Goal: Communication & Community: Answer question/provide support

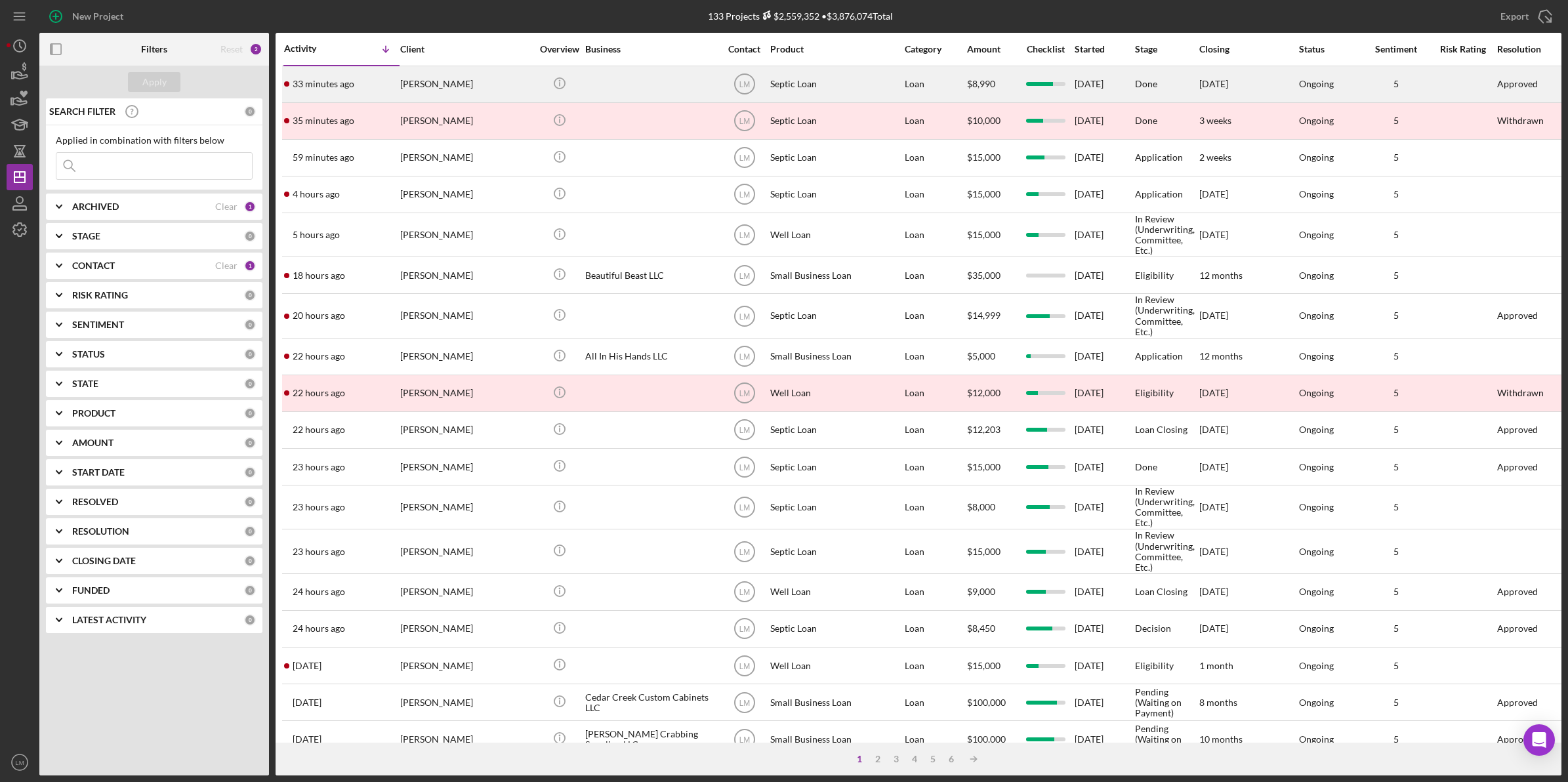
click at [463, 99] on div "[PERSON_NAME]" at bounding box center [465, 85] width 131 height 35
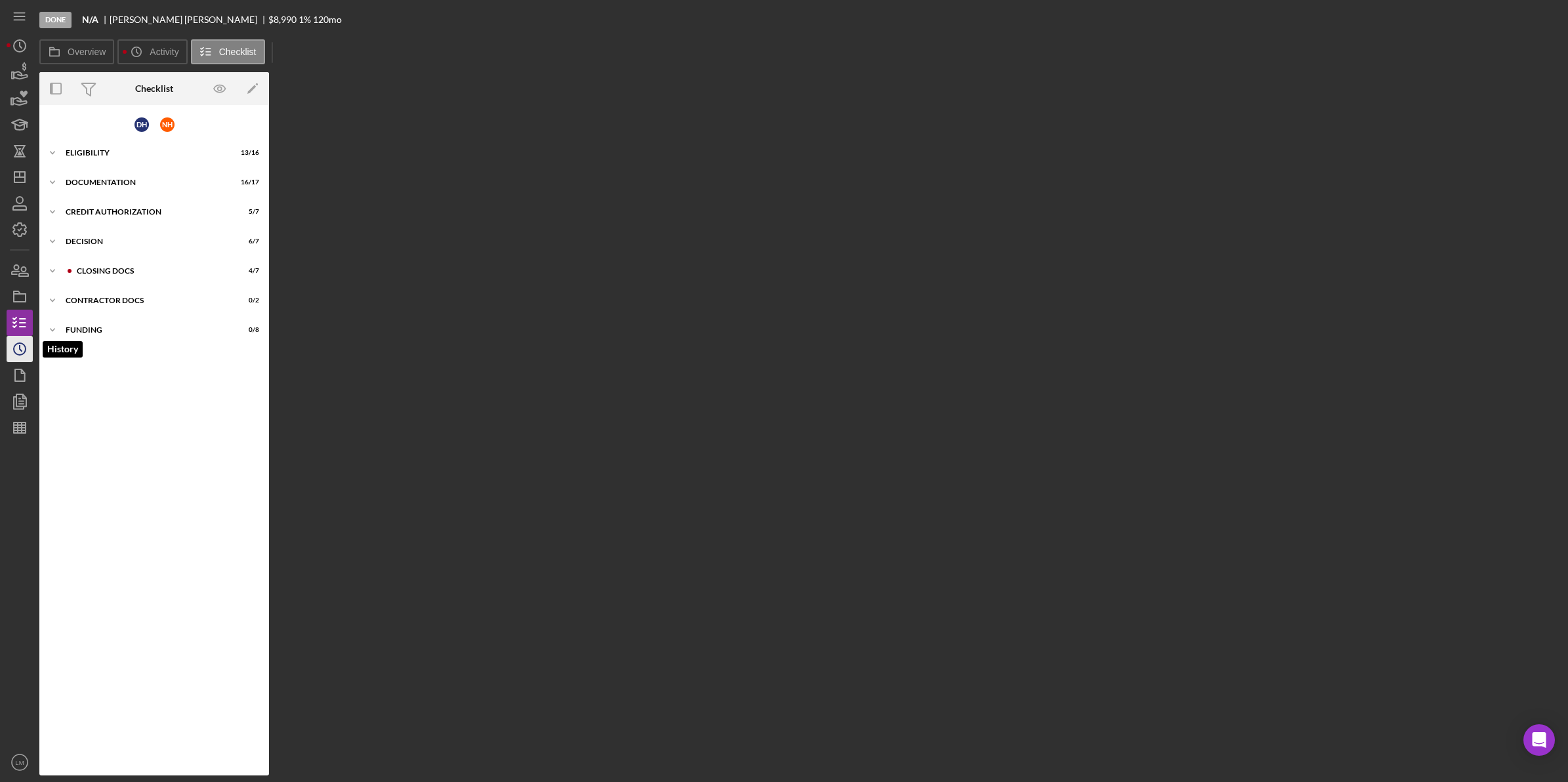
click at [18, 342] on icon "Icon/History" at bounding box center [19, 349] width 33 height 33
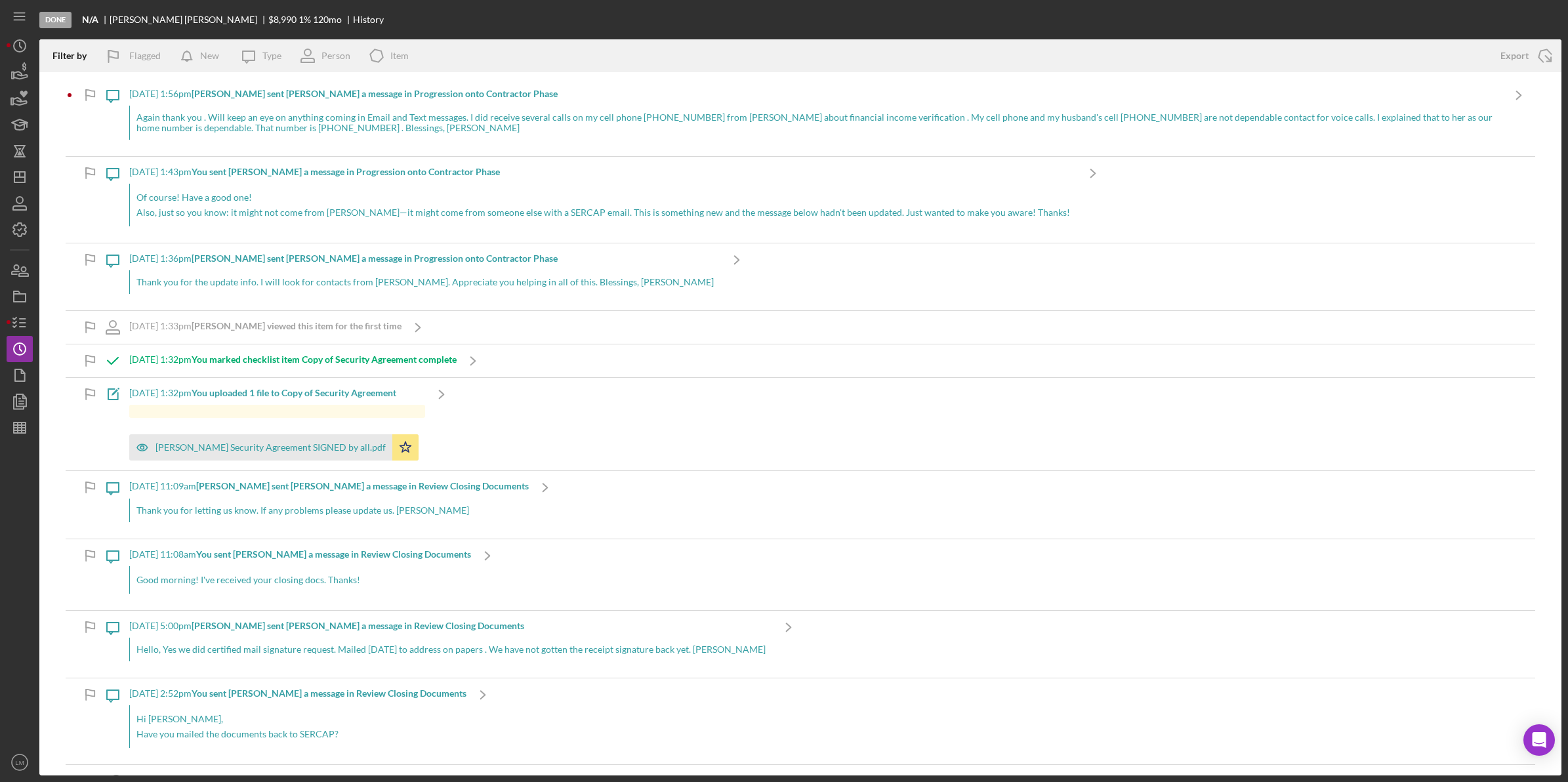
click at [468, 128] on div "Again thank you . Will keep an eye on anything coming in Email and Text message…" at bounding box center [816, 122] width 1373 height 34
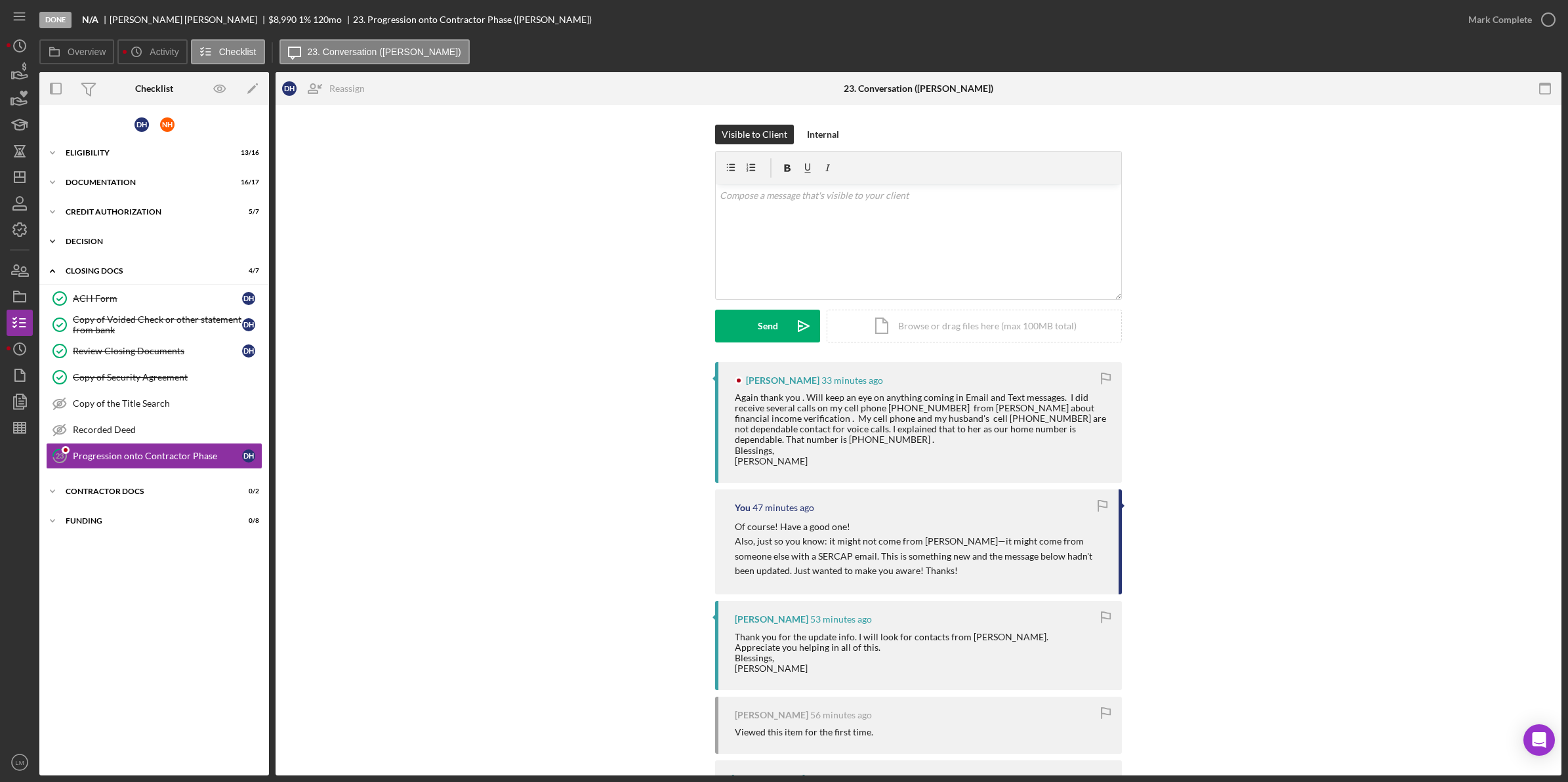
click at [148, 250] on div "Icon/Expander Decision 6 / 7" at bounding box center [154, 241] width 230 height 26
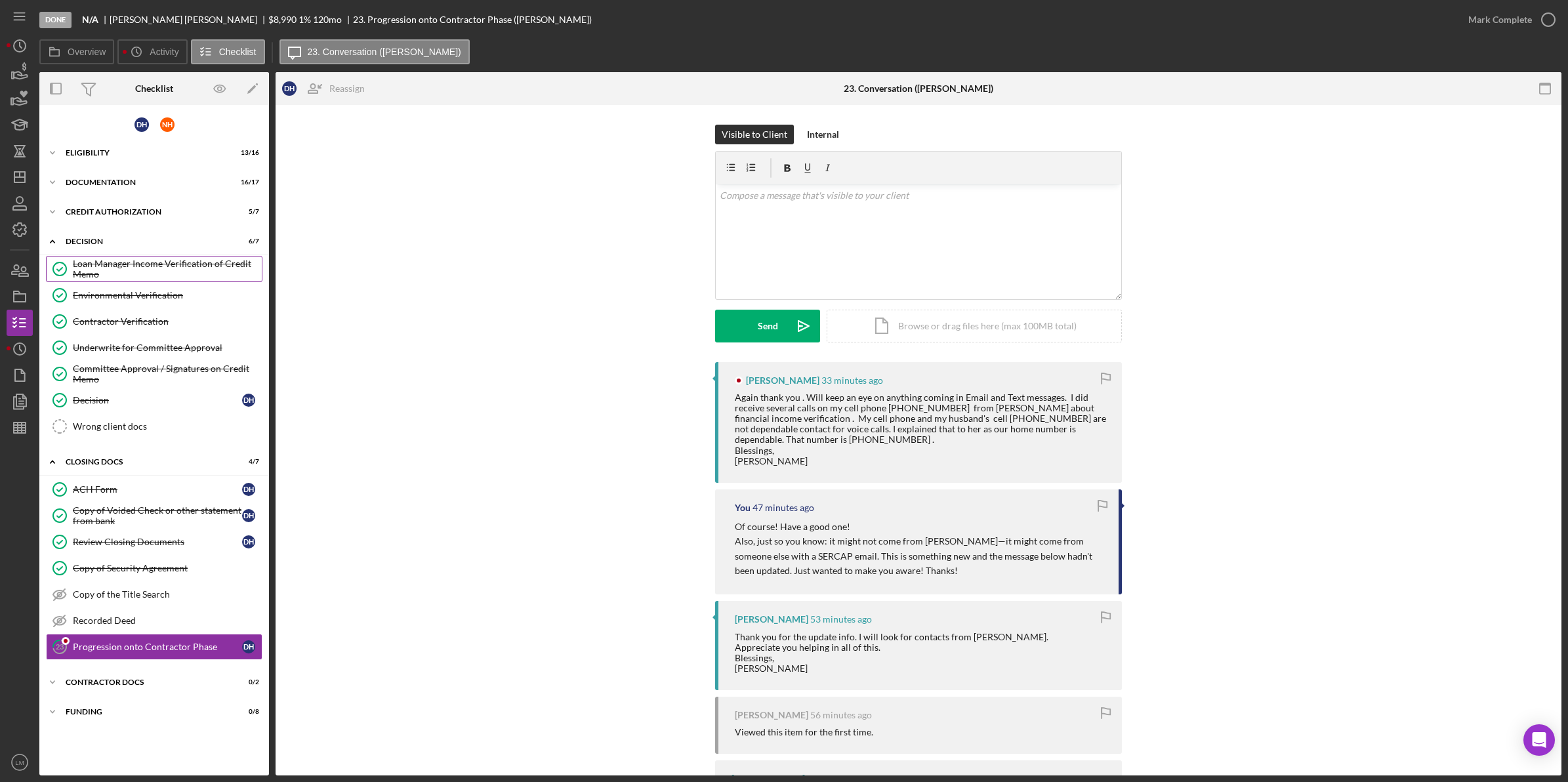
click at [158, 267] on div "Loan Manager Income Verification of Credit Memo" at bounding box center [167, 269] width 189 height 21
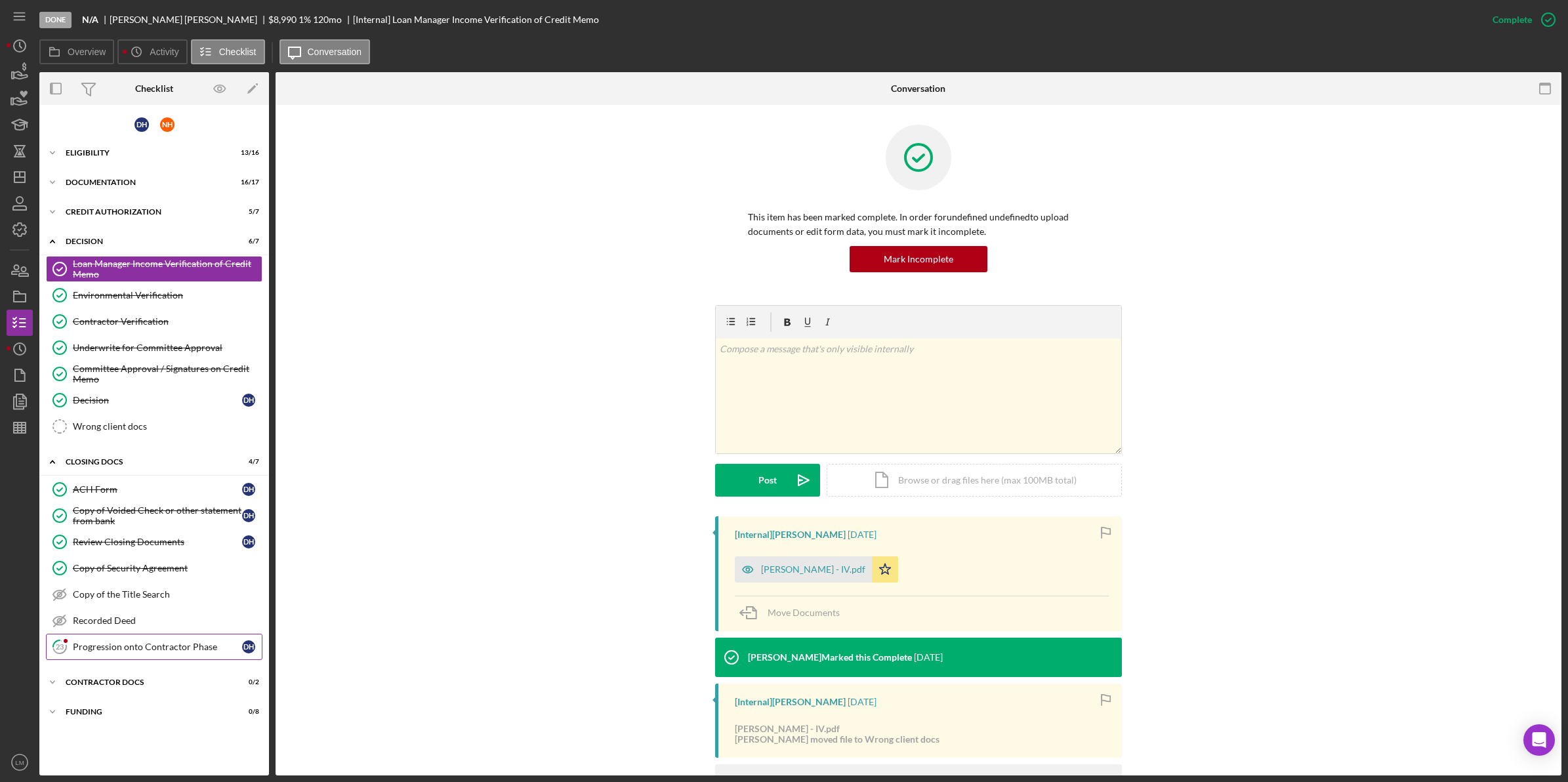
click at [160, 660] on link "23 Progression onto Contractor Phase D H" at bounding box center [154, 646] width 216 height 26
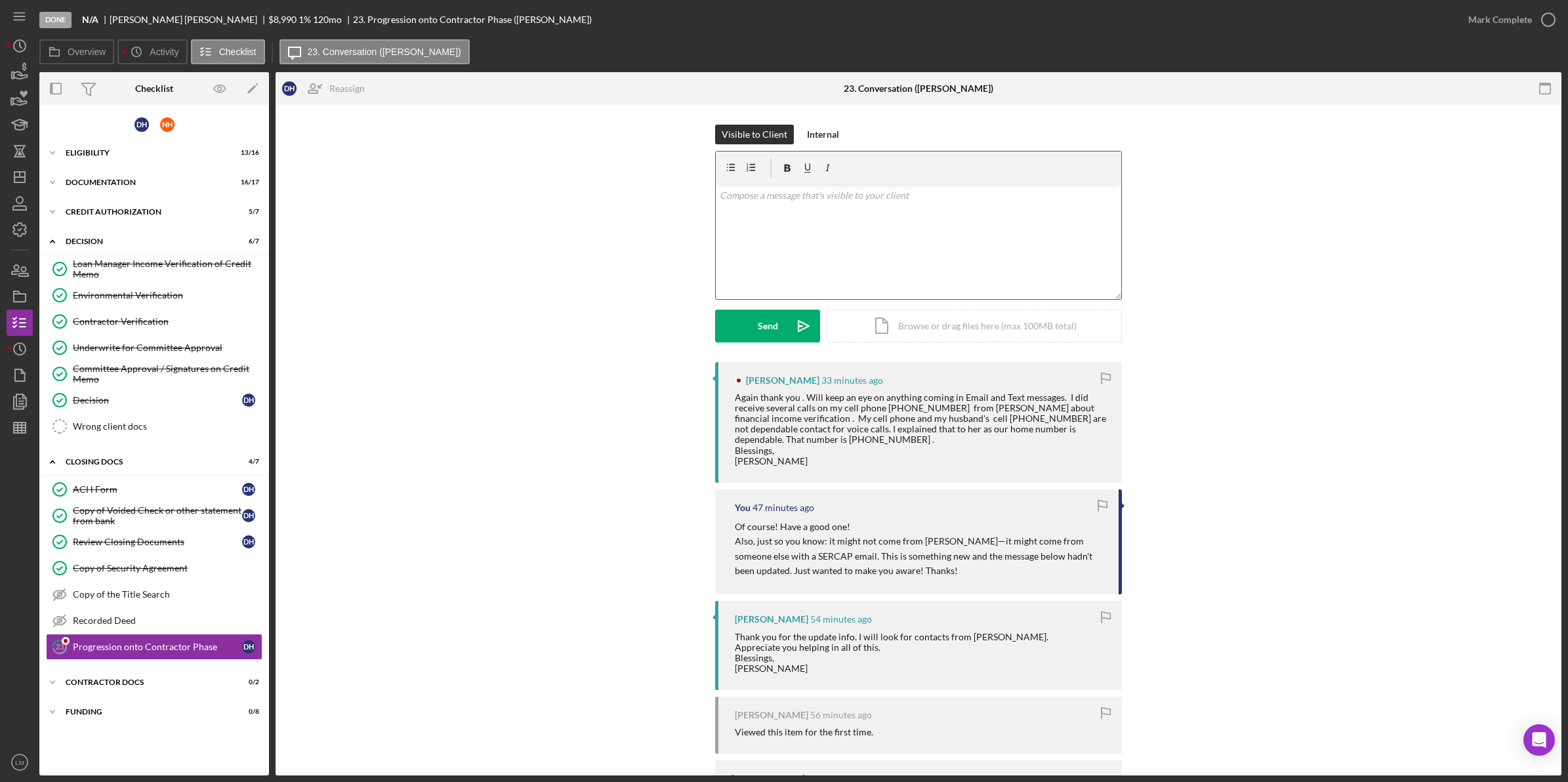
click at [972, 234] on div "v Color teal Color pink Remove color Add row above Add row below Add column bef…" at bounding box center [919, 242] width 406 height 115
click at [802, 322] on icon "Icon/icon-invite-send" at bounding box center [803, 326] width 33 height 33
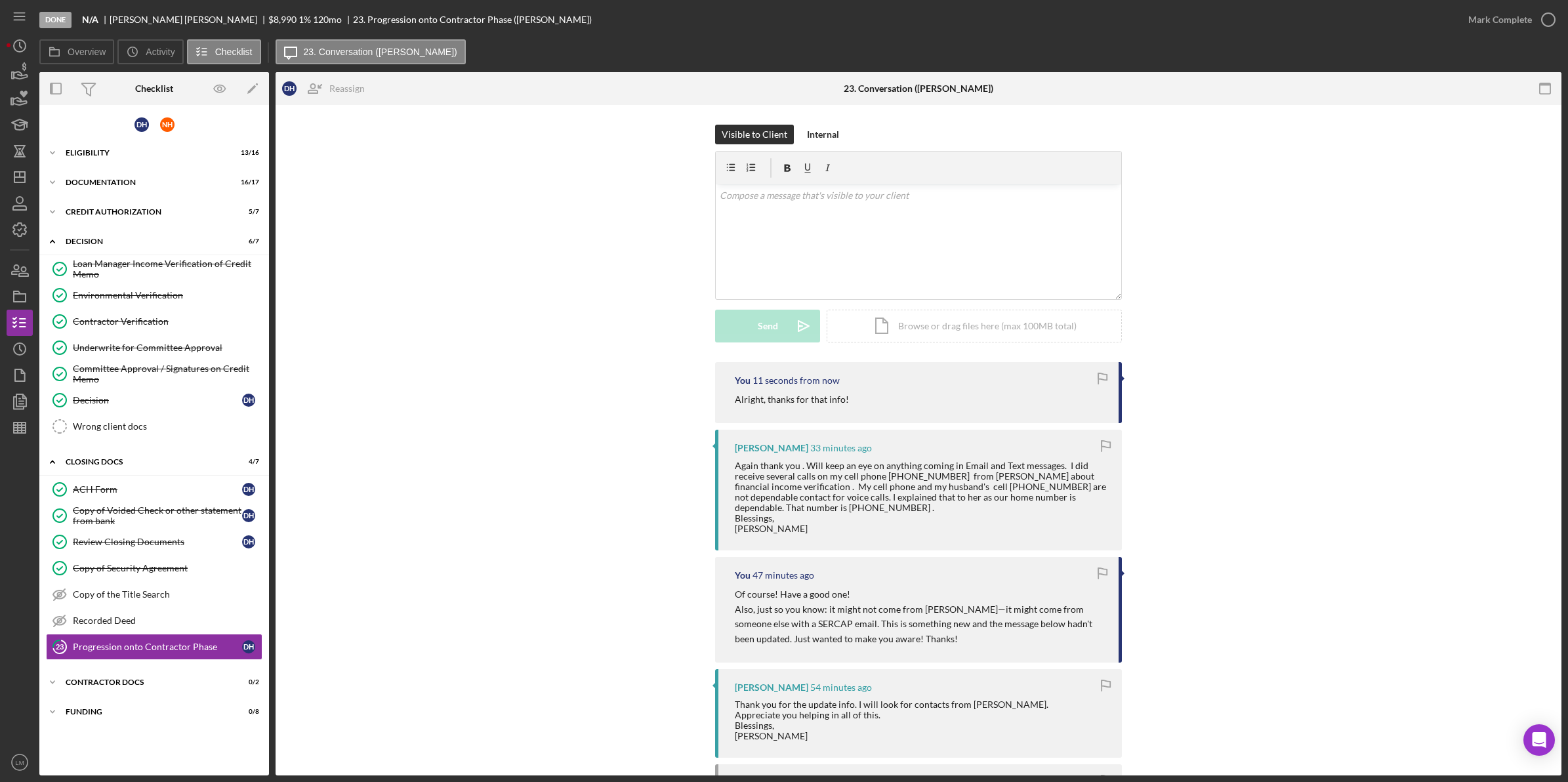
click at [1097, 444] on icon "button" at bounding box center [1106, 446] width 30 height 30
click at [1215, 436] on div "You 10 seconds from now Alright, thanks for that info! [PERSON_NAME] 33 minutes…" at bounding box center [919, 664] width 1247 height 603
click at [24, 176] on icon "Icon/Dashboard" at bounding box center [19, 176] width 33 height 33
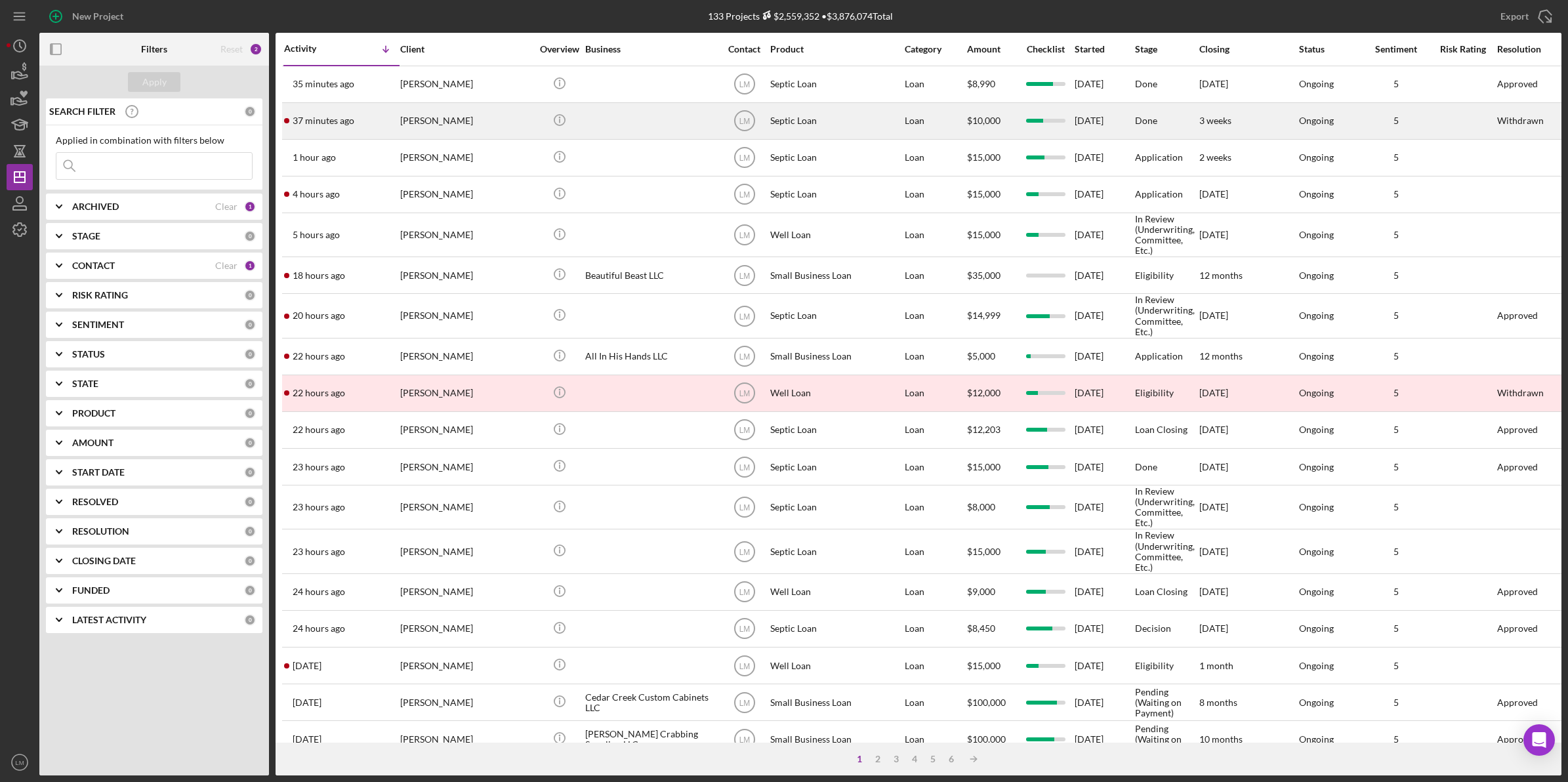
click at [466, 115] on div "[PERSON_NAME]" at bounding box center [465, 121] width 131 height 35
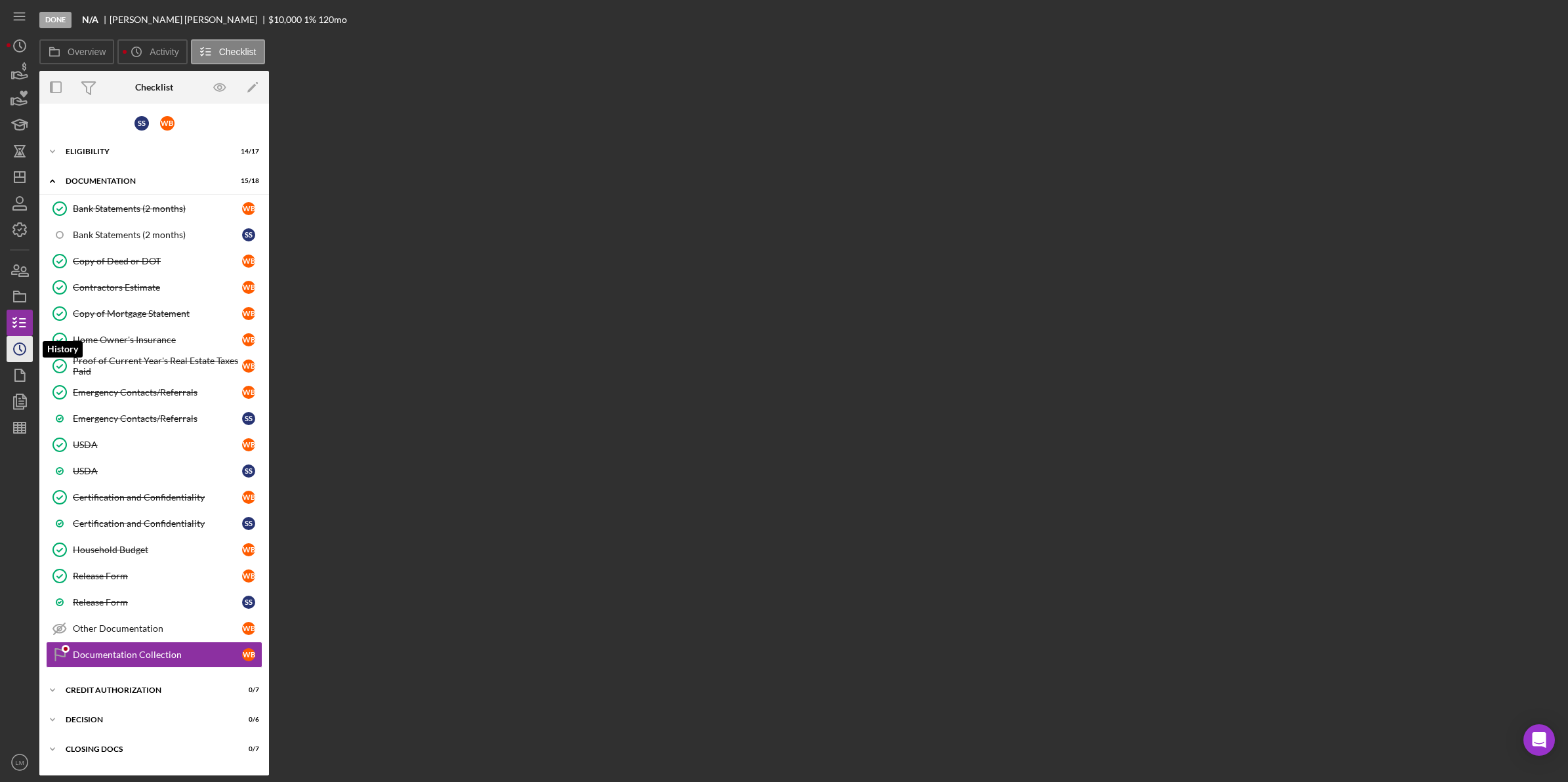
scroll to position [53, 0]
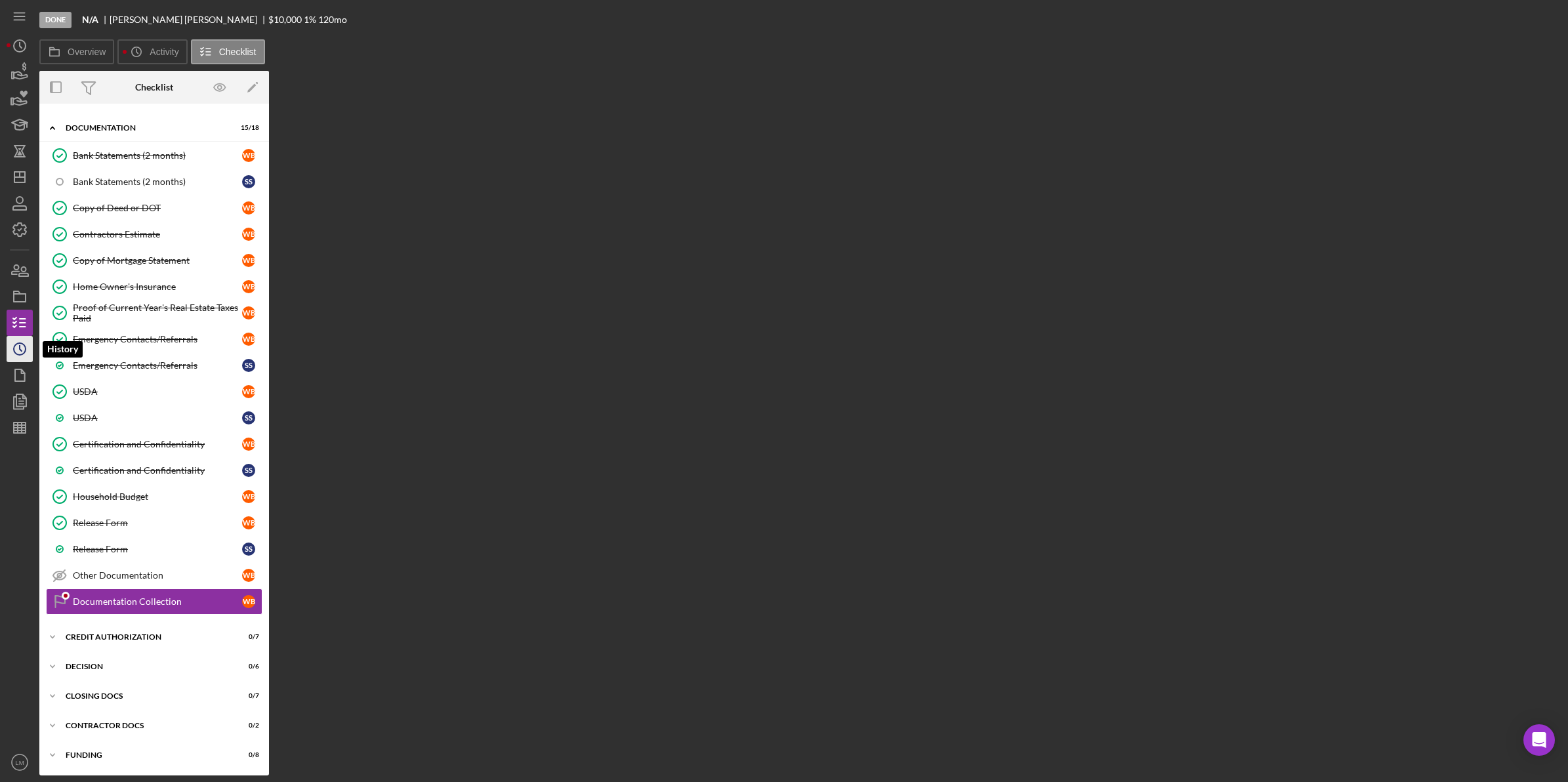
click at [10, 346] on icon "Icon/History" at bounding box center [19, 349] width 33 height 33
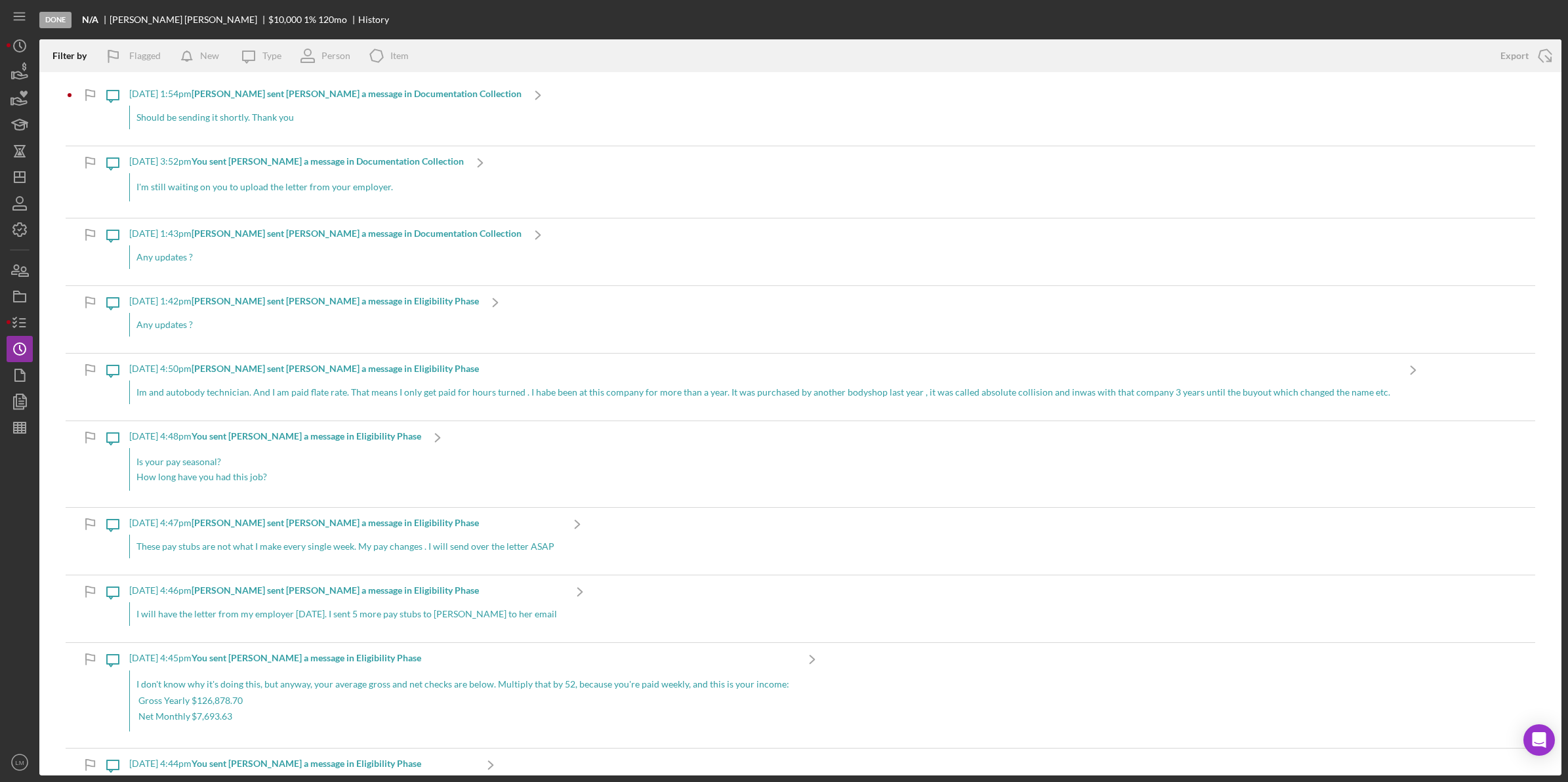
click at [341, 113] on div "Should be sending it shortly. Thank you" at bounding box center [325, 117] width 392 height 24
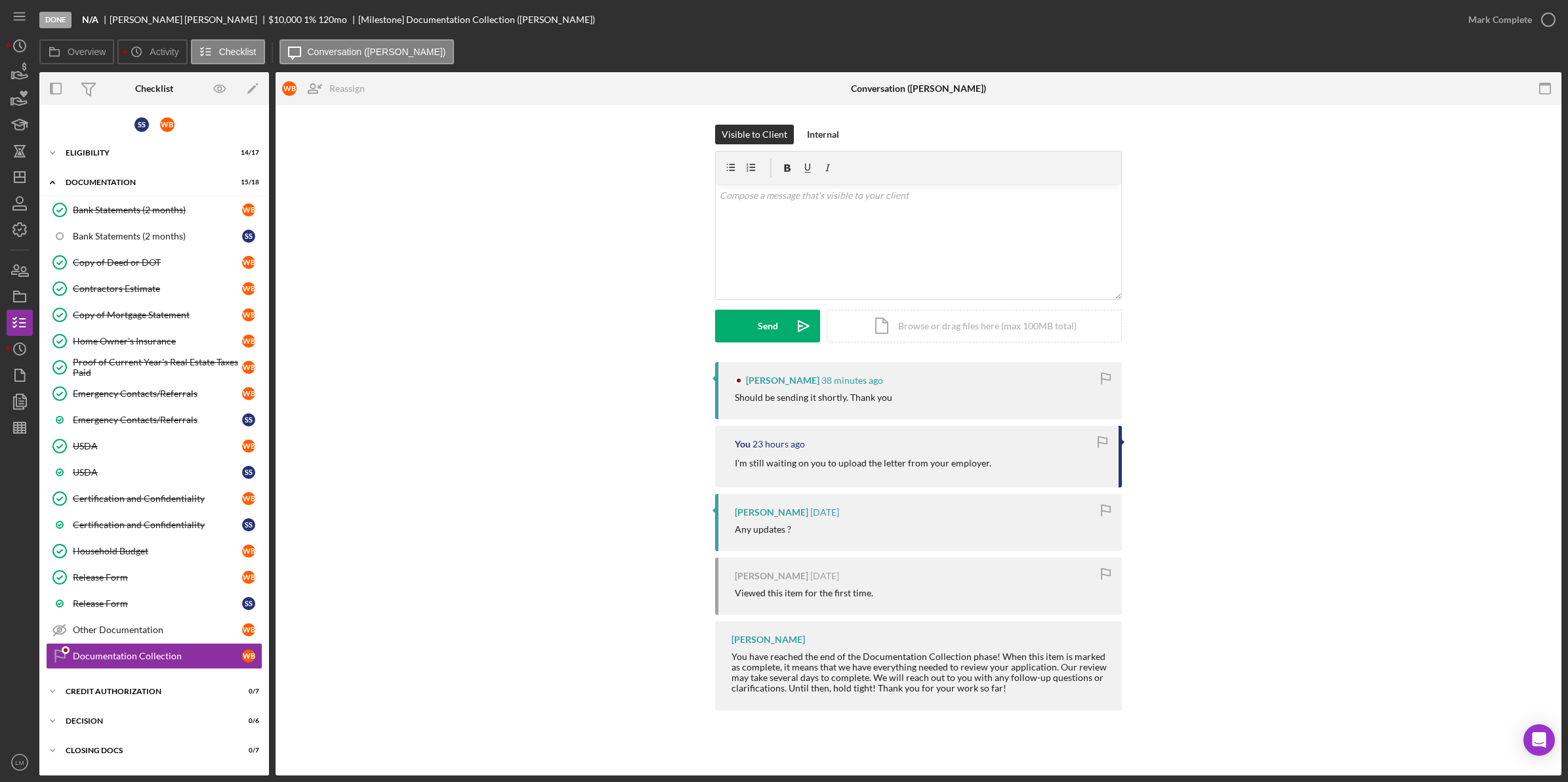
scroll to position [59, 0]
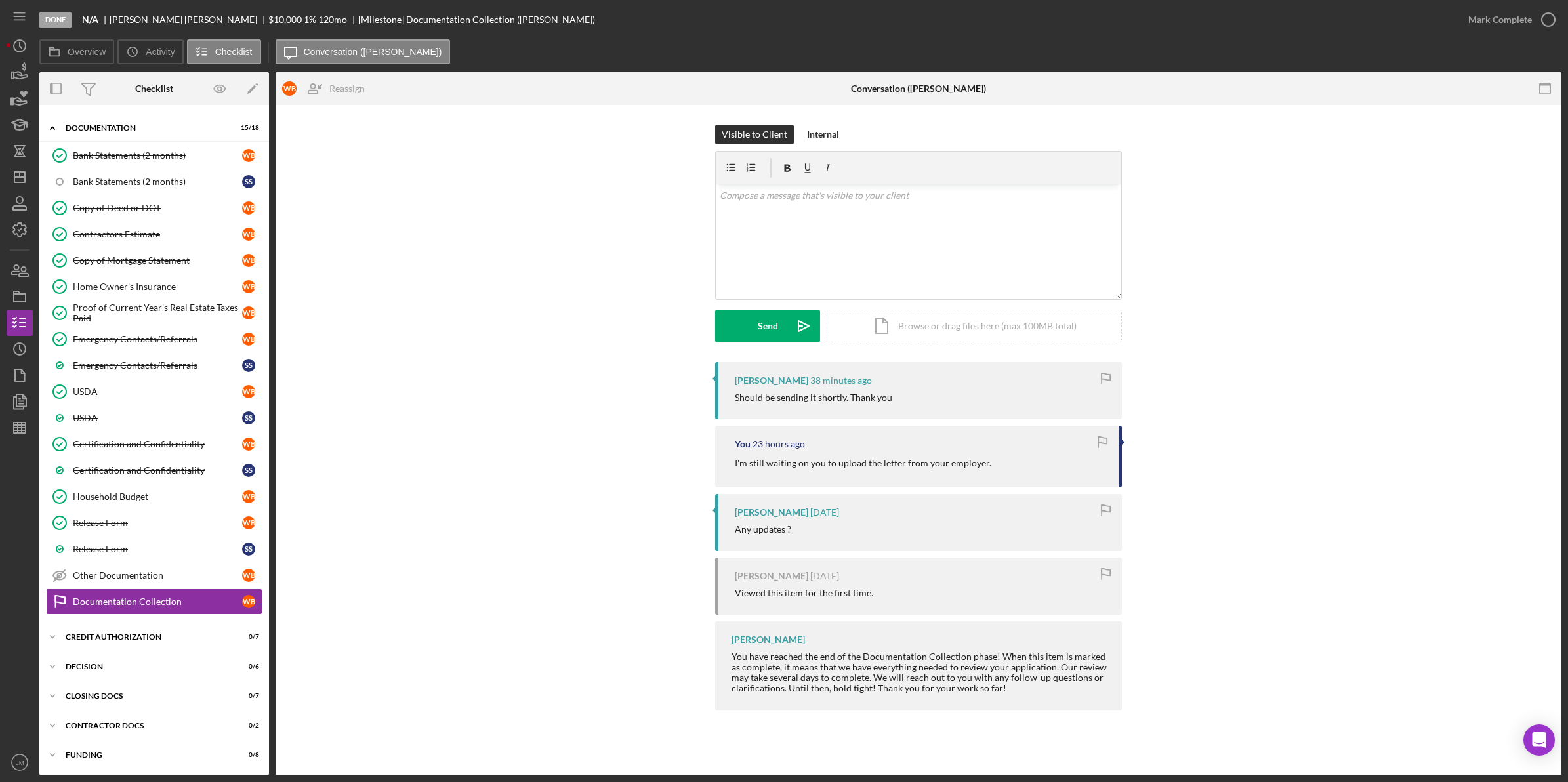
click at [518, 318] on div "Visible to Client Internal v Color teal Color pink Remove color Add row above A…" at bounding box center [919, 243] width 1247 height 238
click at [24, 168] on icon "Icon/Dashboard" at bounding box center [19, 176] width 33 height 33
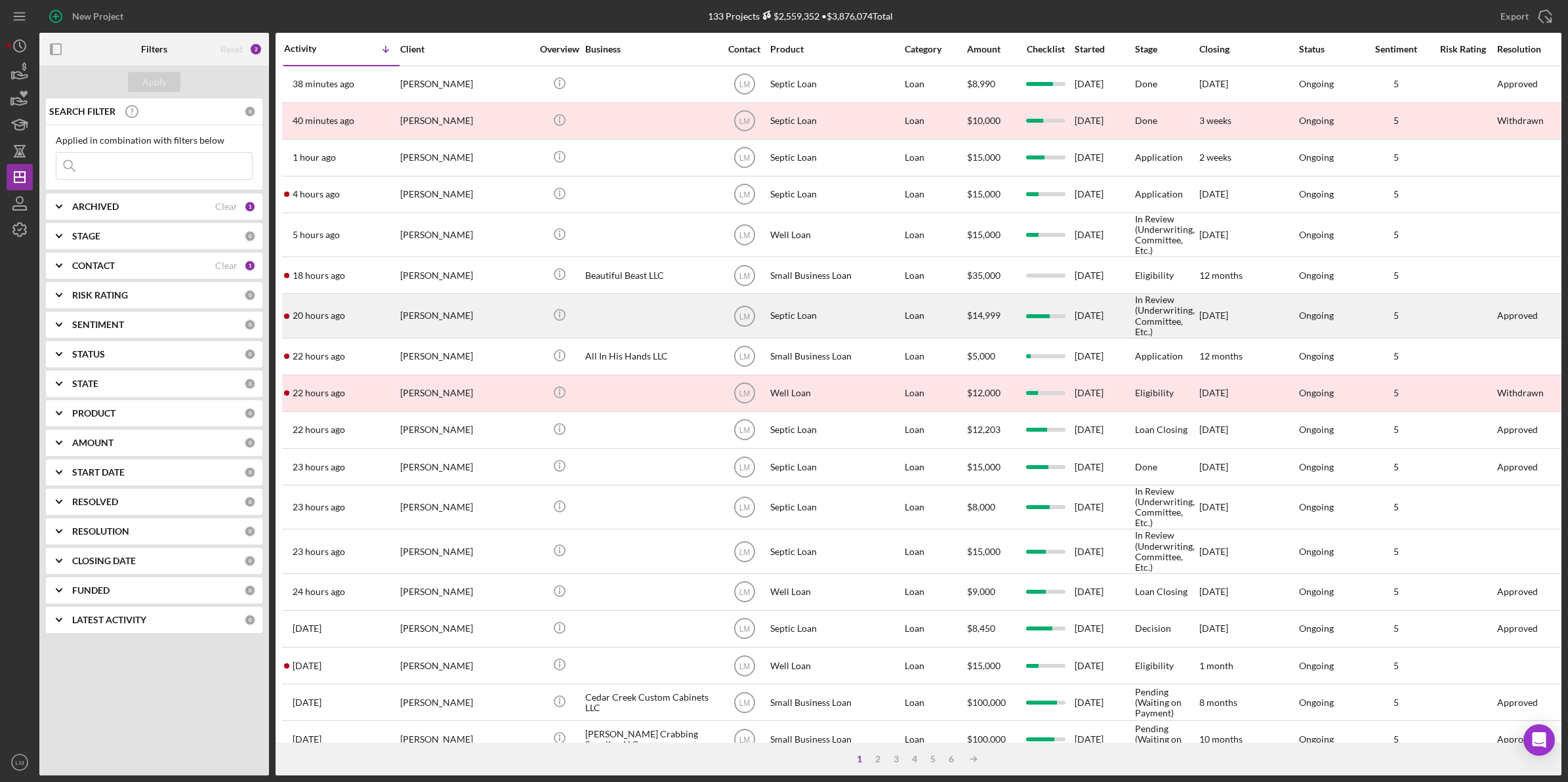
click at [471, 329] on div "[PERSON_NAME]" at bounding box center [465, 315] width 131 height 42
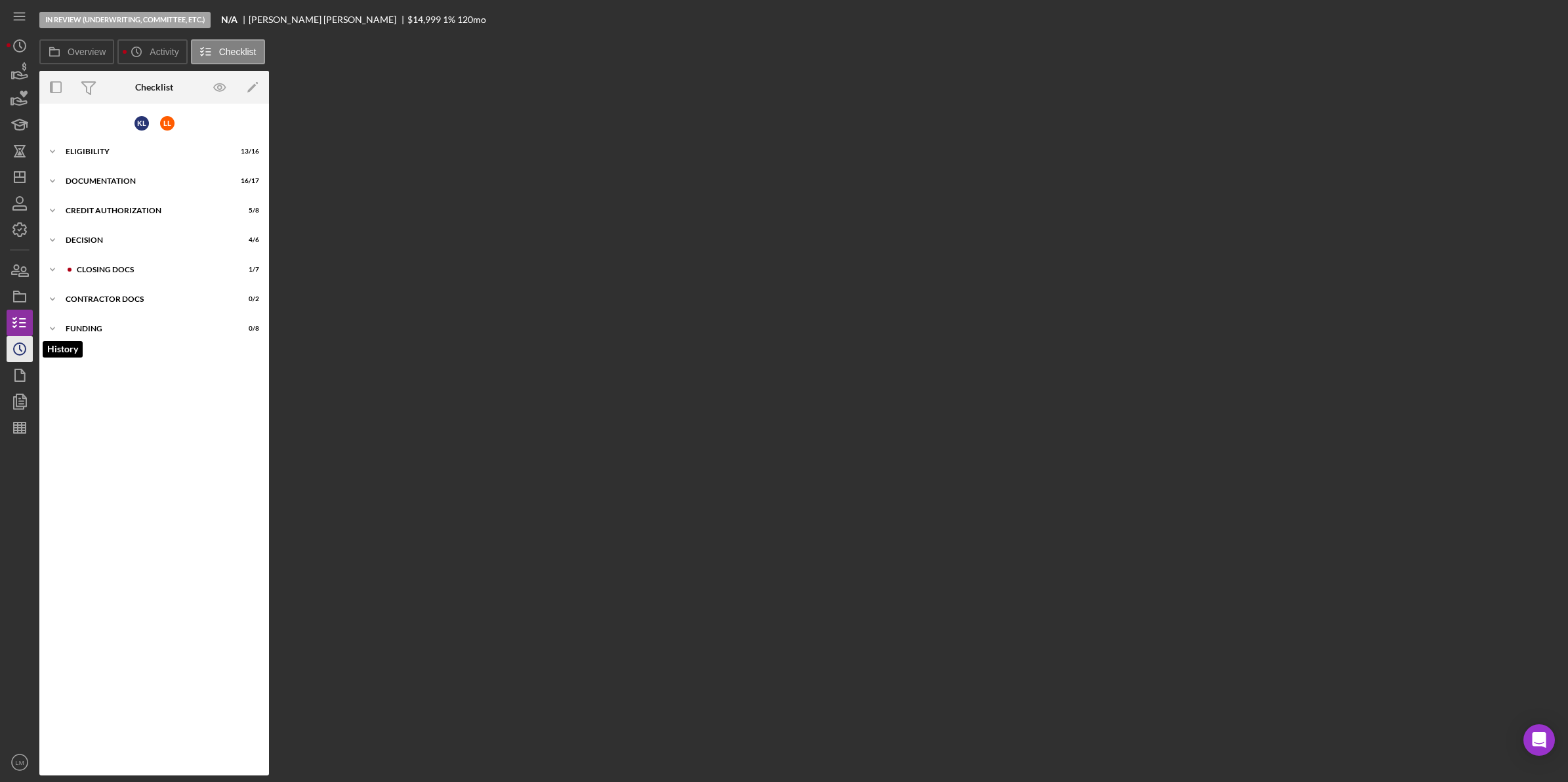
click at [15, 349] on icon "Icon/History" at bounding box center [19, 349] width 33 height 33
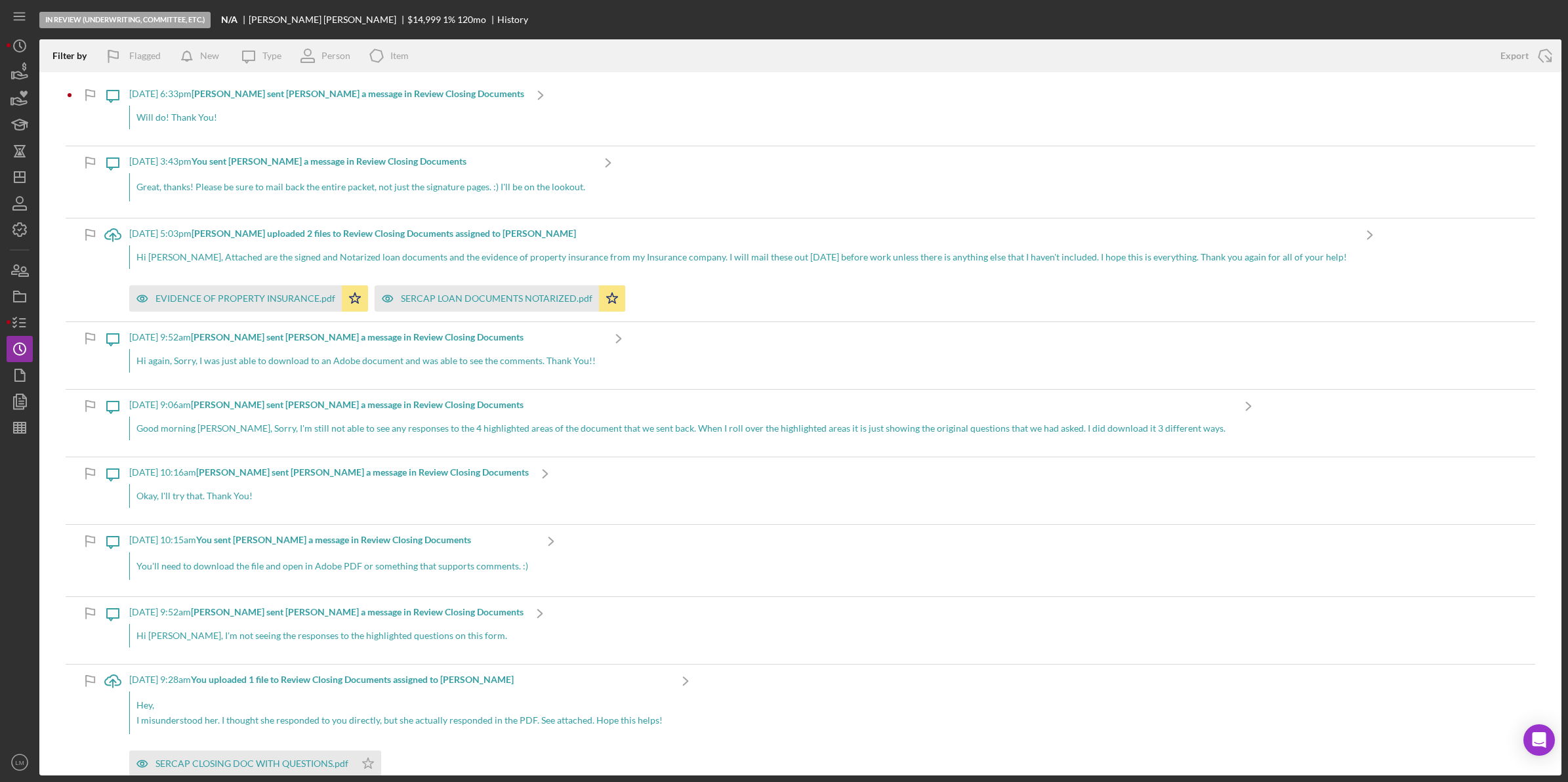
click at [142, 120] on div "Will do! Thank You!" at bounding box center [327, 117] width 395 height 24
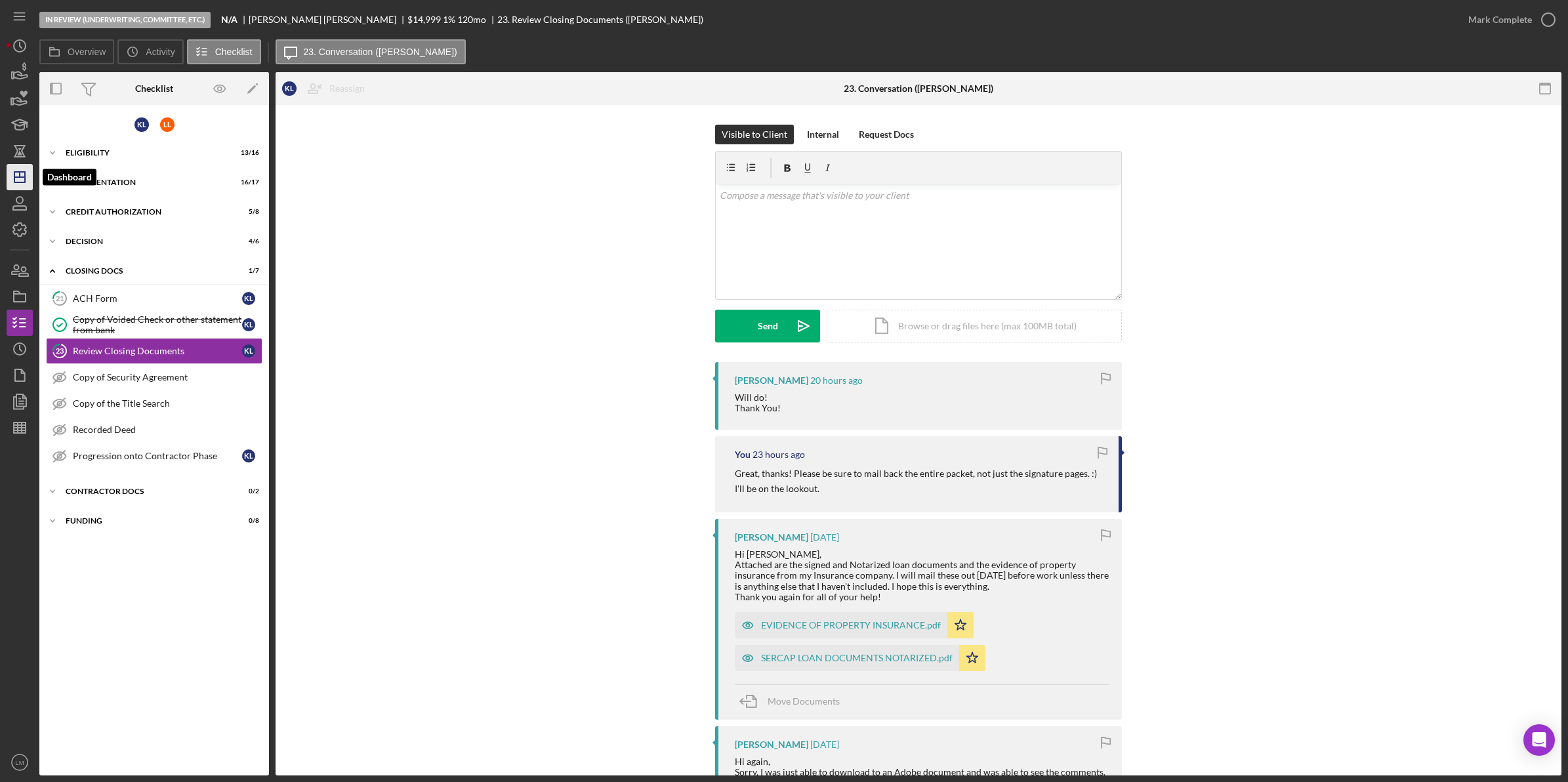
click at [22, 185] on icon "Icon/Dashboard" at bounding box center [19, 176] width 33 height 33
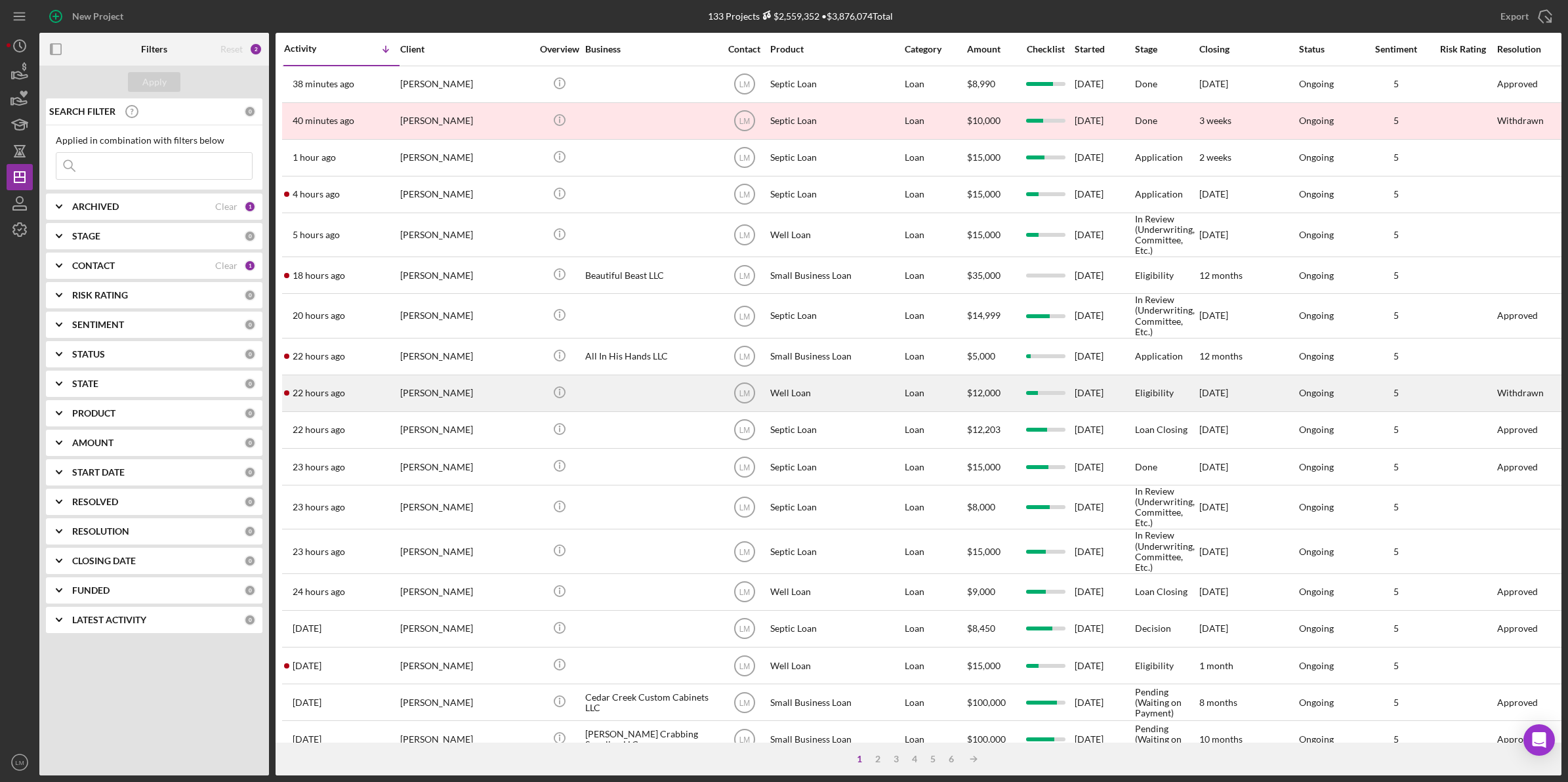
click at [465, 396] on div "[PERSON_NAME]" at bounding box center [465, 393] width 131 height 35
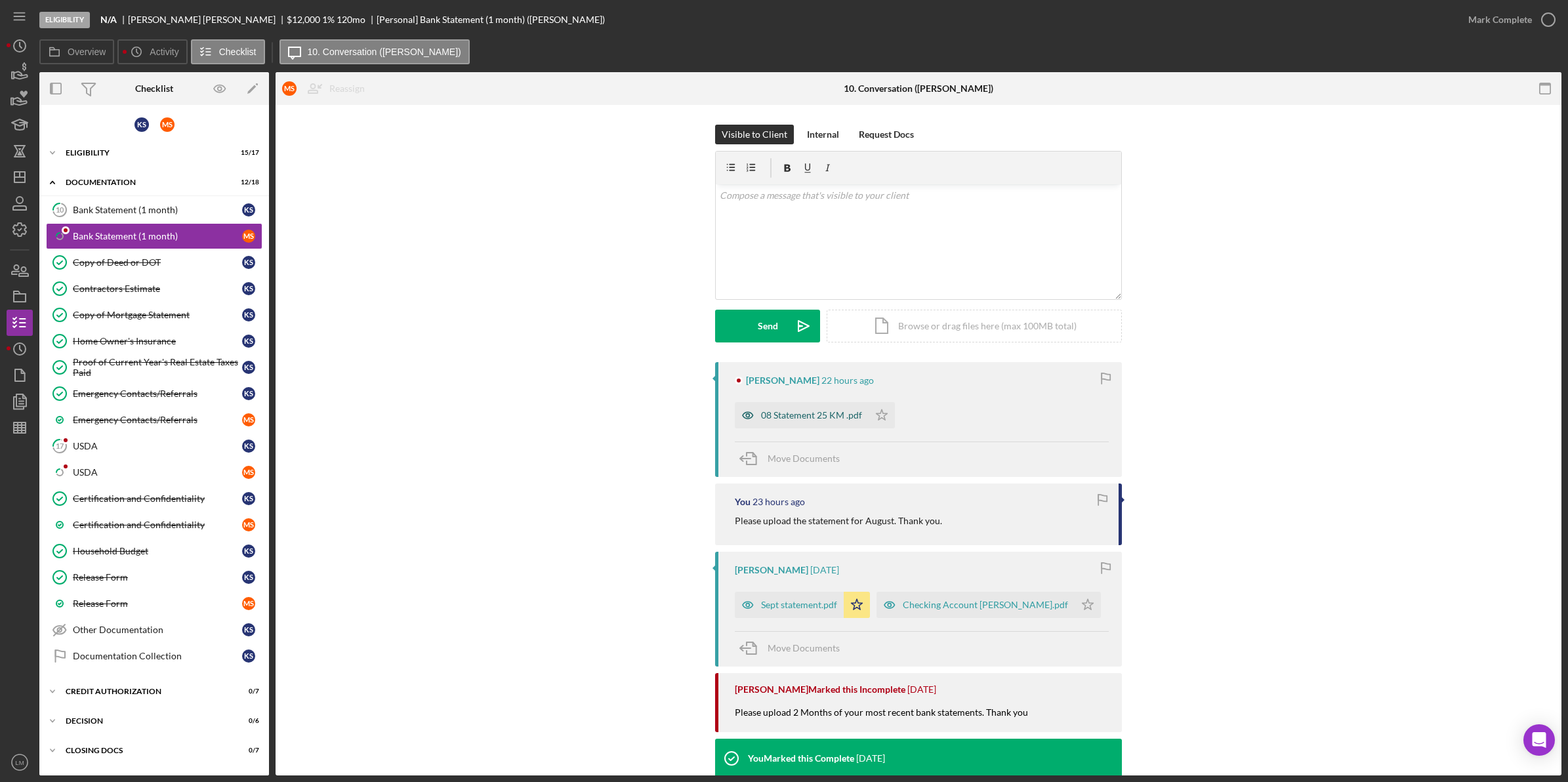
click at [773, 410] on div "08 Statement 25 KM .pdf" at bounding box center [811, 415] width 101 height 10
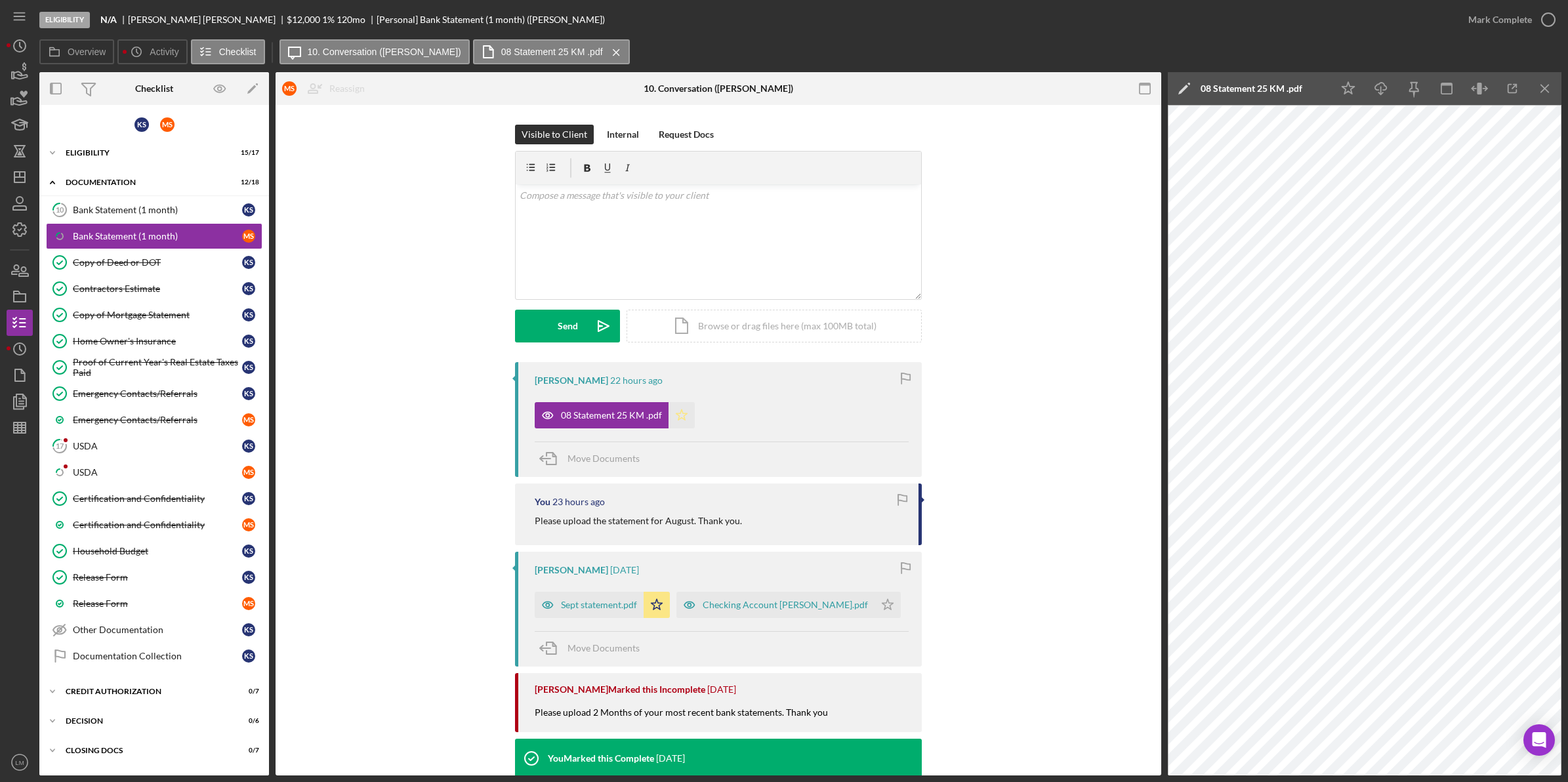
click at [673, 417] on icon "Icon/Star" at bounding box center [682, 415] width 26 height 26
click at [678, 411] on icon "Icon/Star" at bounding box center [682, 415] width 26 height 26
click at [746, 235] on div "v Color teal Color pink Remove color Add row above Add row below Add column bef…" at bounding box center [719, 242] width 406 height 115
click at [588, 602] on div "Sept statement.pdf" at bounding box center [599, 604] width 76 height 10
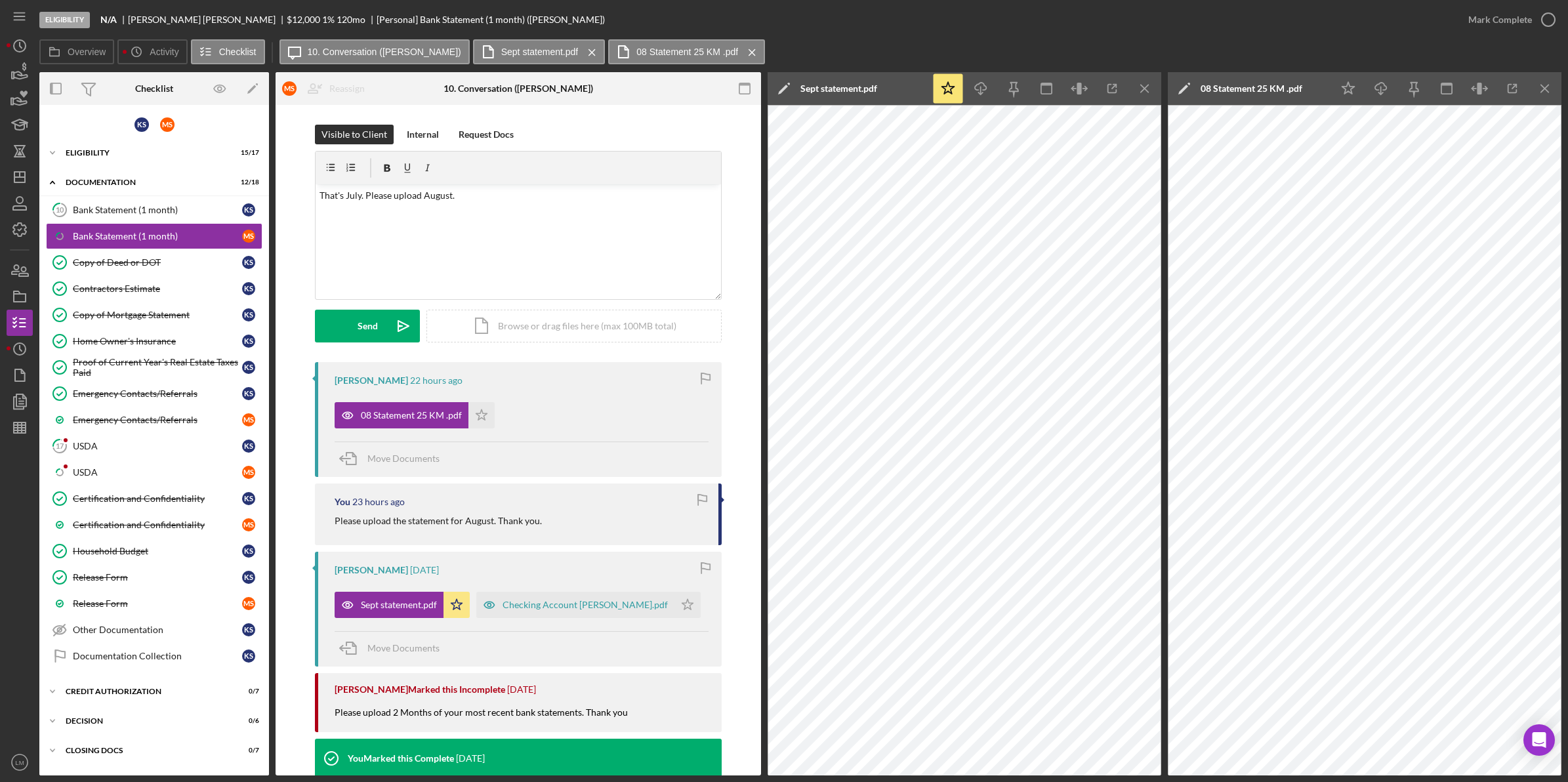
click at [388, 343] on div "Visible to Client Internal Request Docs v Color teal Color pink Remove color Ad…" at bounding box center [519, 243] width 407 height 238
click at [389, 332] on icon "Icon/icon-invite-send" at bounding box center [403, 326] width 33 height 33
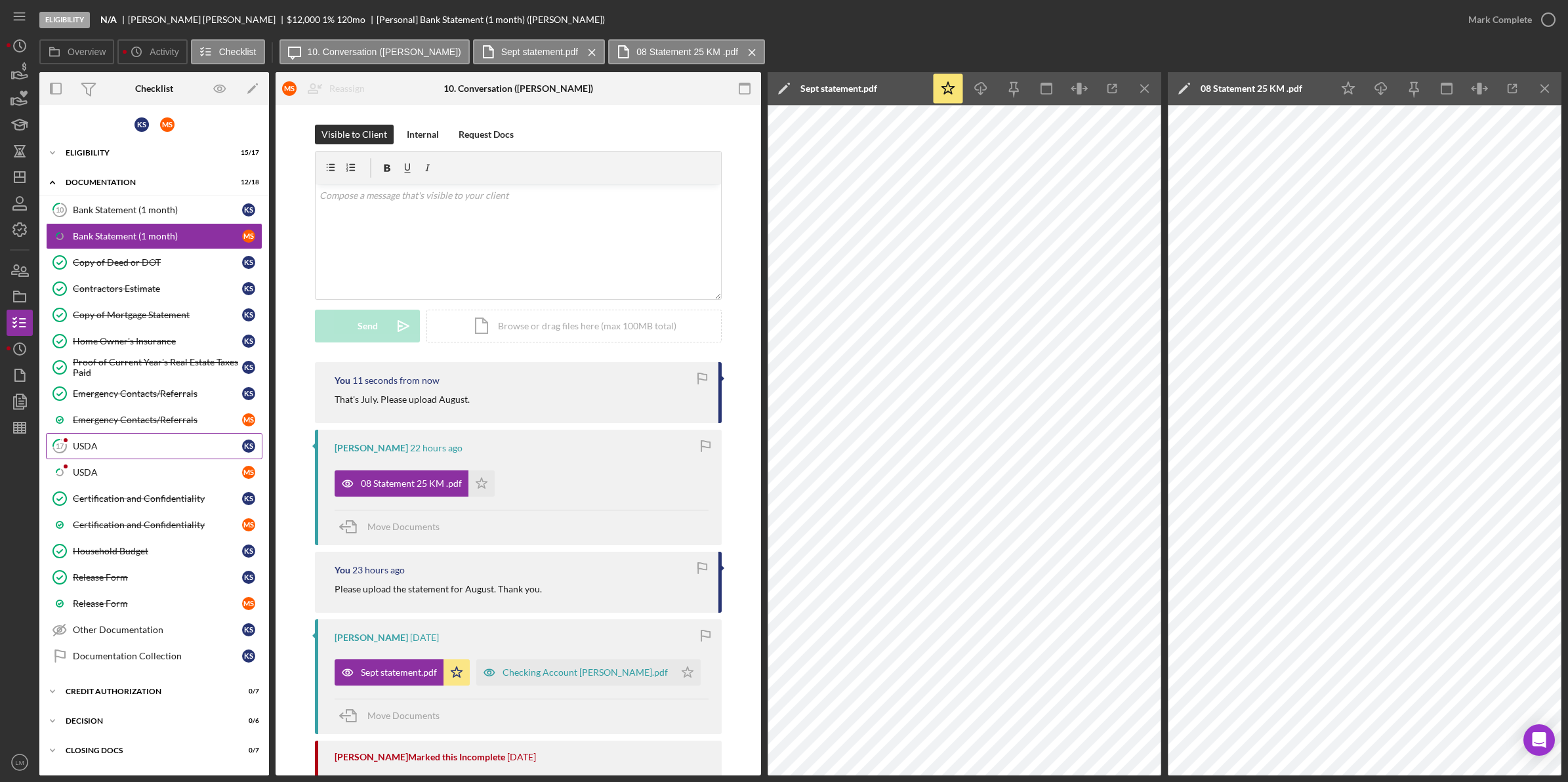
click at [133, 448] on div "USDA" at bounding box center [157, 445] width 169 height 10
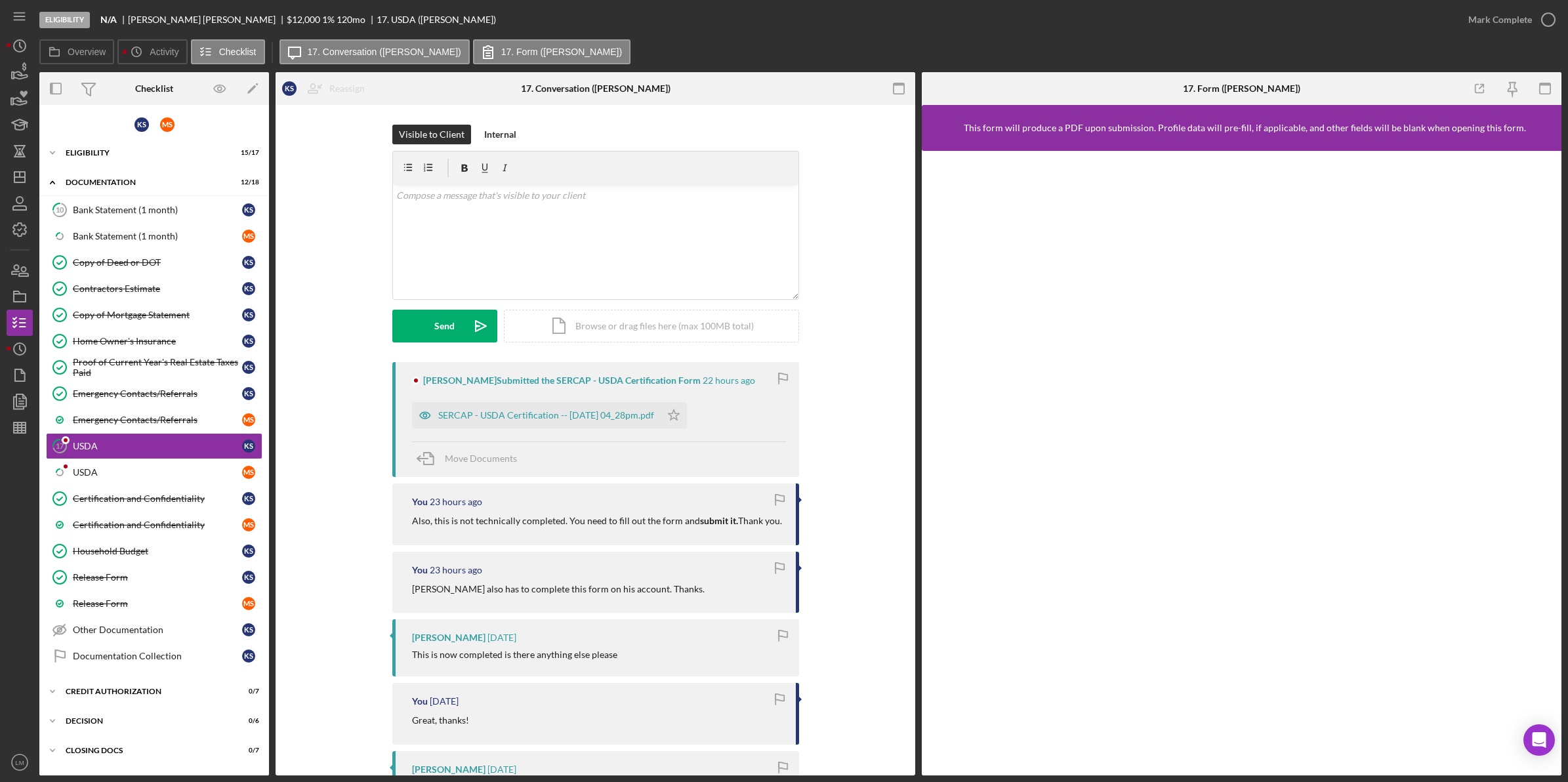
click at [628, 404] on div "SERCAP - USDA Certification -- [DATE] 04_28pm.pdf" at bounding box center [536, 415] width 248 height 26
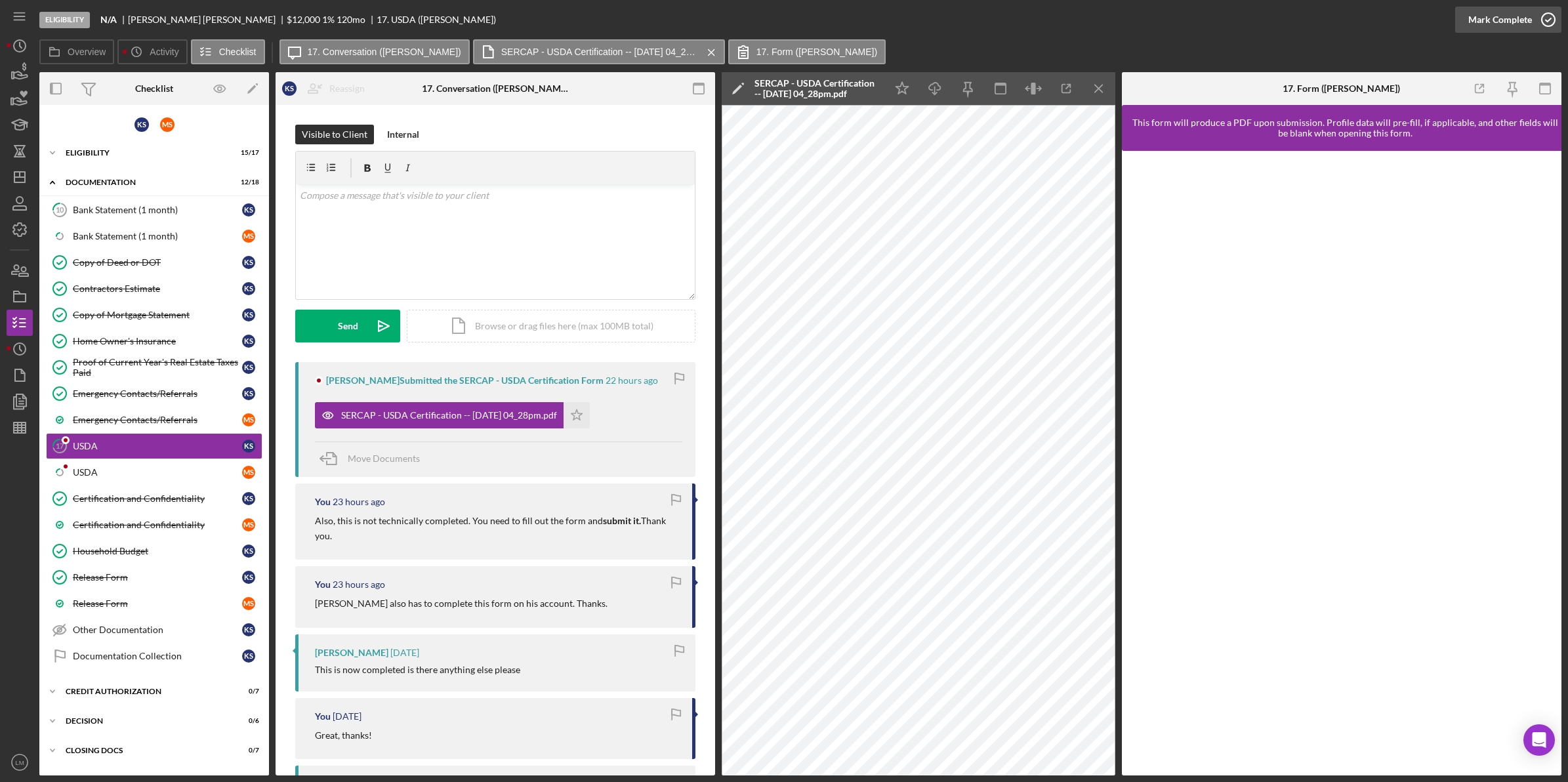
click at [1487, 23] on div "Mark Complete" at bounding box center [1500, 19] width 64 height 26
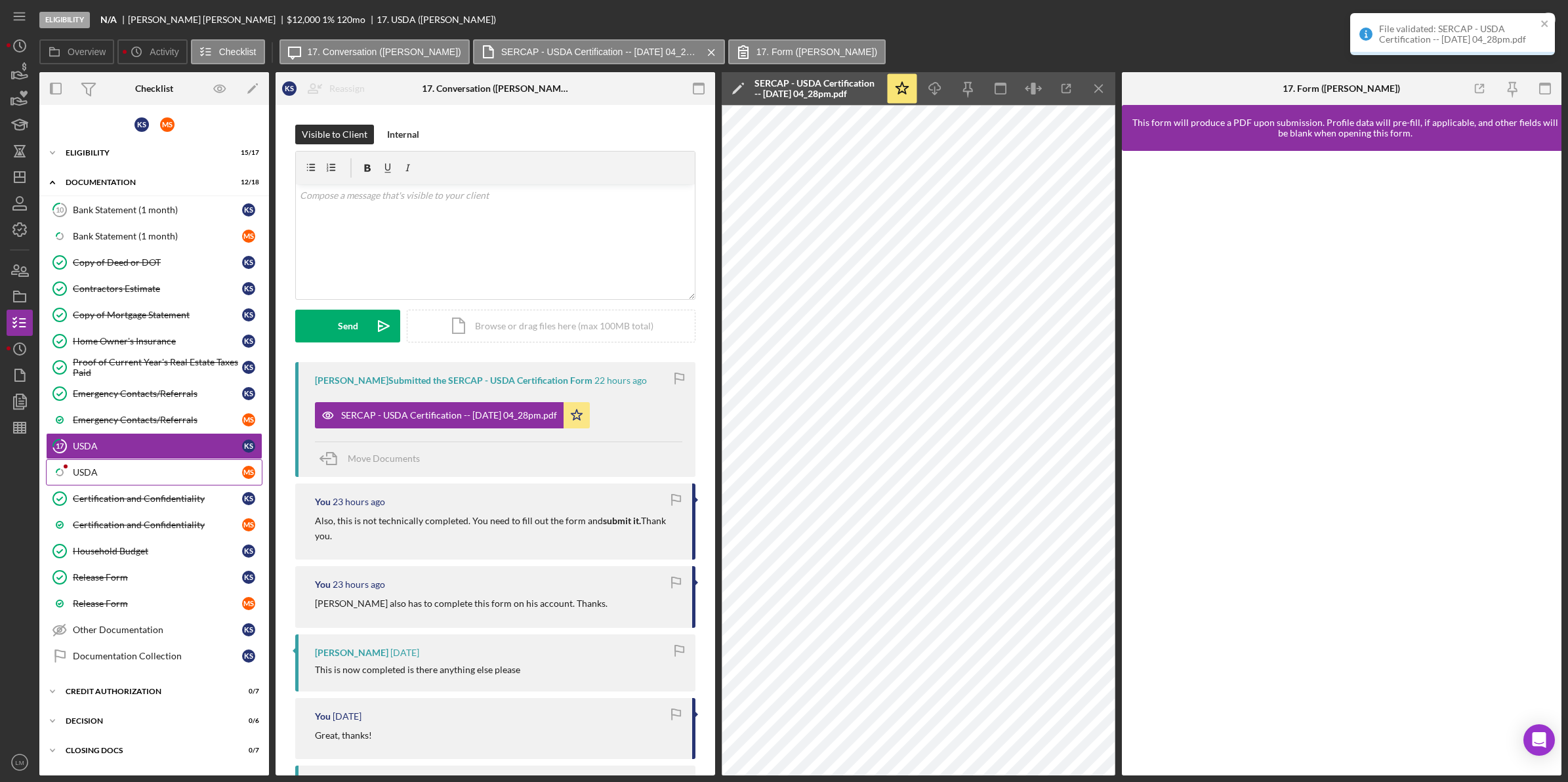
click at [128, 466] on link "Icon/Checklist Item Sub Partial USDA M S" at bounding box center [154, 472] width 216 height 26
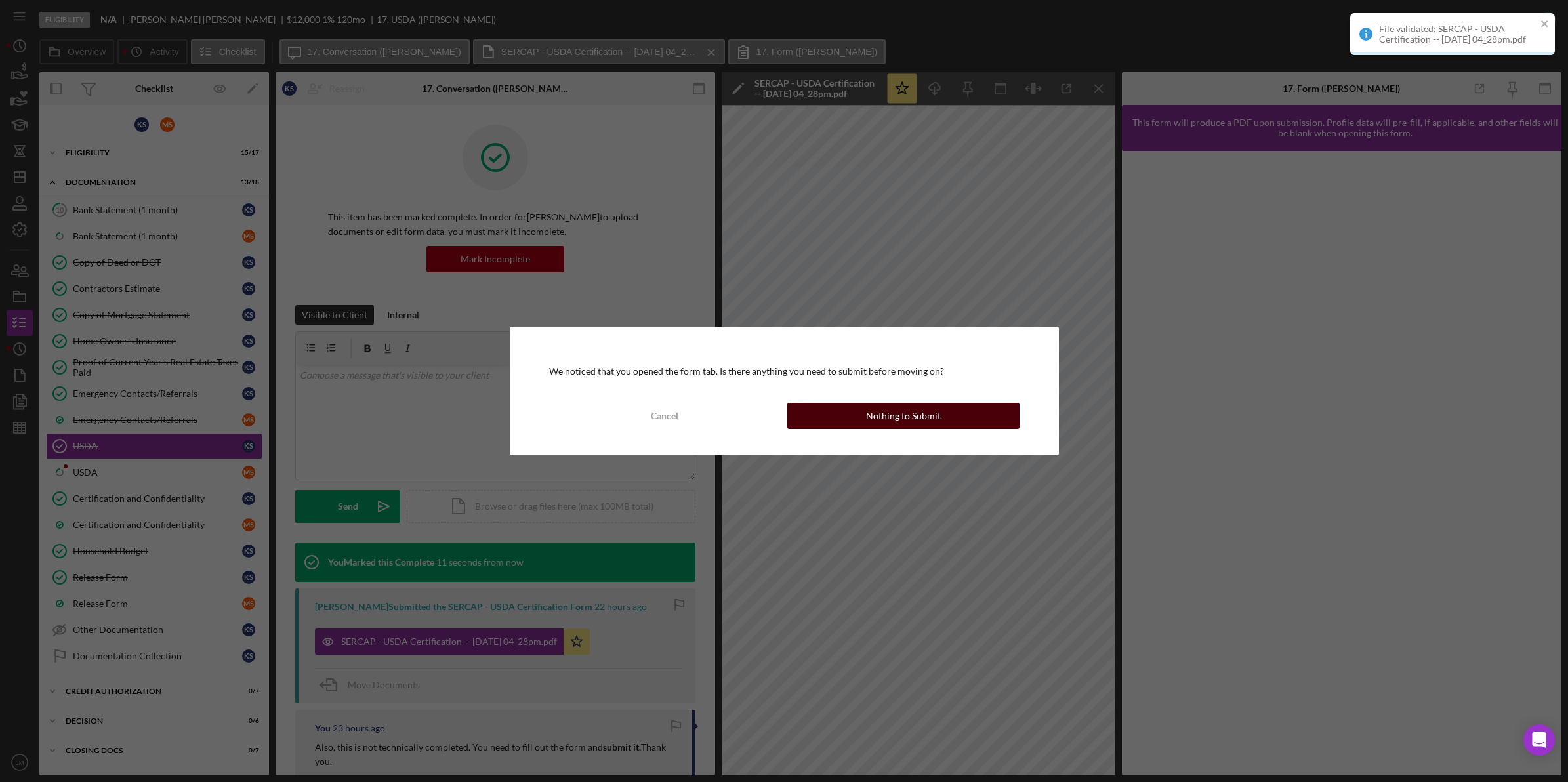
click at [867, 418] on button "Nothing to Submit" at bounding box center [903, 416] width 232 height 26
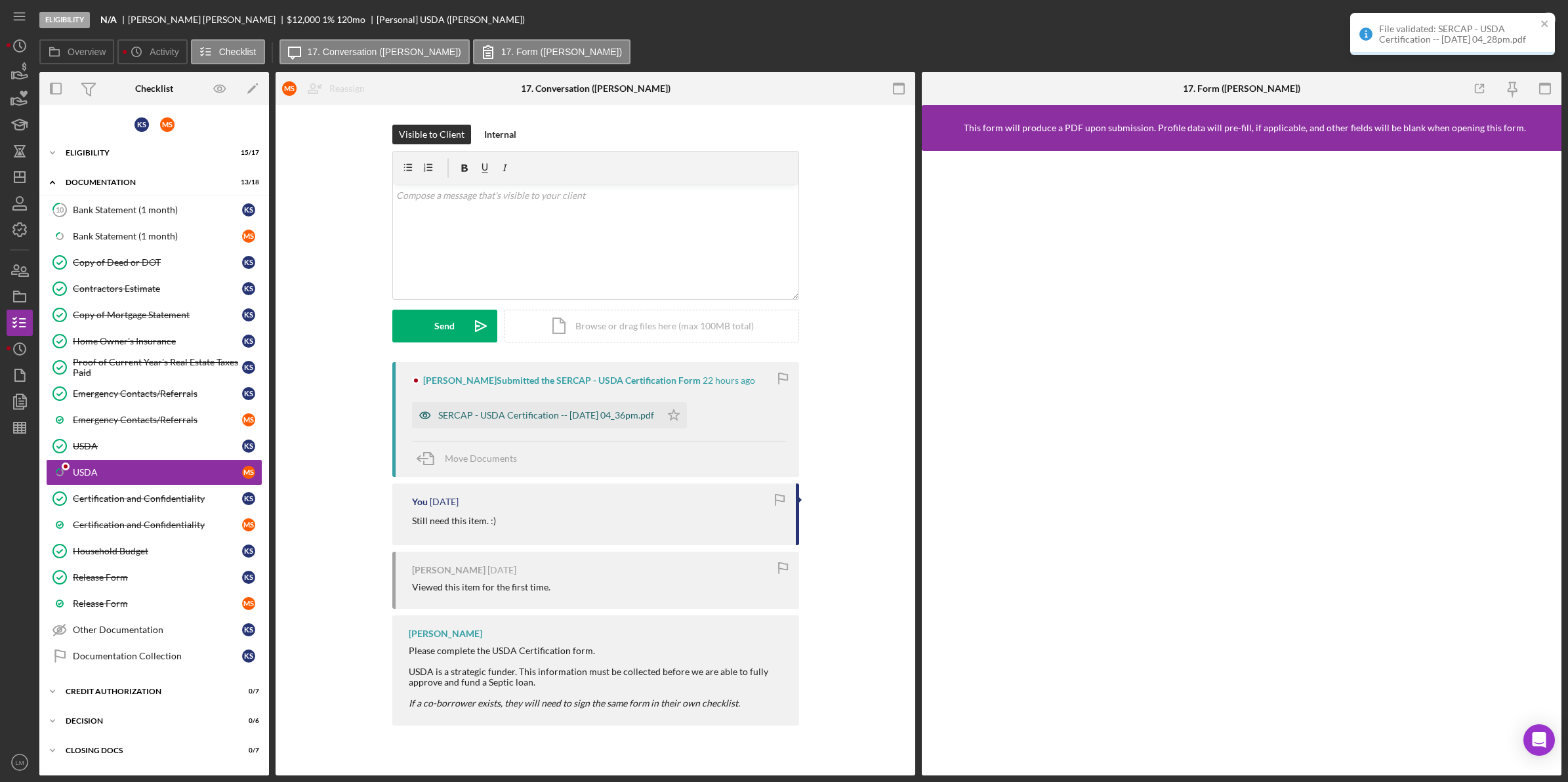
click at [571, 418] on div "SERCAP - USDA Certification -- [DATE] 04_36pm.pdf" at bounding box center [546, 415] width 216 height 10
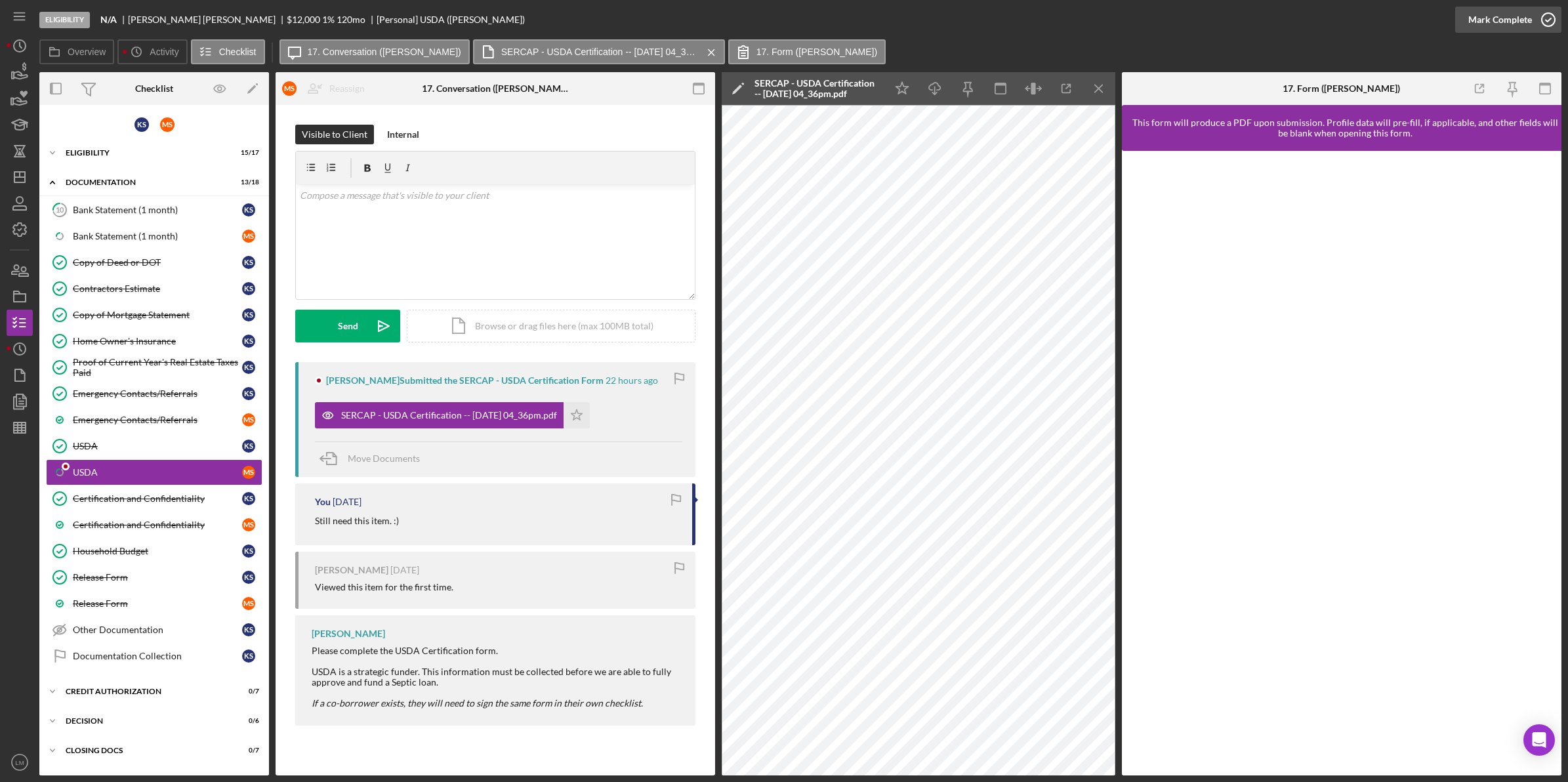
click at [1539, 20] on icon "button" at bounding box center [1548, 19] width 33 height 33
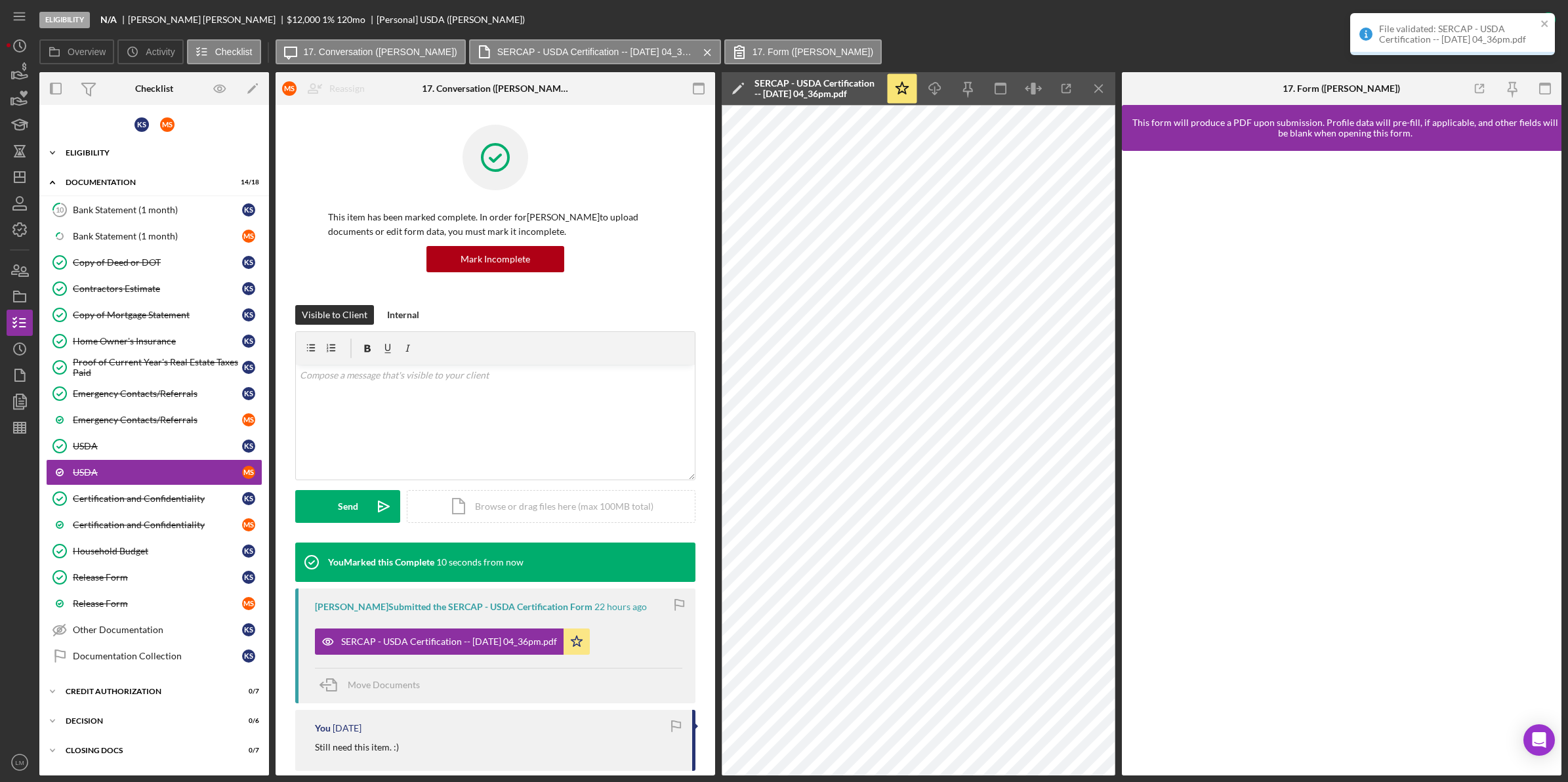
click at [179, 152] on div "Eligibility" at bounding box center [159, 153] width 187 height 8
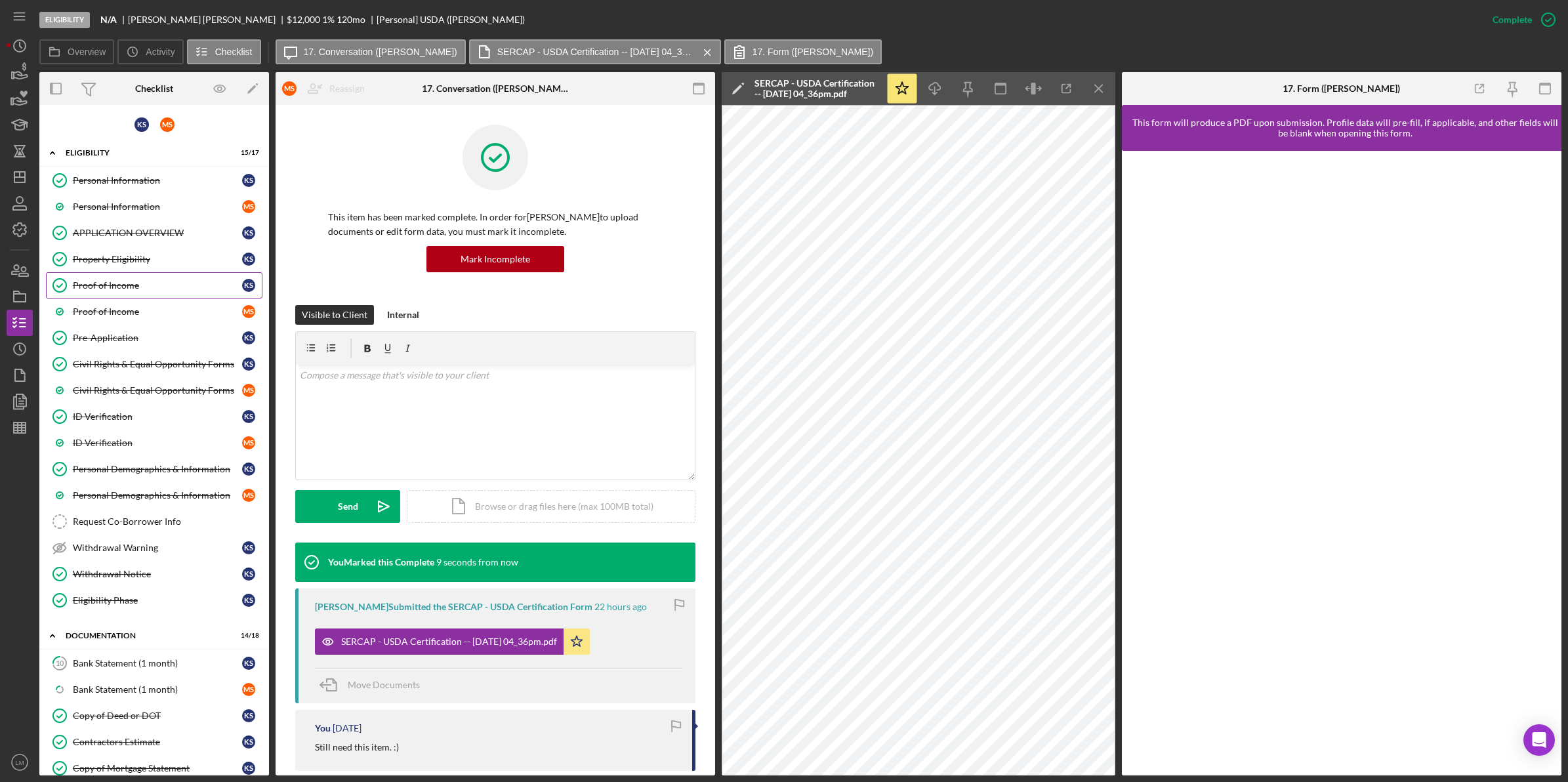
click at [152, 296] on link "Proof of Income Proof of Income K S" at bounding box center [154, 285] width 216 height 26
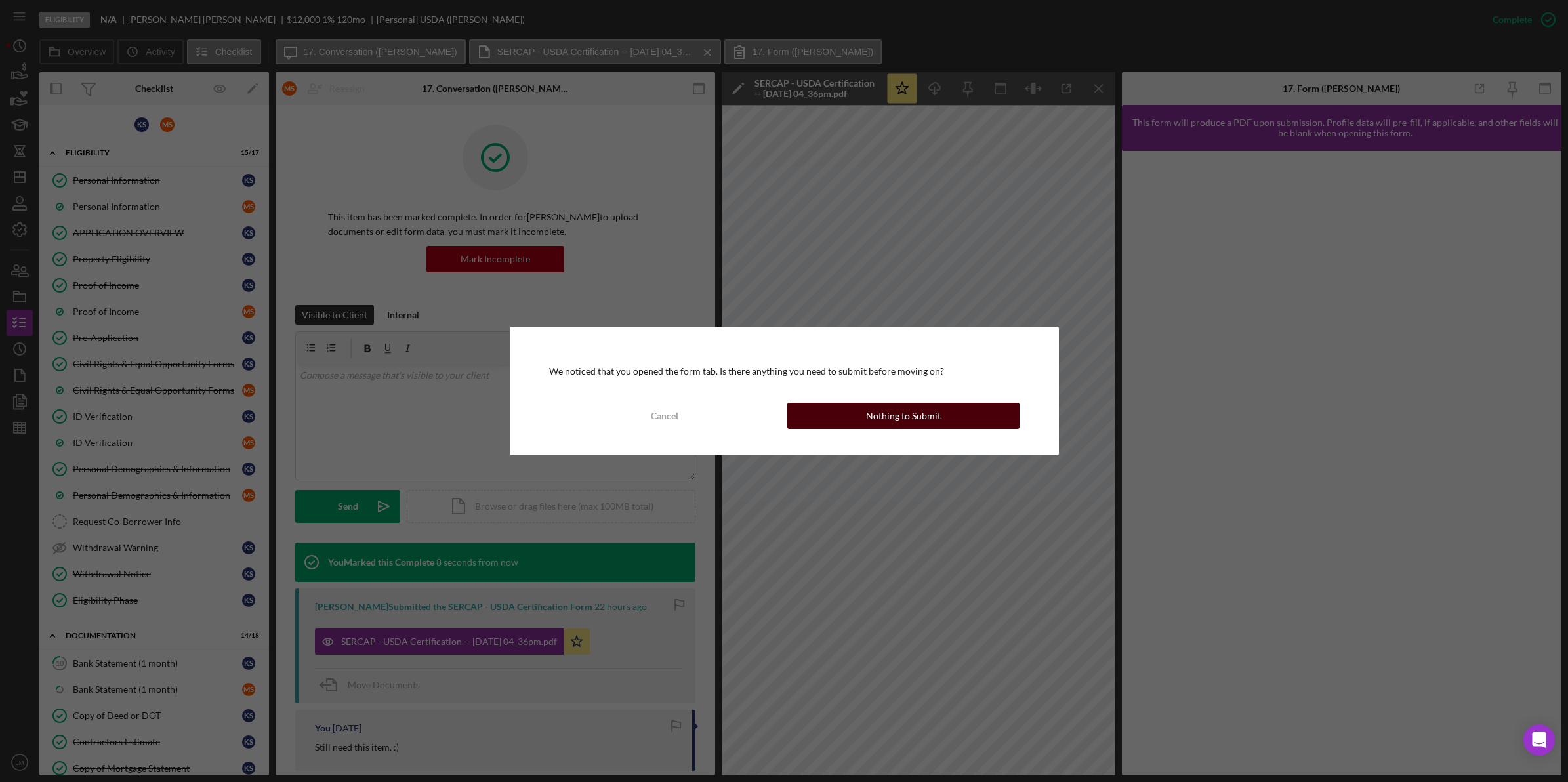
click at [879, 424] on div "Nothing to Submit" at bounding box center [904, 416] width 75 height 26
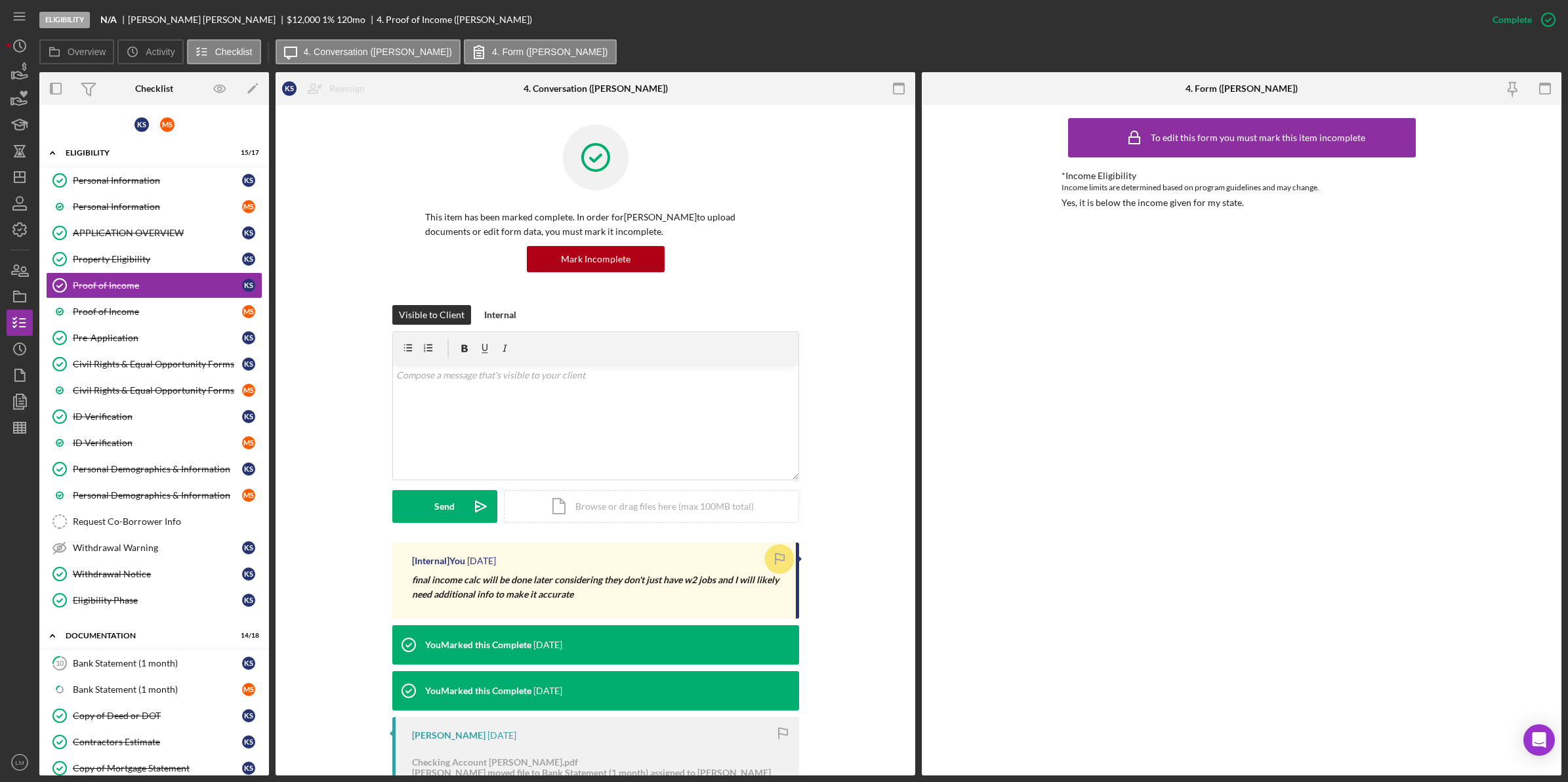
click at [871, 503] on div "Visible to Client Internal v Color teal Color pink Remove color Add row above A…" at bounding box center [596, 424] width 600 height 238
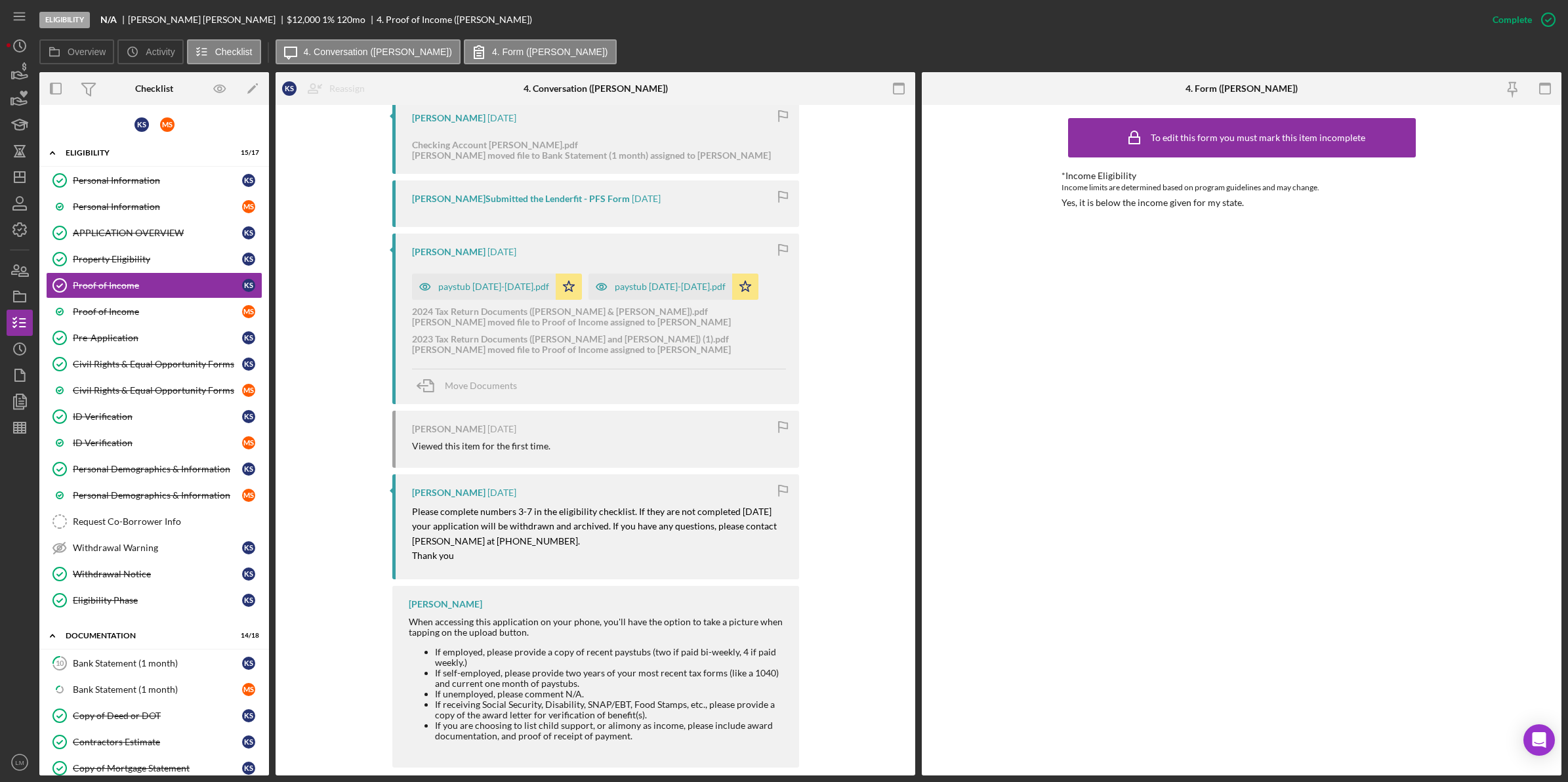
scroll to position [636, 0]
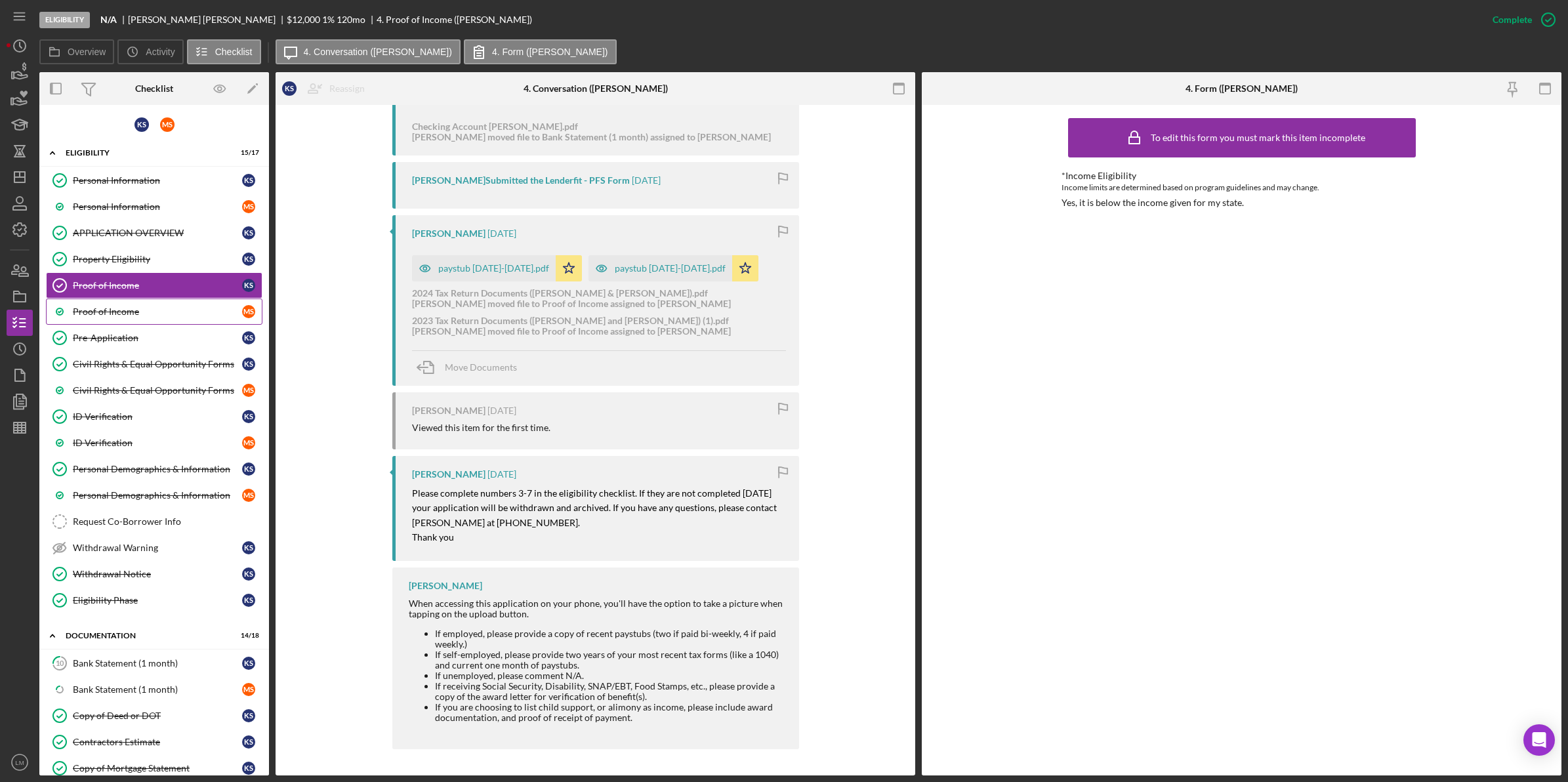
click at [218, 322] on link "Proof of Income M S" at bounding box center [154, 311] width 216 height 26
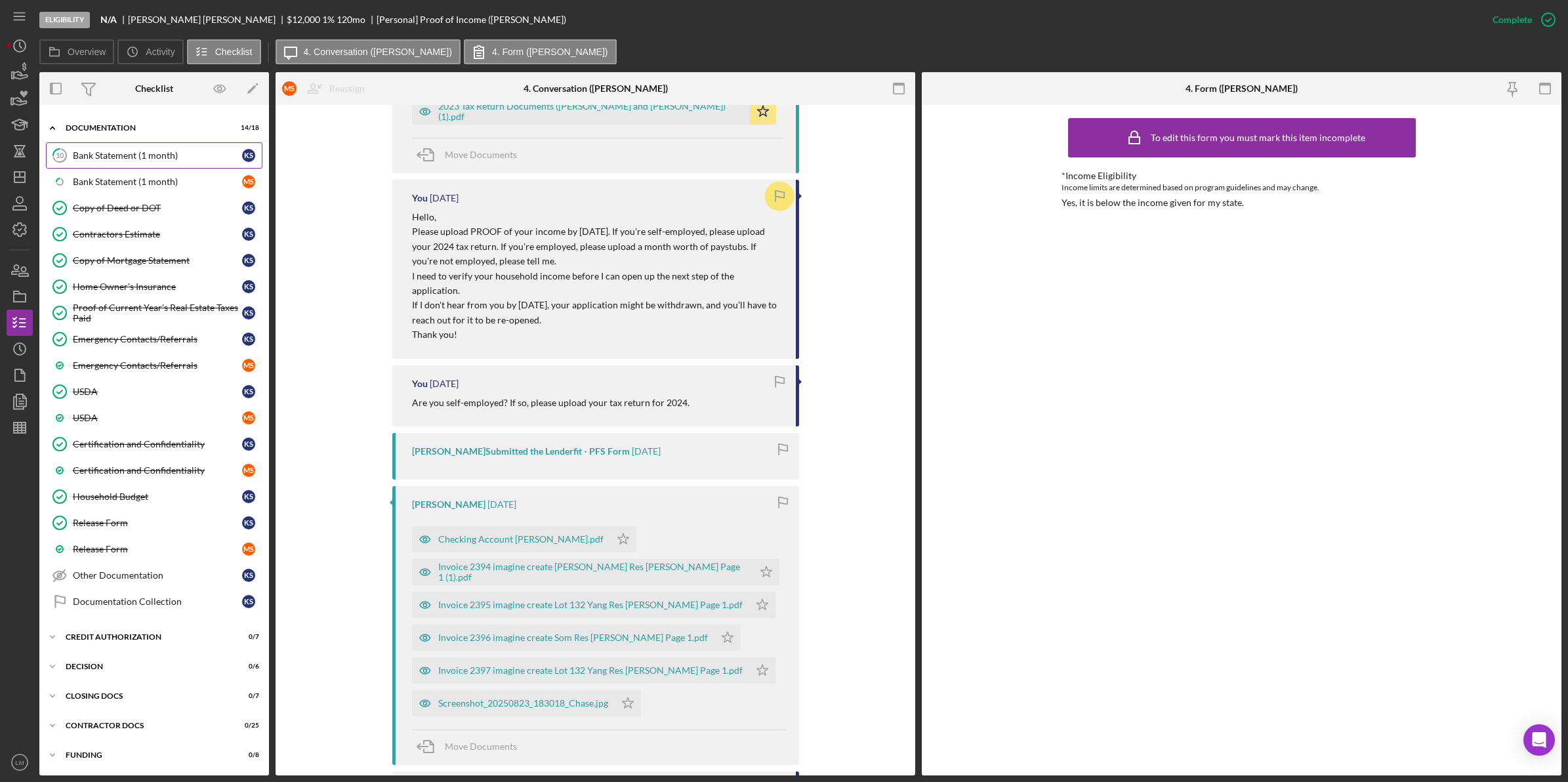
scroll to position [518, 0]
click at [3, 177] on div "Eligibility N/A [PERSON_NAME] $12,000 1 % 120 mo [Personal] Proof of Income ([P…" at bounding box center [784, 391] width 1568 height 782
click at [30, 175] on icon "Icon/Dashboard" at bounding box center [19, 176] width 33 height 33
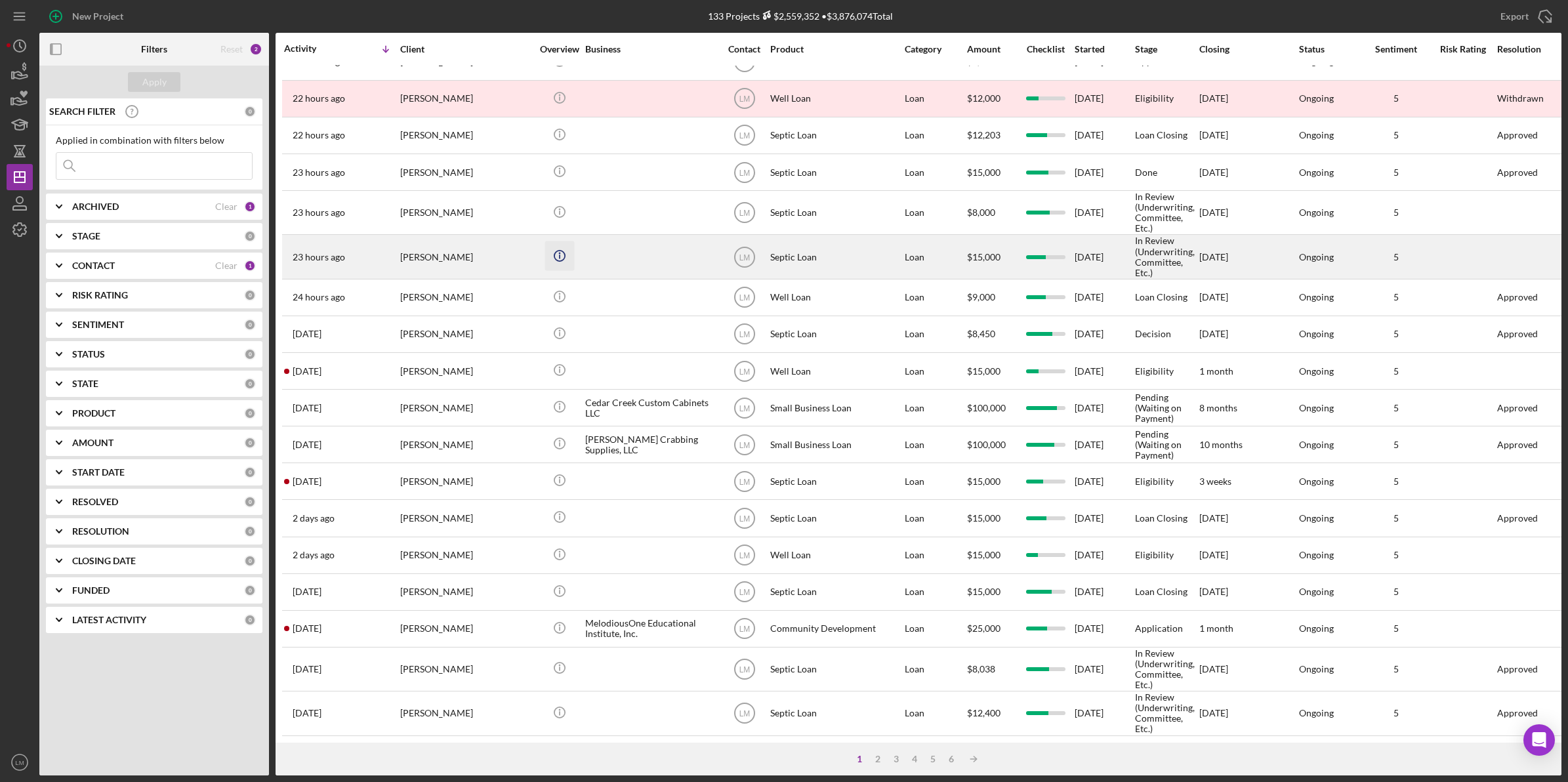
scroll to position [316, 0]
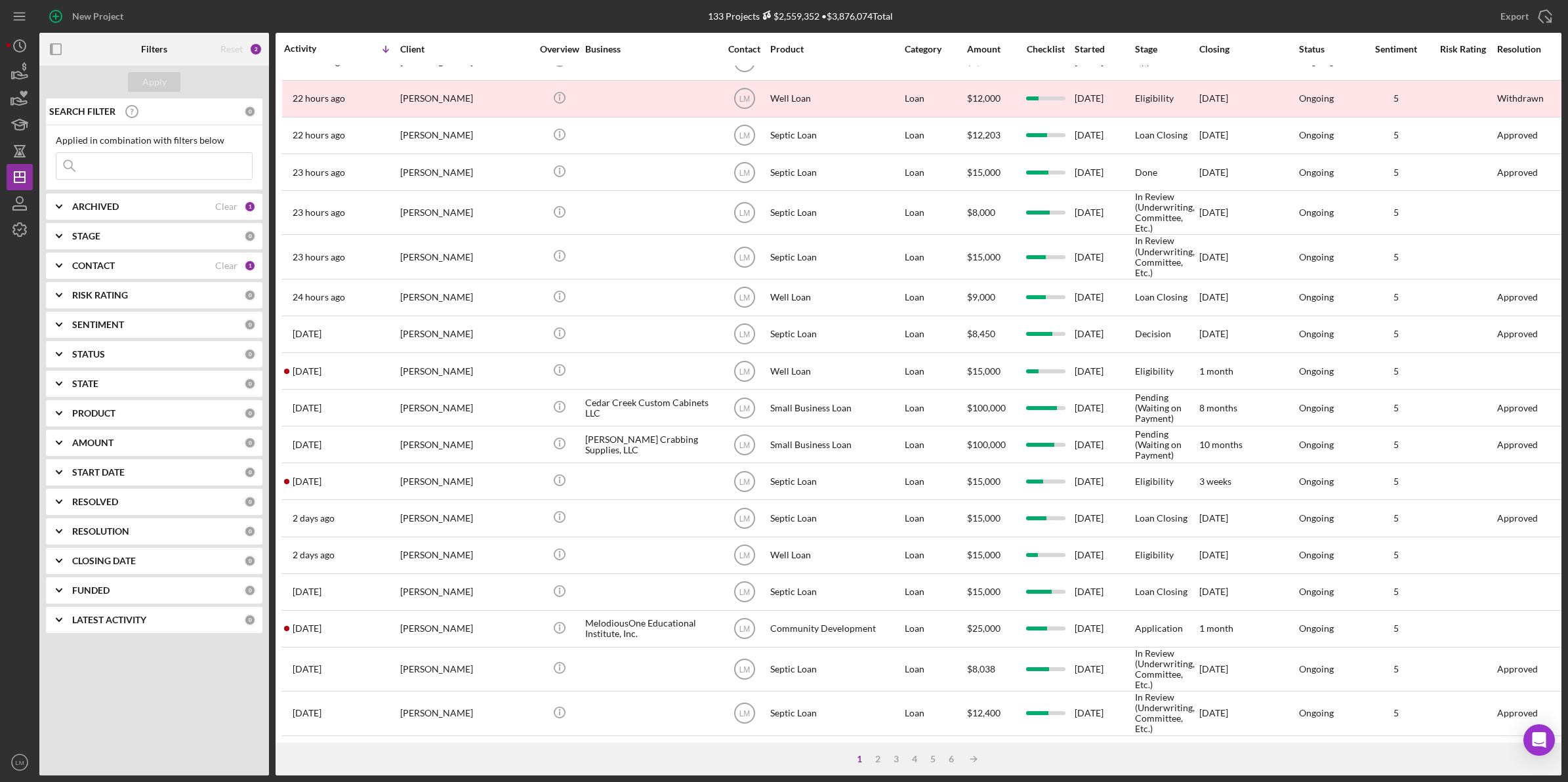
click at [487, 761] on div "1 2 3 4 5 6 Icon/Table Sort Arrow" at bounding box center [918, 758] width 1286 height 33
click at [986, 12] on div "133 Projects $2,559,352 • $3,876,074 Total" at bounding box center [800, 16] width 507 height 33
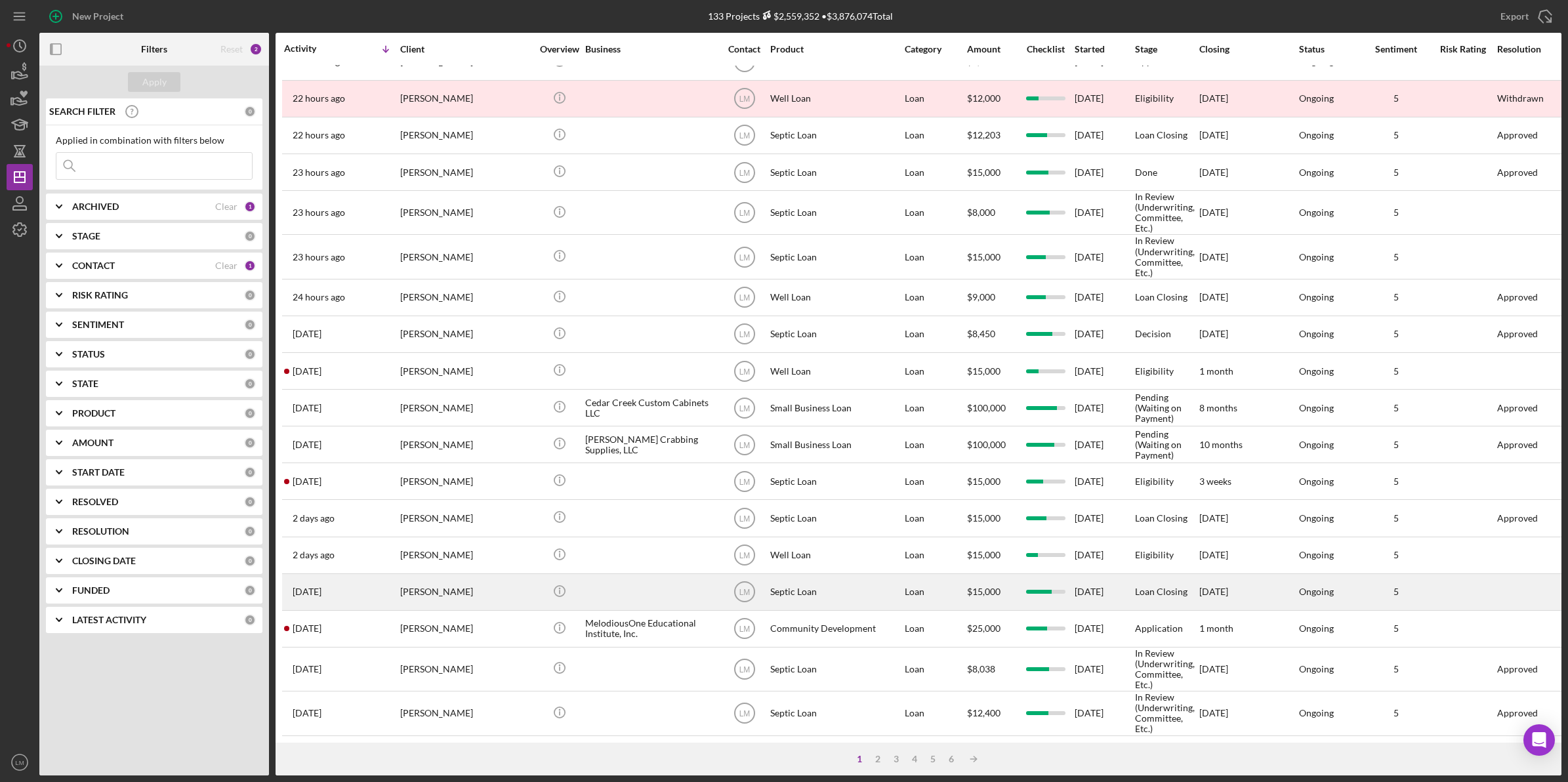
click at [477, 577] on div "[PERSON_NAME]" at bounding box center [465, 592] width 131 height 35
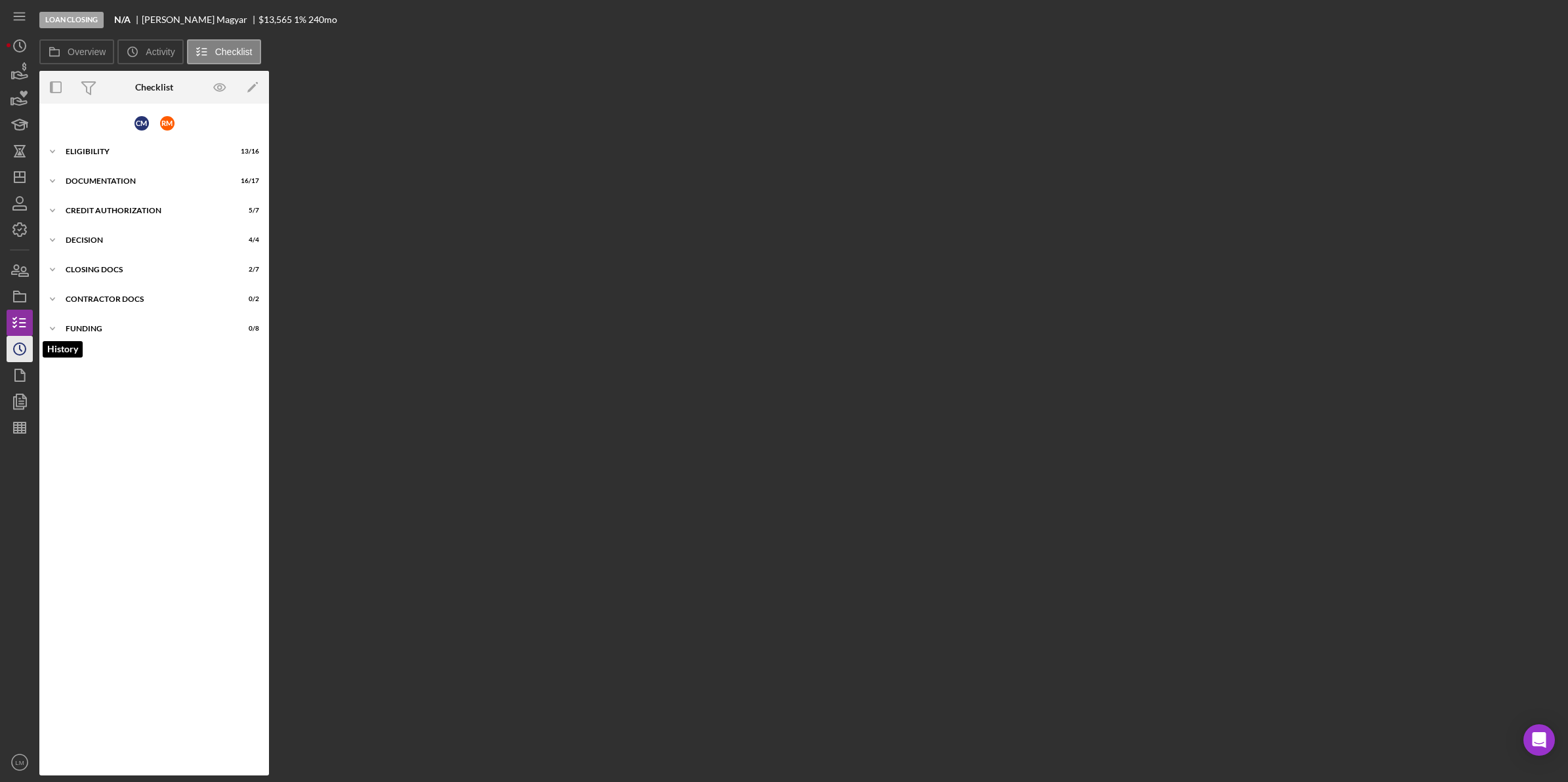
click at [17, 338] on icon "Icon/History" at bounding box center [19, 349] width 33 height 33
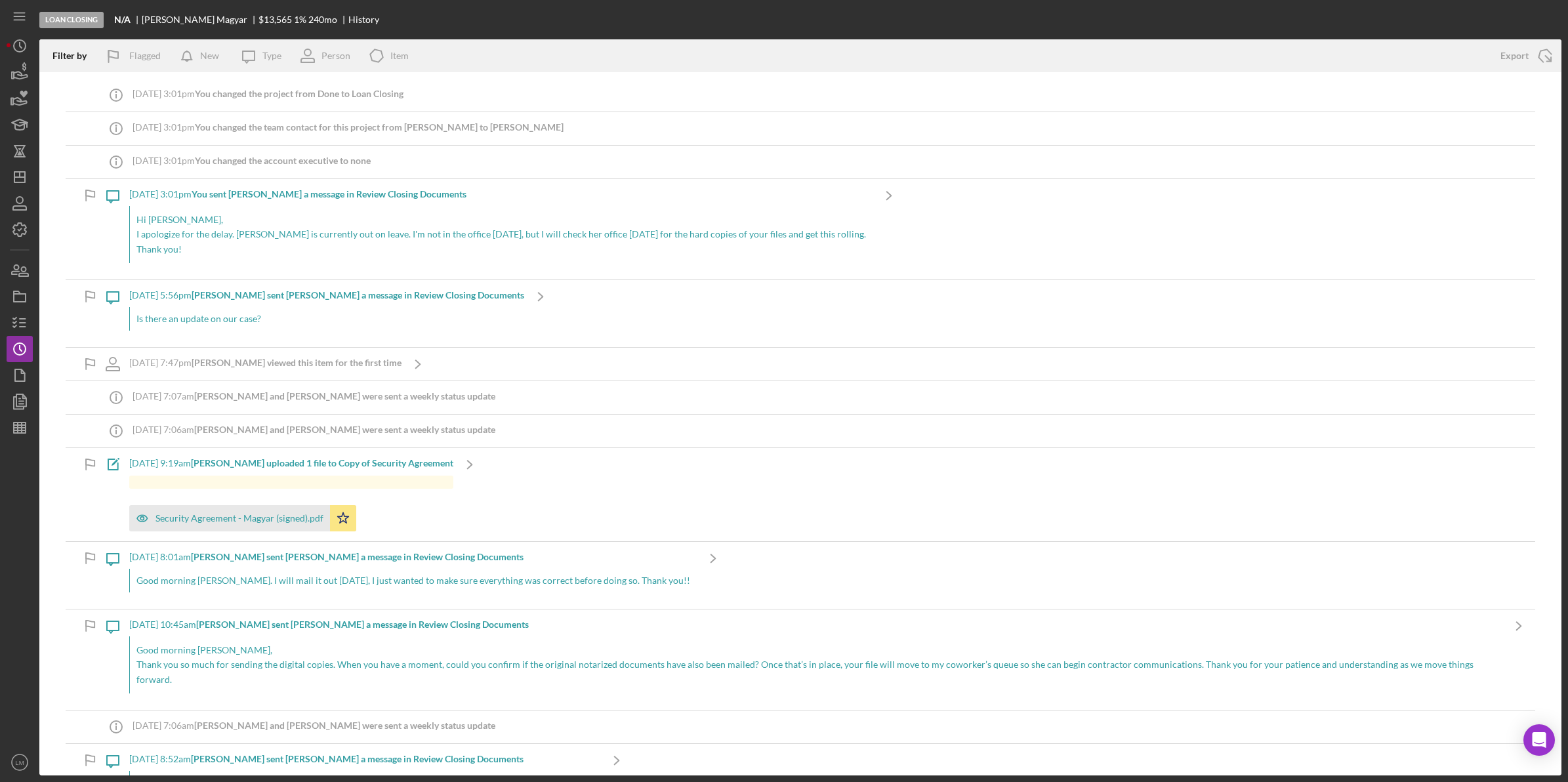
click at [426, 222] on p "Hi [PERSON_NAME]," at bounding box center [501, 219] width 730 height 14
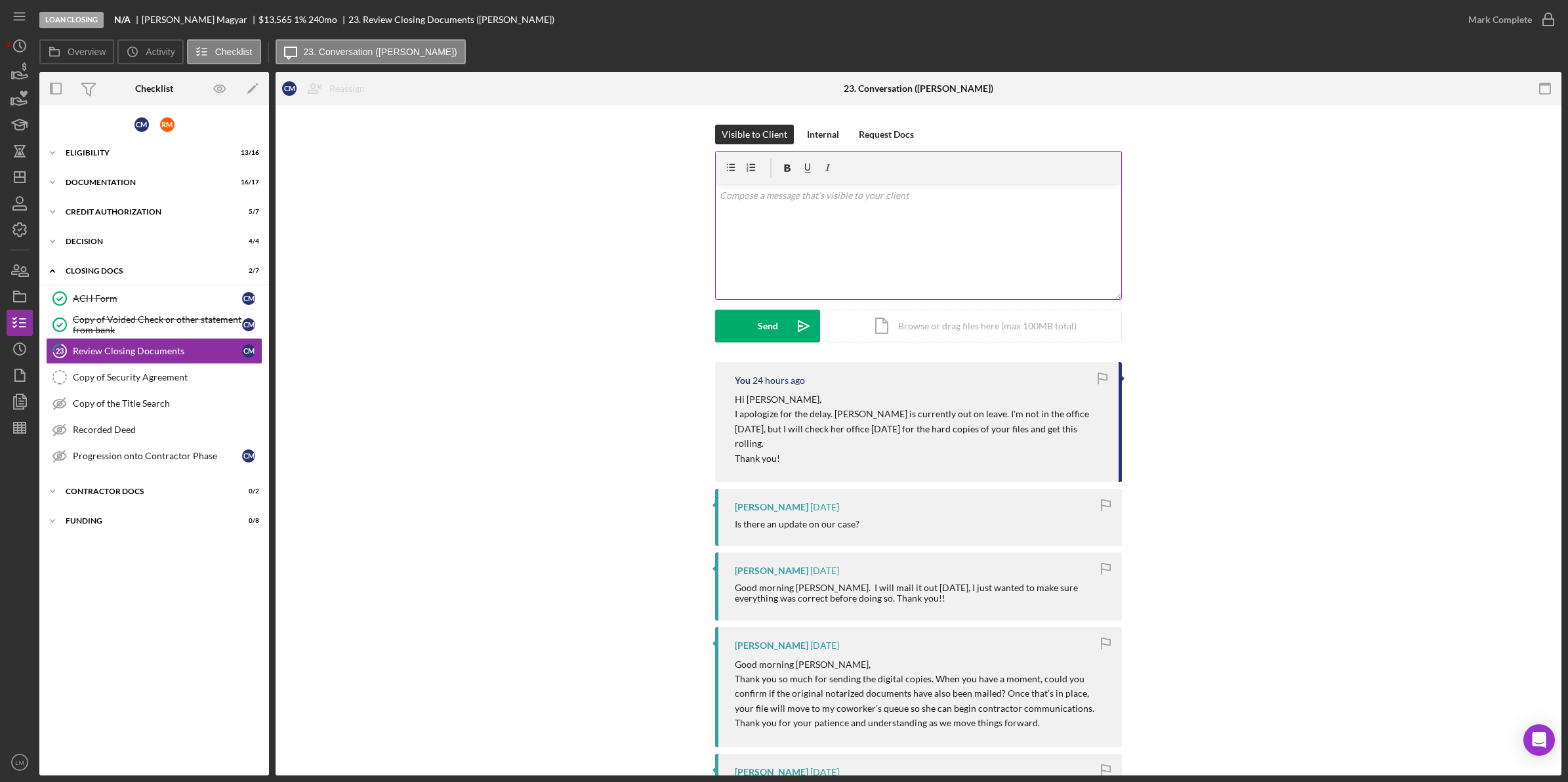
click at [982, 257] on div "v Color teal Color pink Remove color Add row above Add row below Add column bef…" at bounding box center [919, 242] width 406 height 115
click at [24, 178] on polygon "button" at bounding box center [19, 176] width 10 height 10
click at [742, 222] on div "v Color teal Color pink Remove color Add row above Add row below Add column bef…" at bounding box center [919, 242] width 406 height 115
click at [766, 326] on div "Send" at bounding box center [767, 326] width 20 height 33
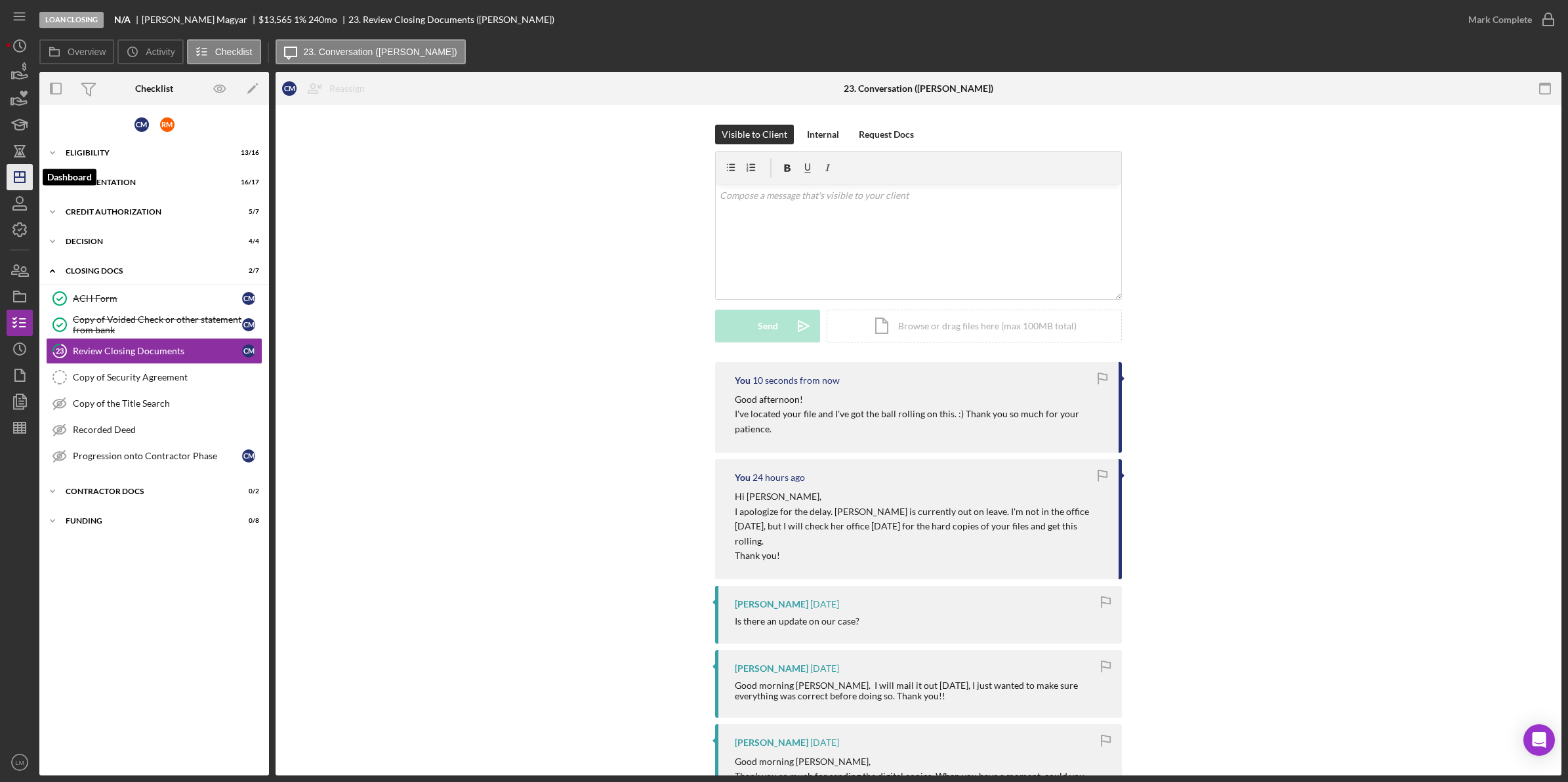
click at [14, 172] on polygon "button" at bounding box center [19, 176] width 10 height 10
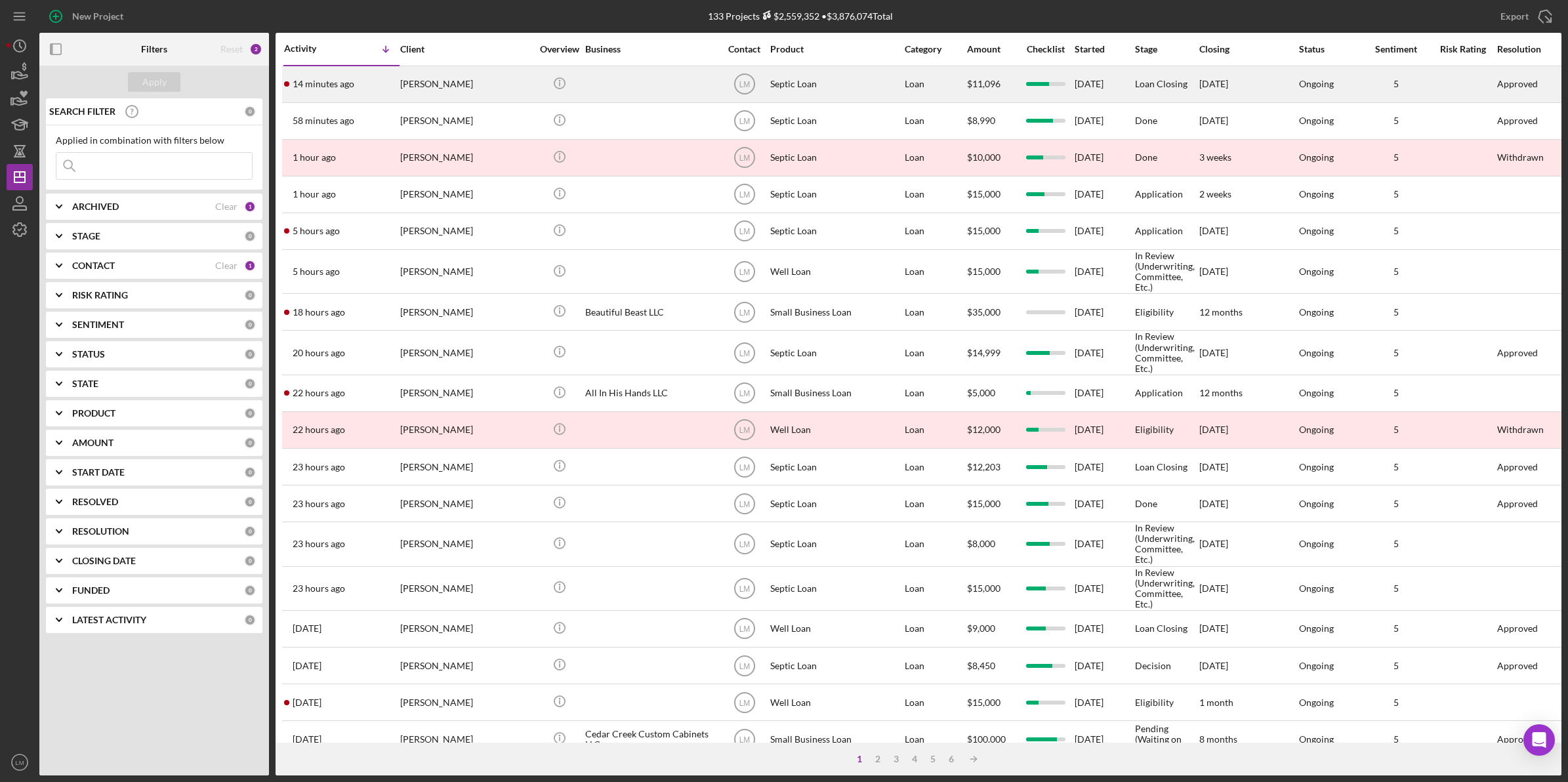
click at [474, 89] on div "[PERSON_NAME]" at bounding box center [465, 85] width 131 height 35
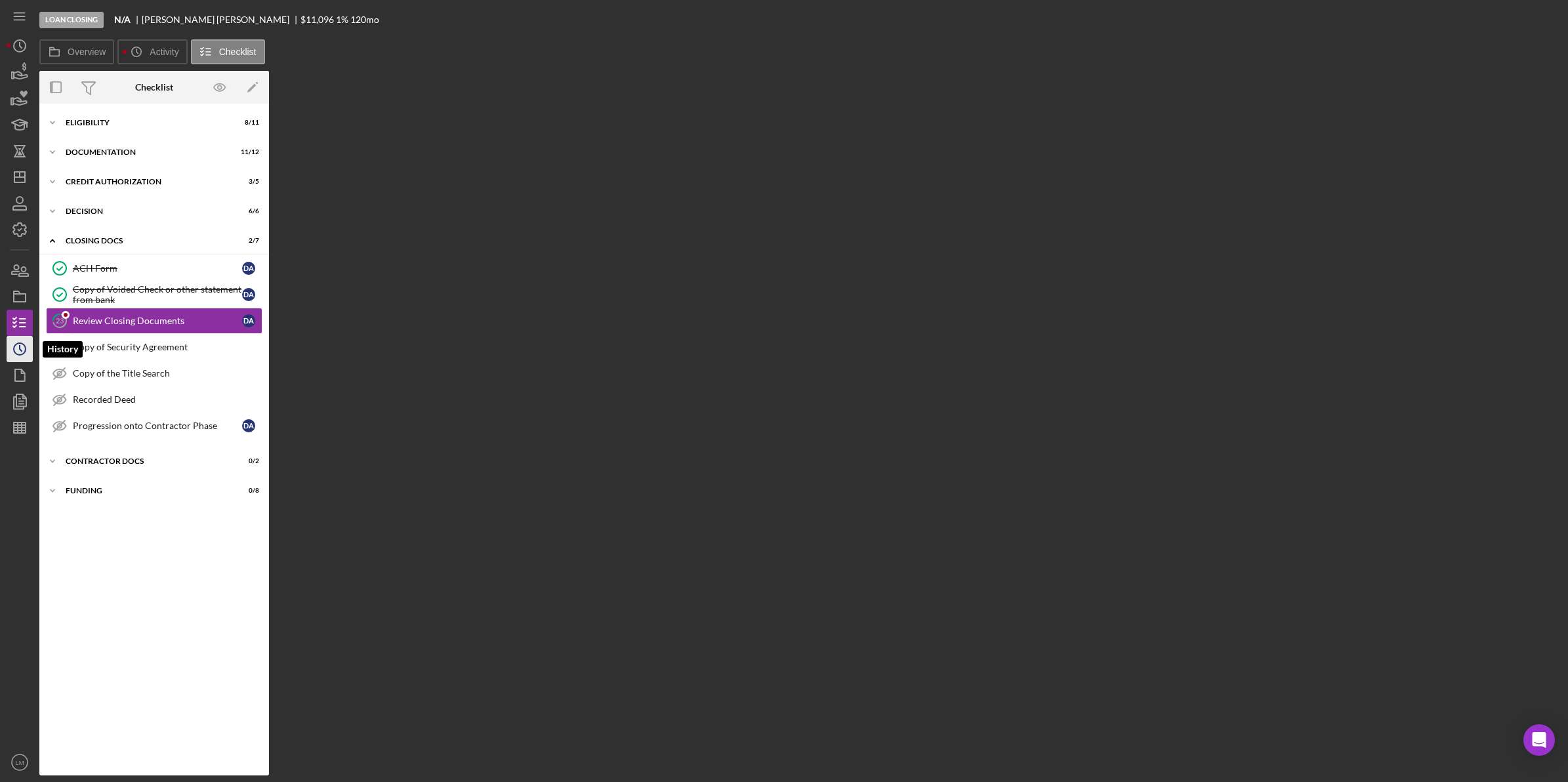
click at [22, 358] on icon "Icon/History" at bounding box center [19, 349] width 33 height 33
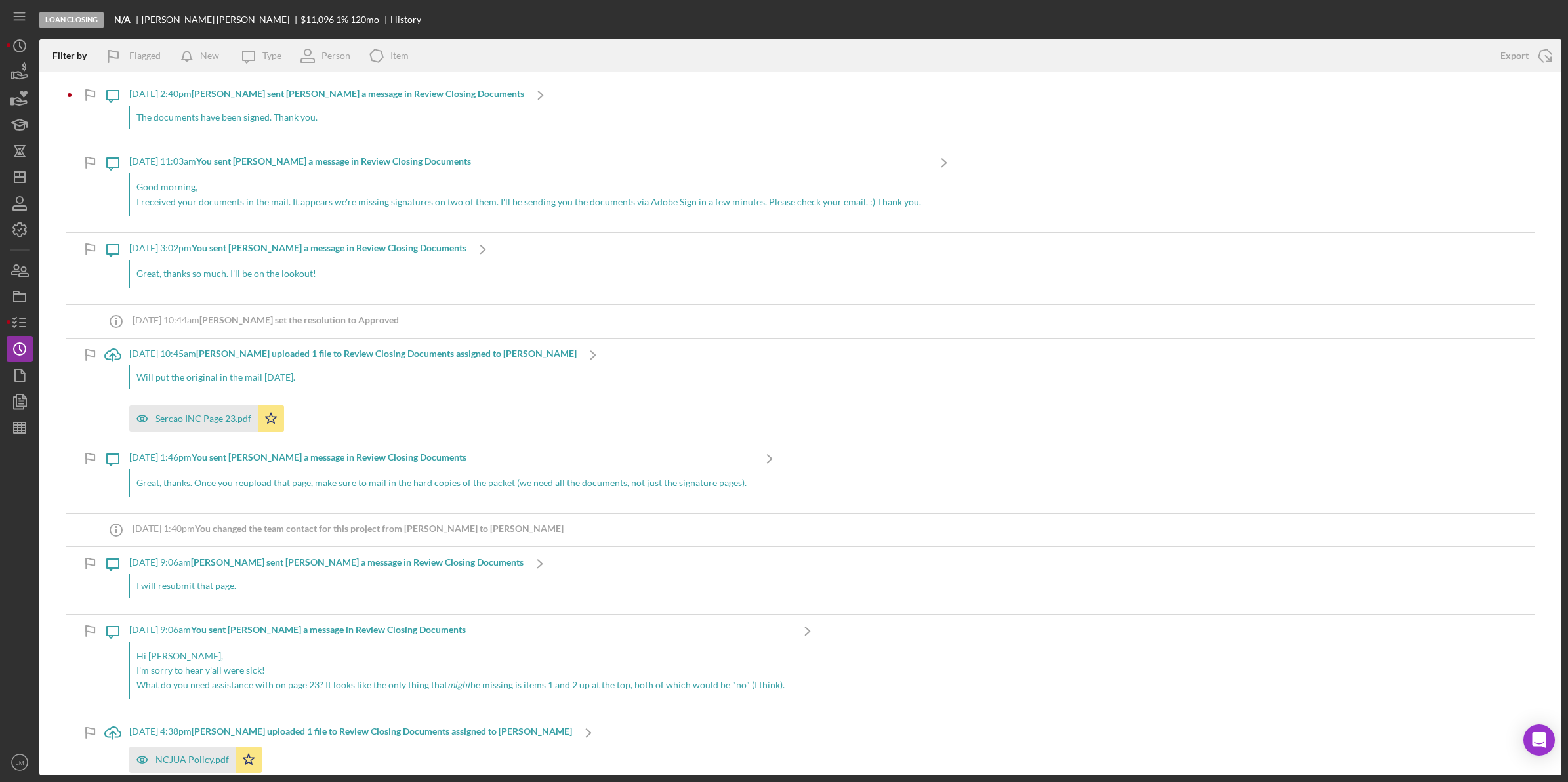
click at [256, 115] on div "The documents have been signed. Thank you." at bounding box center [327, 117] width 395 height 24
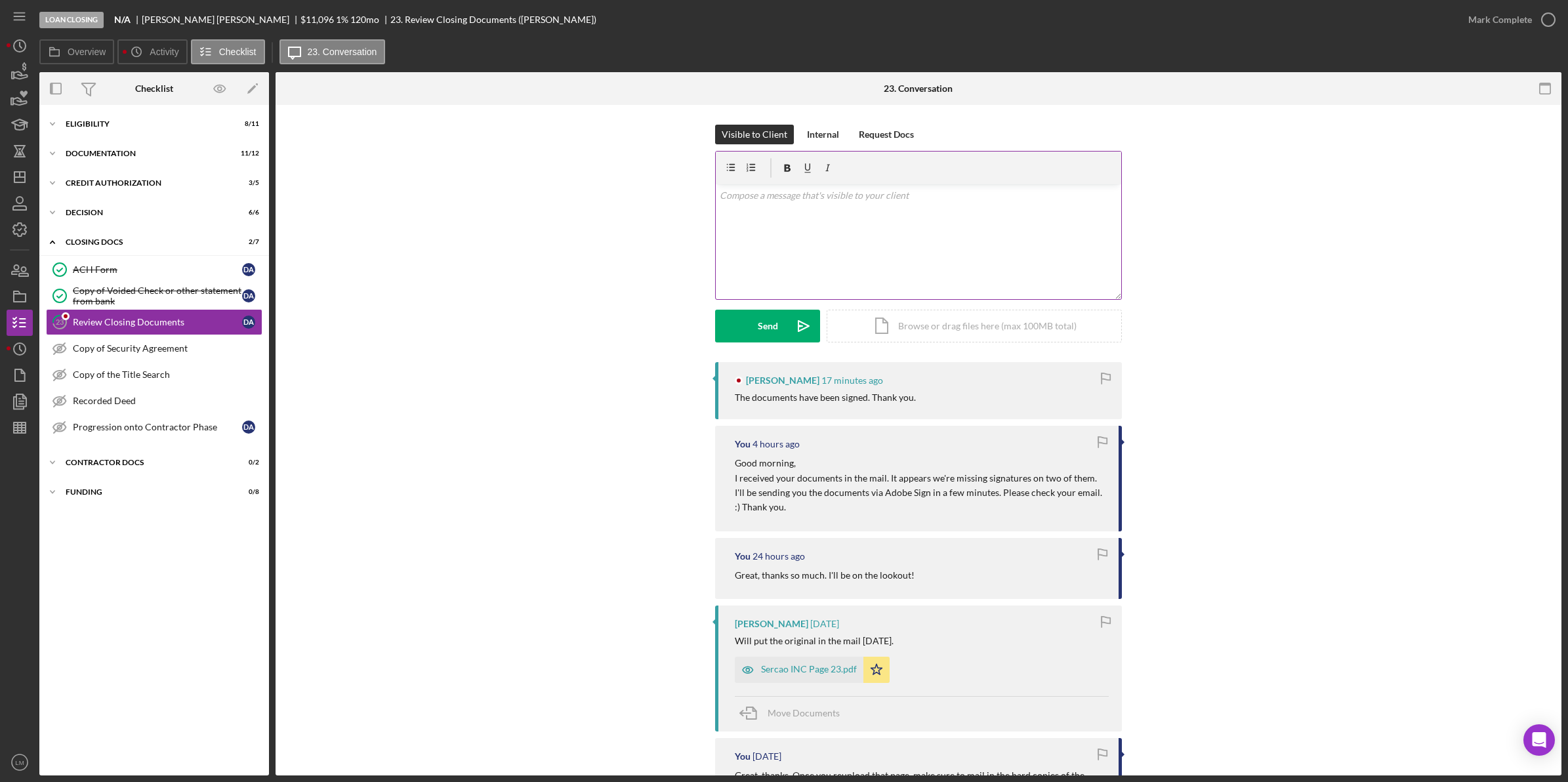
click at [871, 251] on div "v Color teal Color pink Remove color Add row above Add row below Add column bef…" at bounding box center [919, 242] width 406 height 115
click at [793, 330] on icon "Icon/icon-invite-send" at bounding box center [803, 326] width 33 height 33
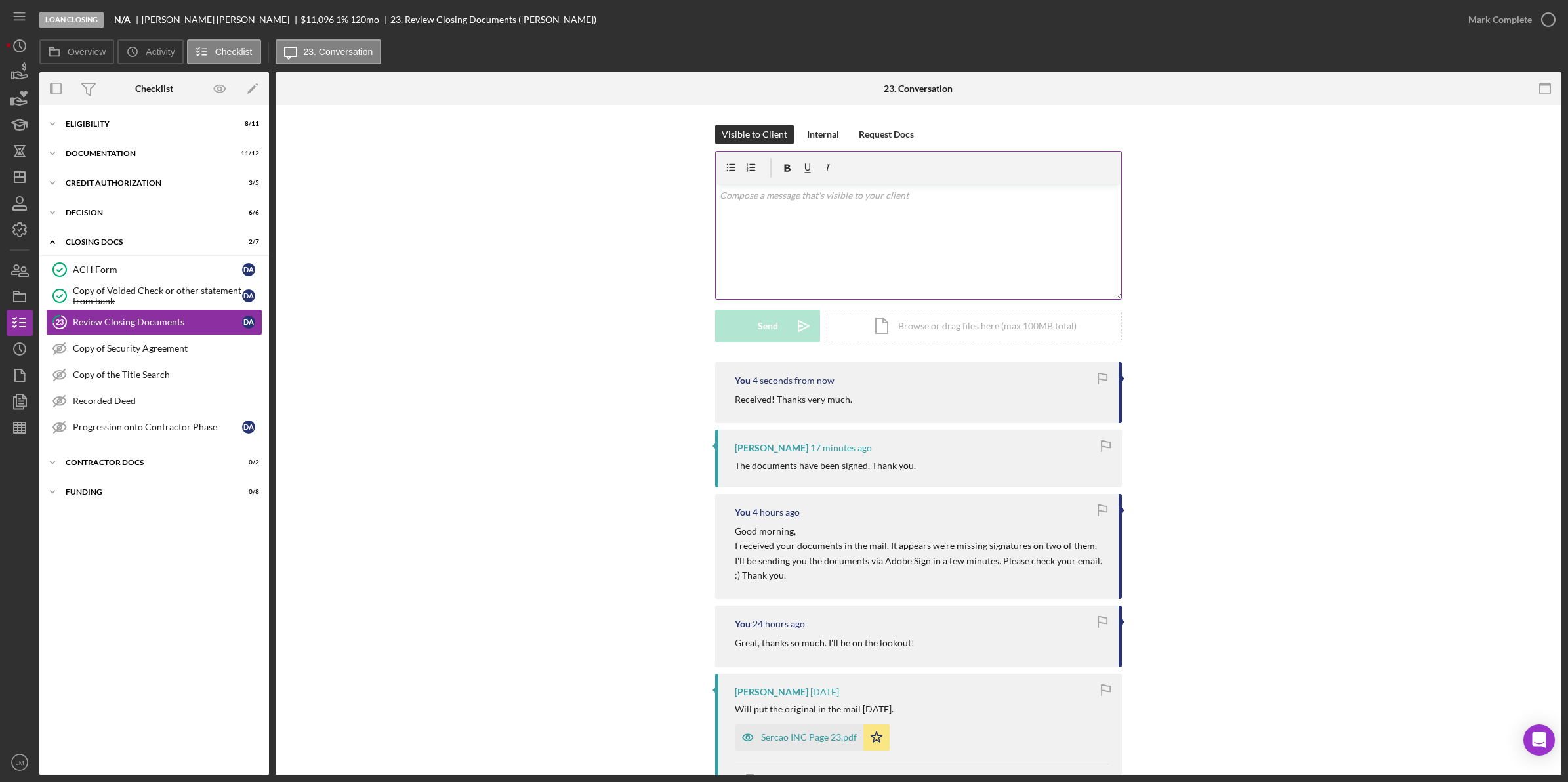
drag, startPoint x: 1210, startPoint y: 227, endPoint x: 938, endPoint y: 174, distance: 277.1
click at [1210, 227] on div "Visible to Client Internal Request Docs v Color teal Color pink Remove color Ad…" at bounding box center [919, 243] width 1247 height 238
click at [21, 178] on icon "Icon/Dashboard" at bounding box center [19, 176] width 33 height 33
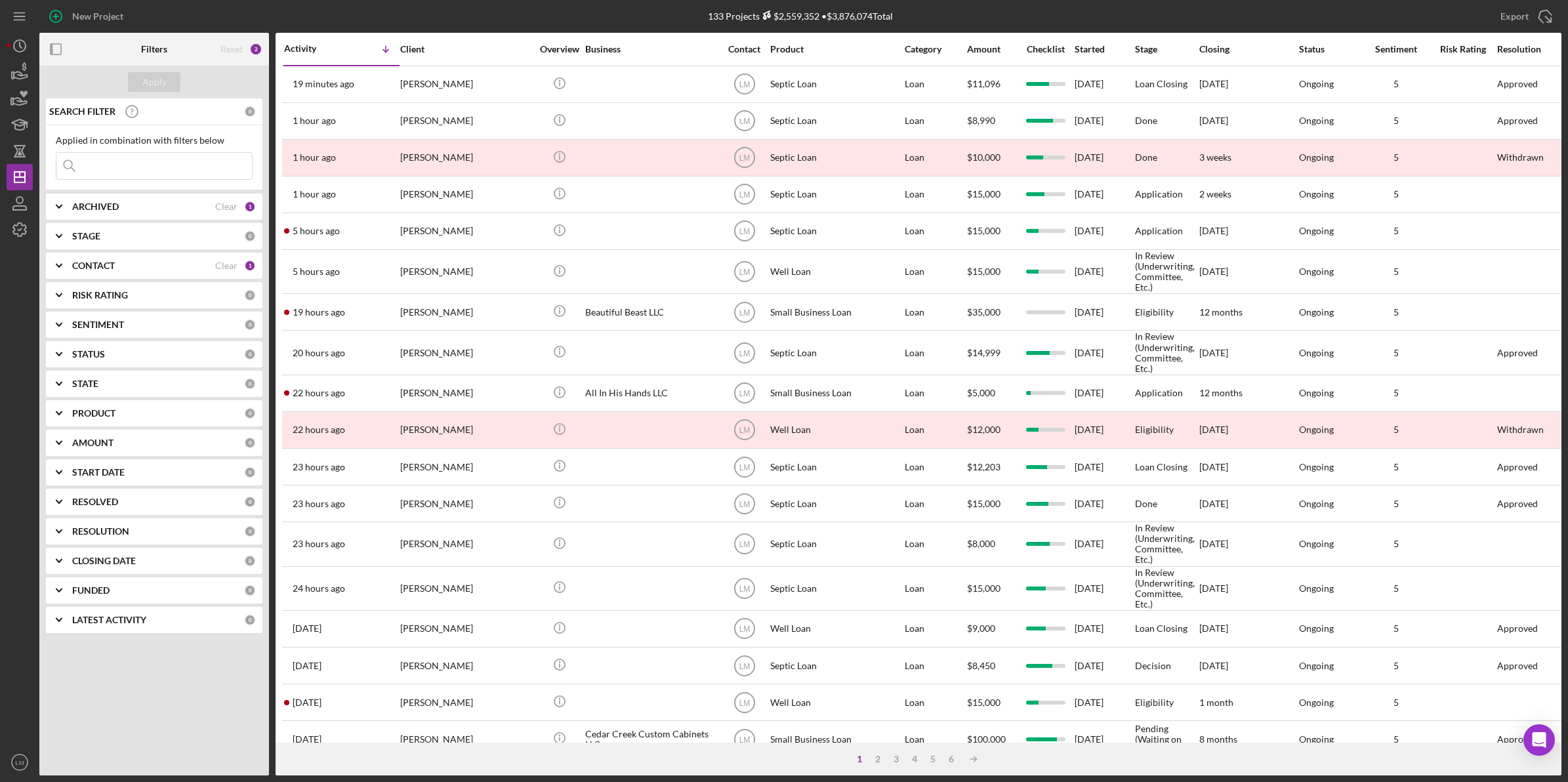
click at [188, 164] on input at bounding box center [154, 166] width 196 height 26
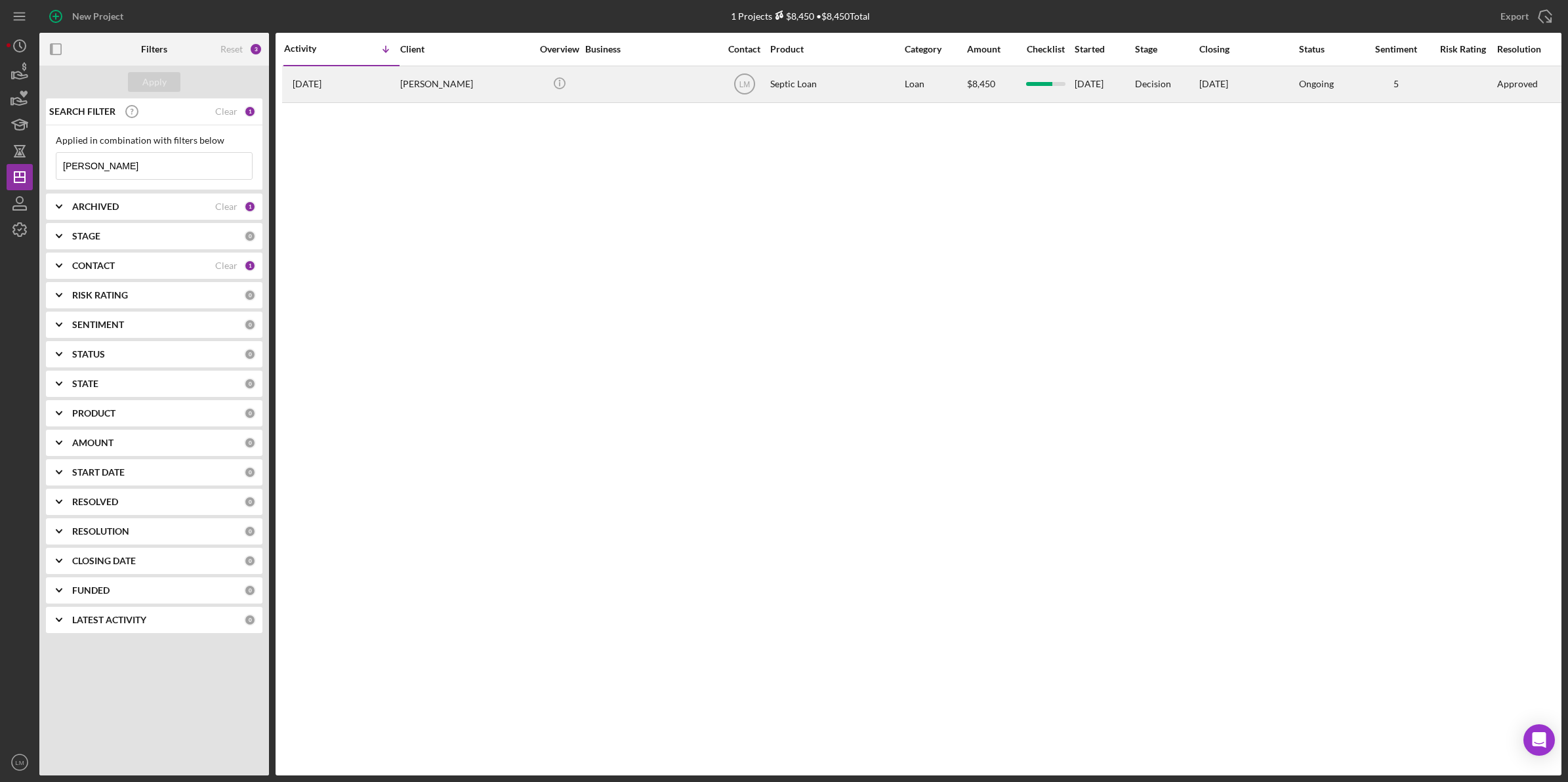
type input "[PERSON_NAME]"
click at [471, 93] on div "[PERSON_NAME]" at bounding box center [465, 85] width 131 height 35
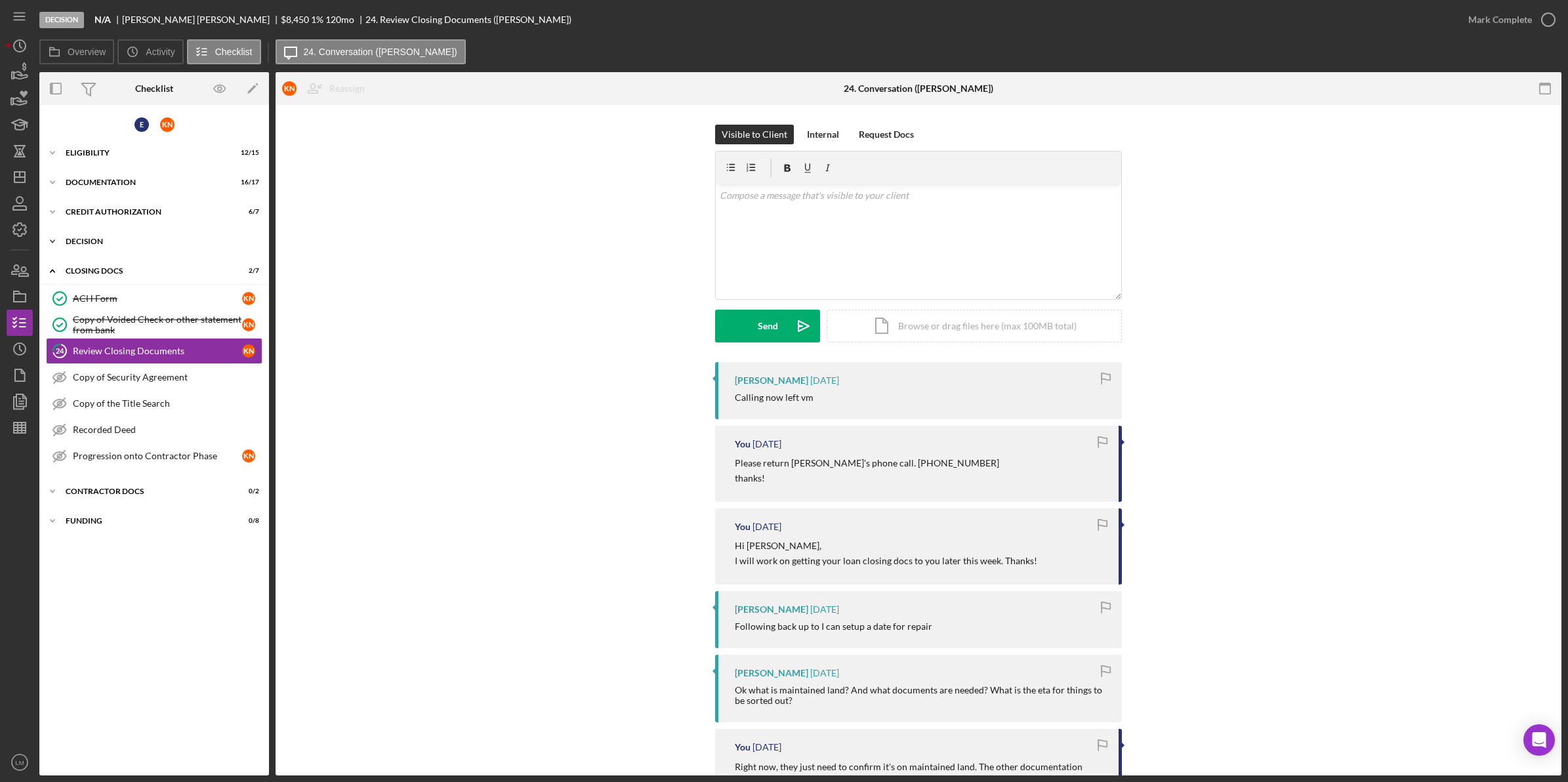
click at [138, 235] on div "Icon/Expander Decision 6 / 6" at bounding box center [154, 241] width 230 height 26
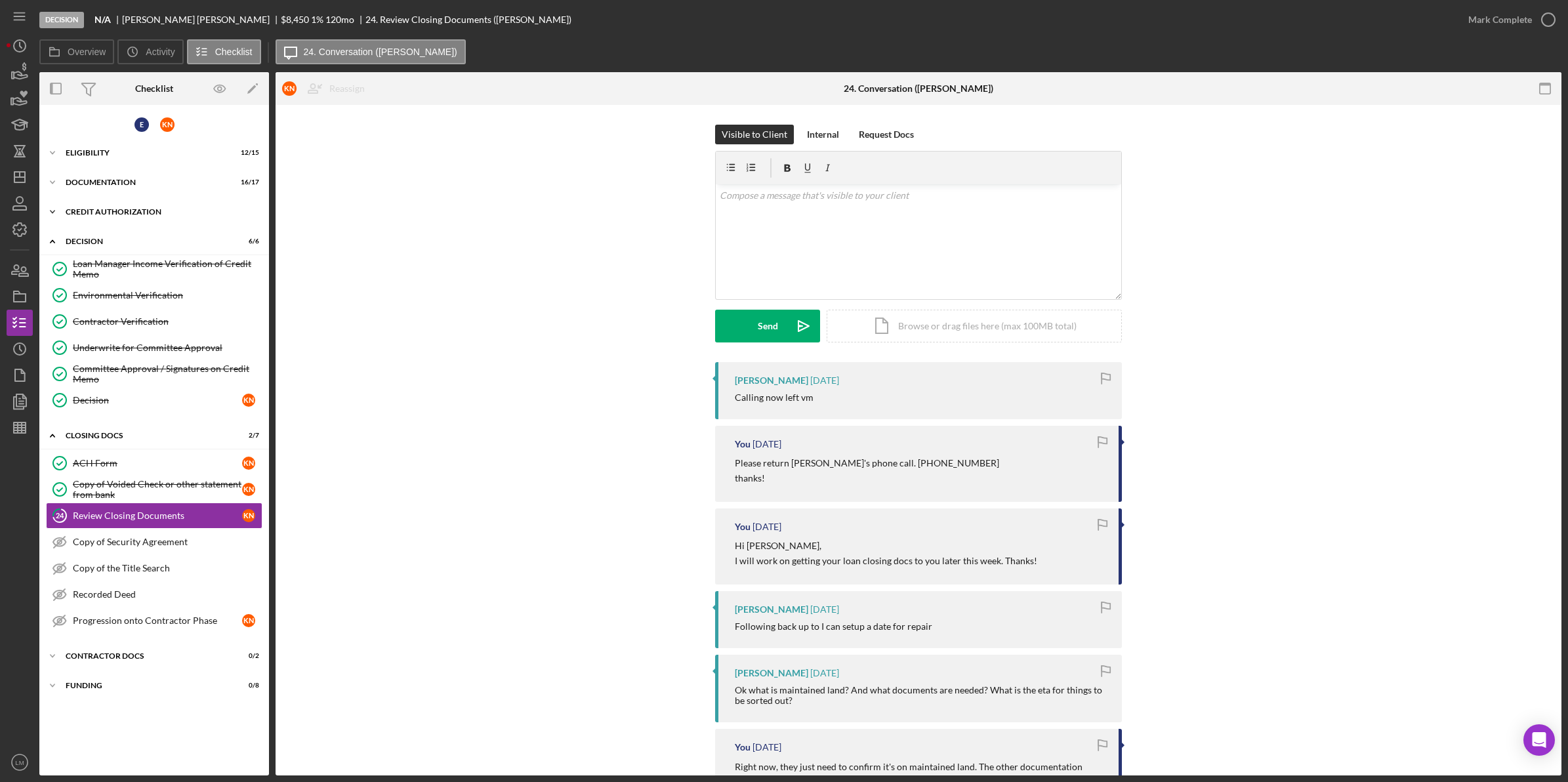
click at [130, 211] on div "CREDIT AUTHORIZATION" at bounding box center [159, 212] width 187 height 8
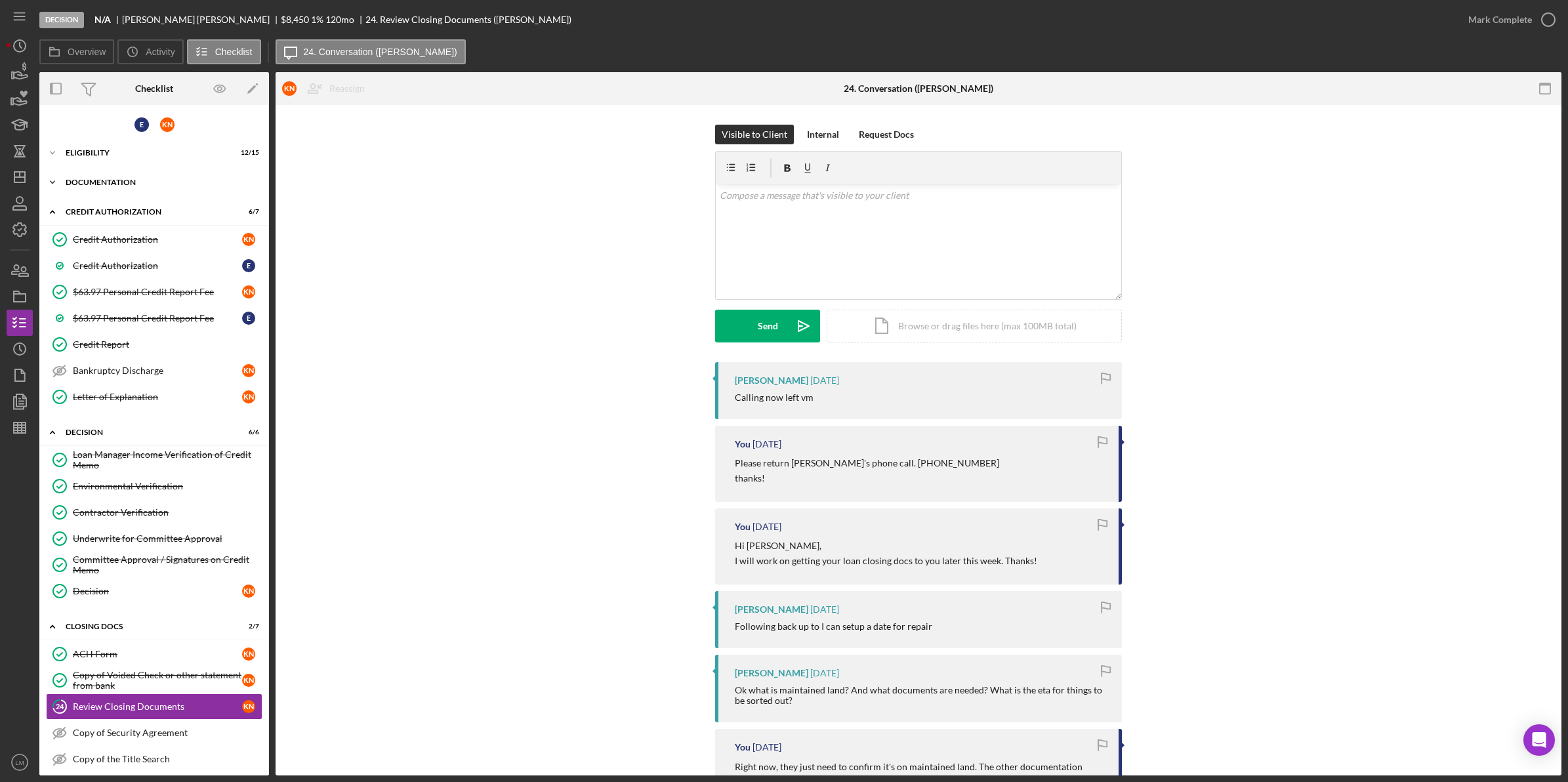
click at [131, 180] on div "Documentation" at bounding box center [159, 183] width 187 height 8
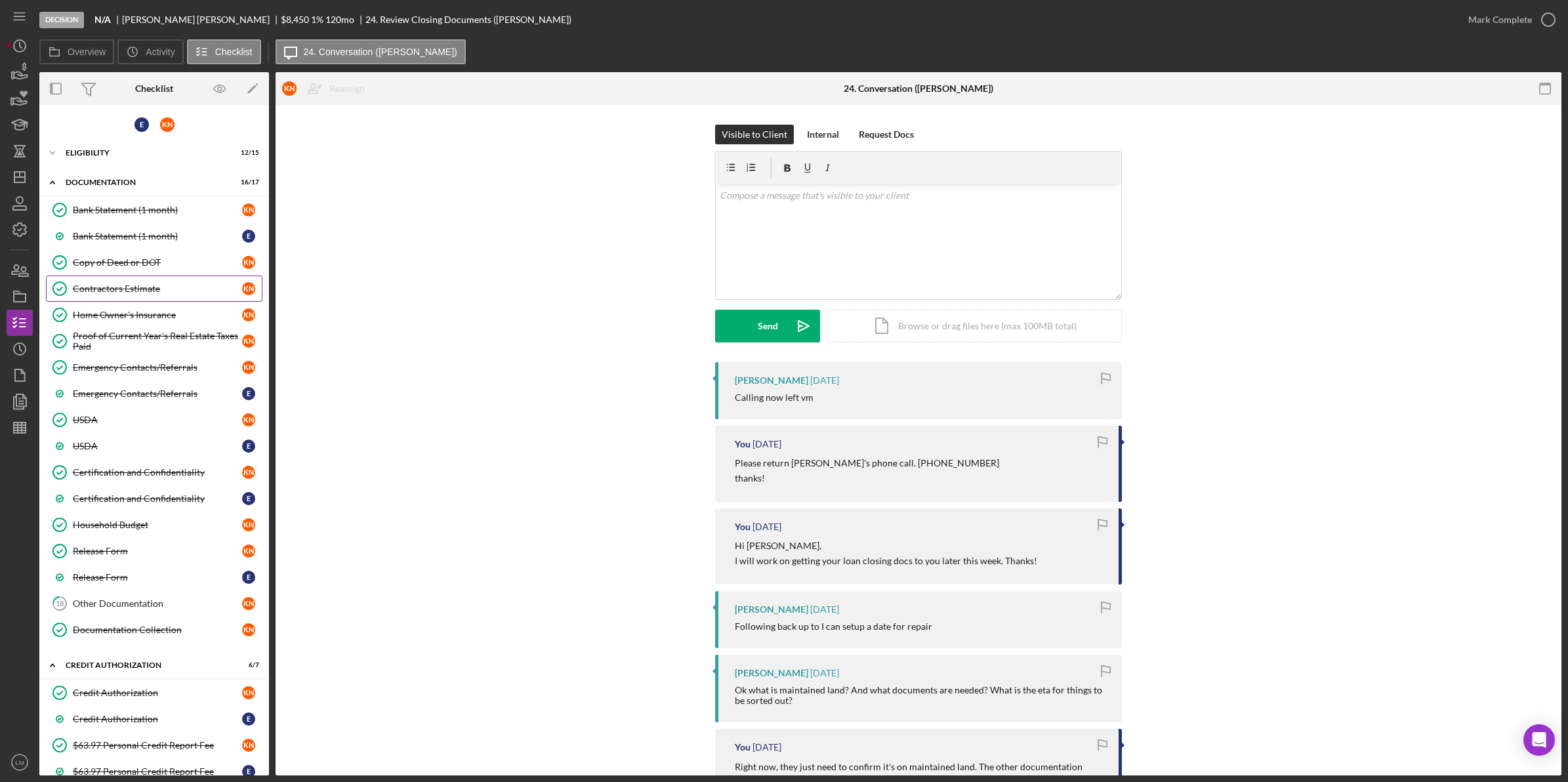
click at [145, 289] on div "Contractors Estimate" at bounding box center [157, 288] width 169 height 10
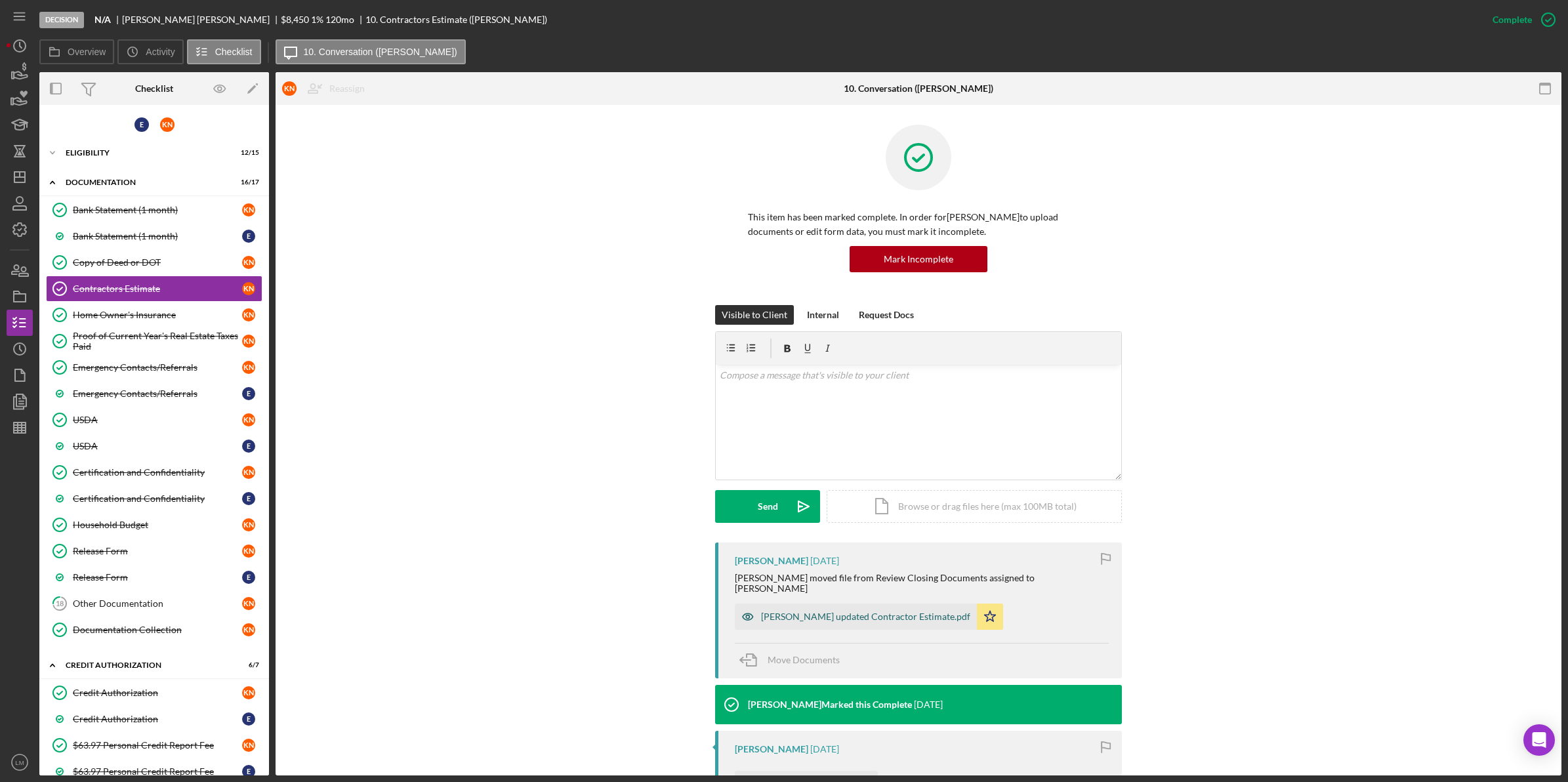
click at [877, 611] on div "[PERSON_NAME] updated Contractor Estimate.pdf" at bounding box center [865, 616] width 209 height 10
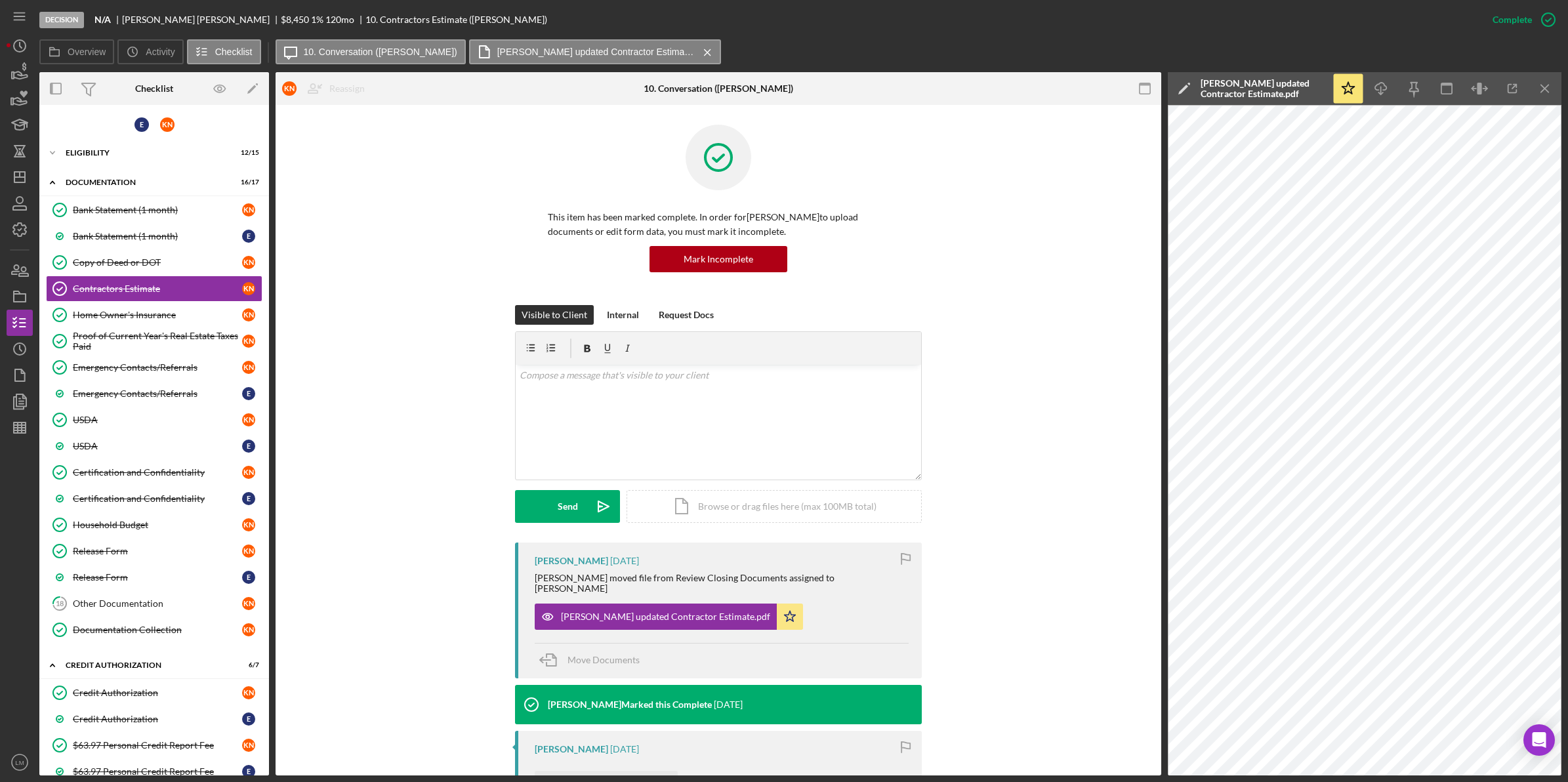
click at [304, 508] on div "Visible to Client Internal Request Docs v Color teal Color pink Remove color Ad…" at bounding box center [719, 424] width 846 height 238
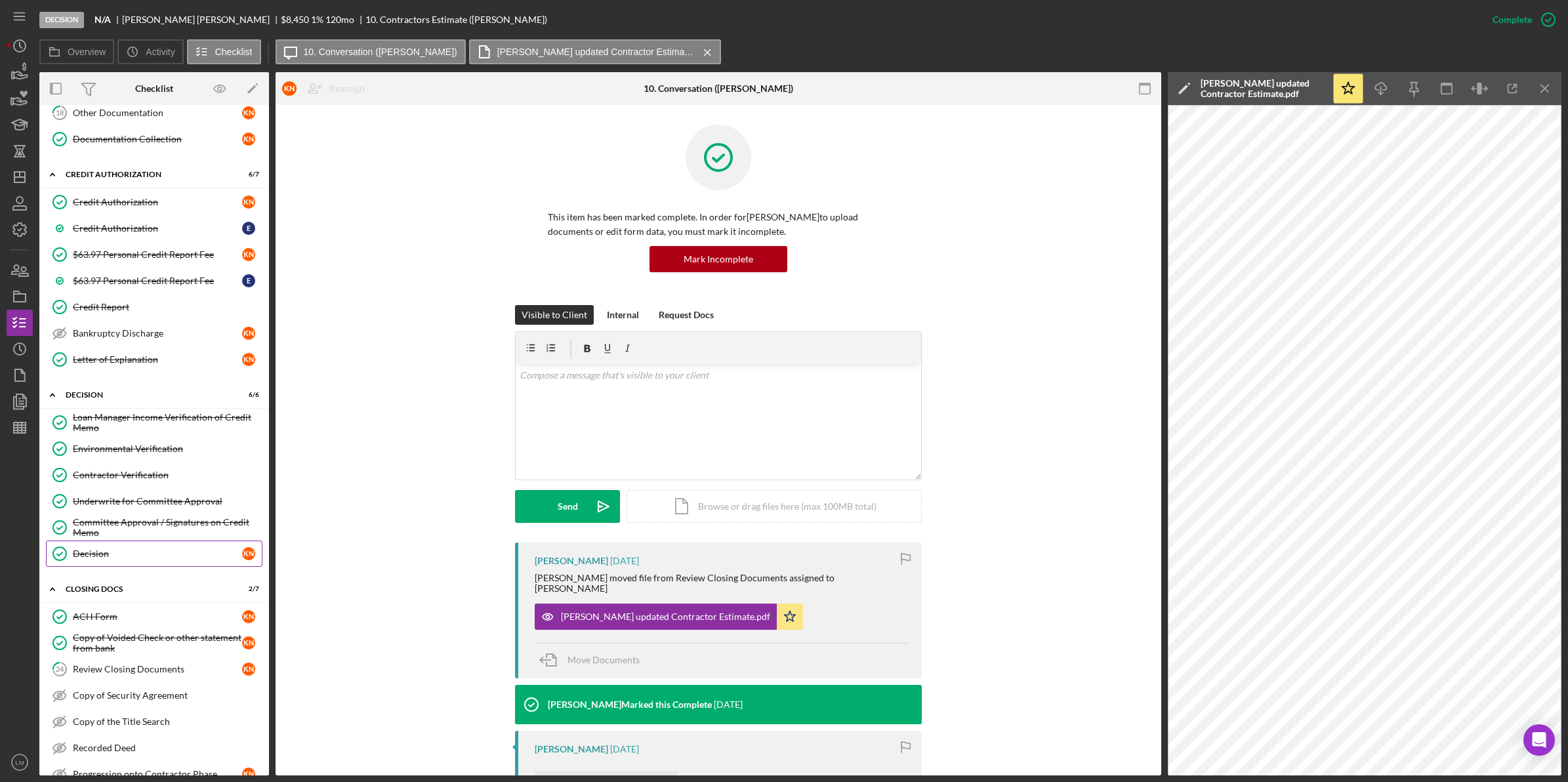
scroll to position [492, 0]
click at [121, 673] on div "Review Closing Documents" at bounding box center [157, 667] width 169 height 10
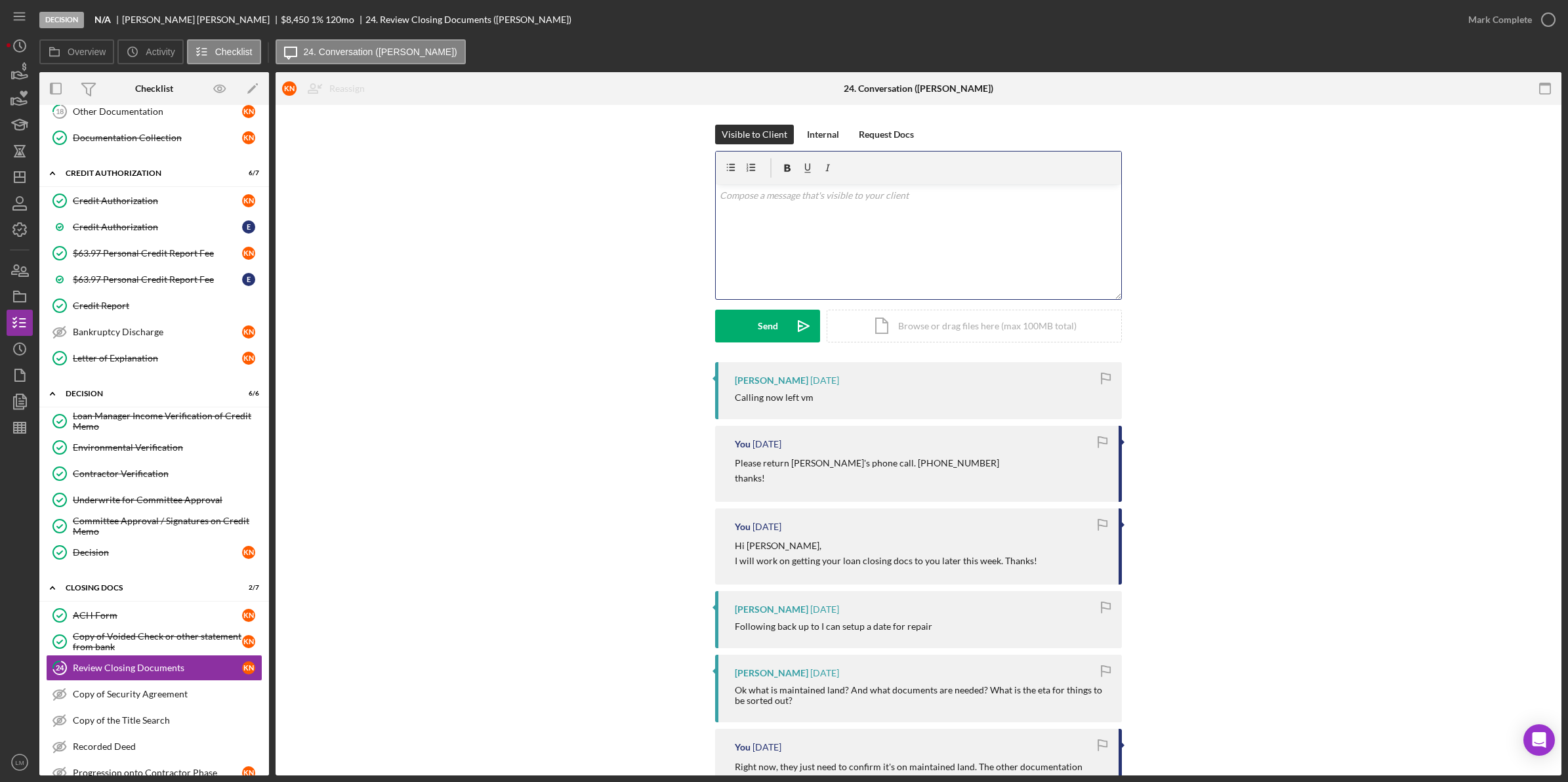
click at [969, 230] on div "v Color teal Color pink Remove color Add row above Add row below Add column bef…" at bounding box center [919, 242] width 406 height 115
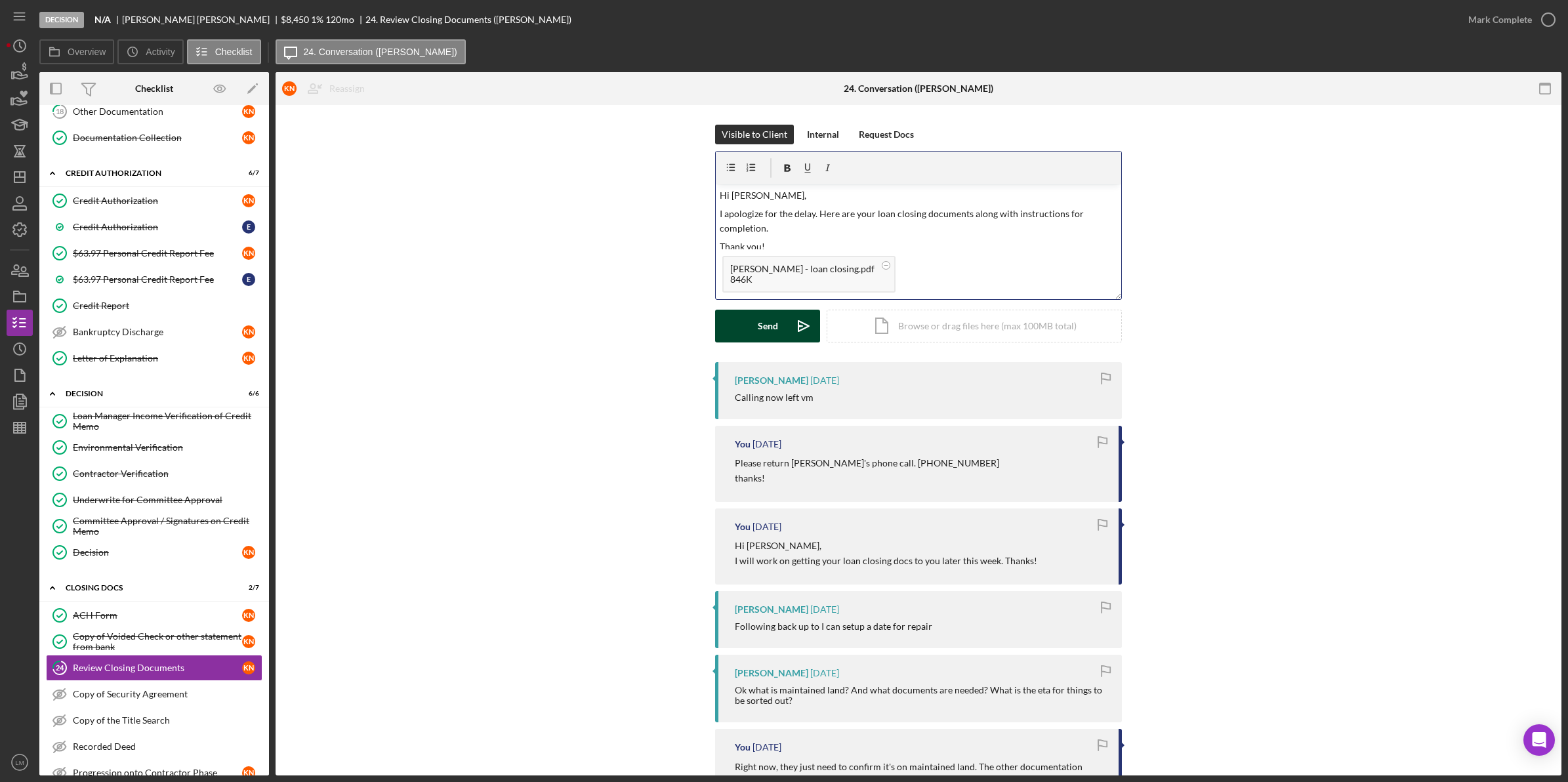
click at [758, 337] on div "Send" at bounding box center [767, 326] width 20 height 33
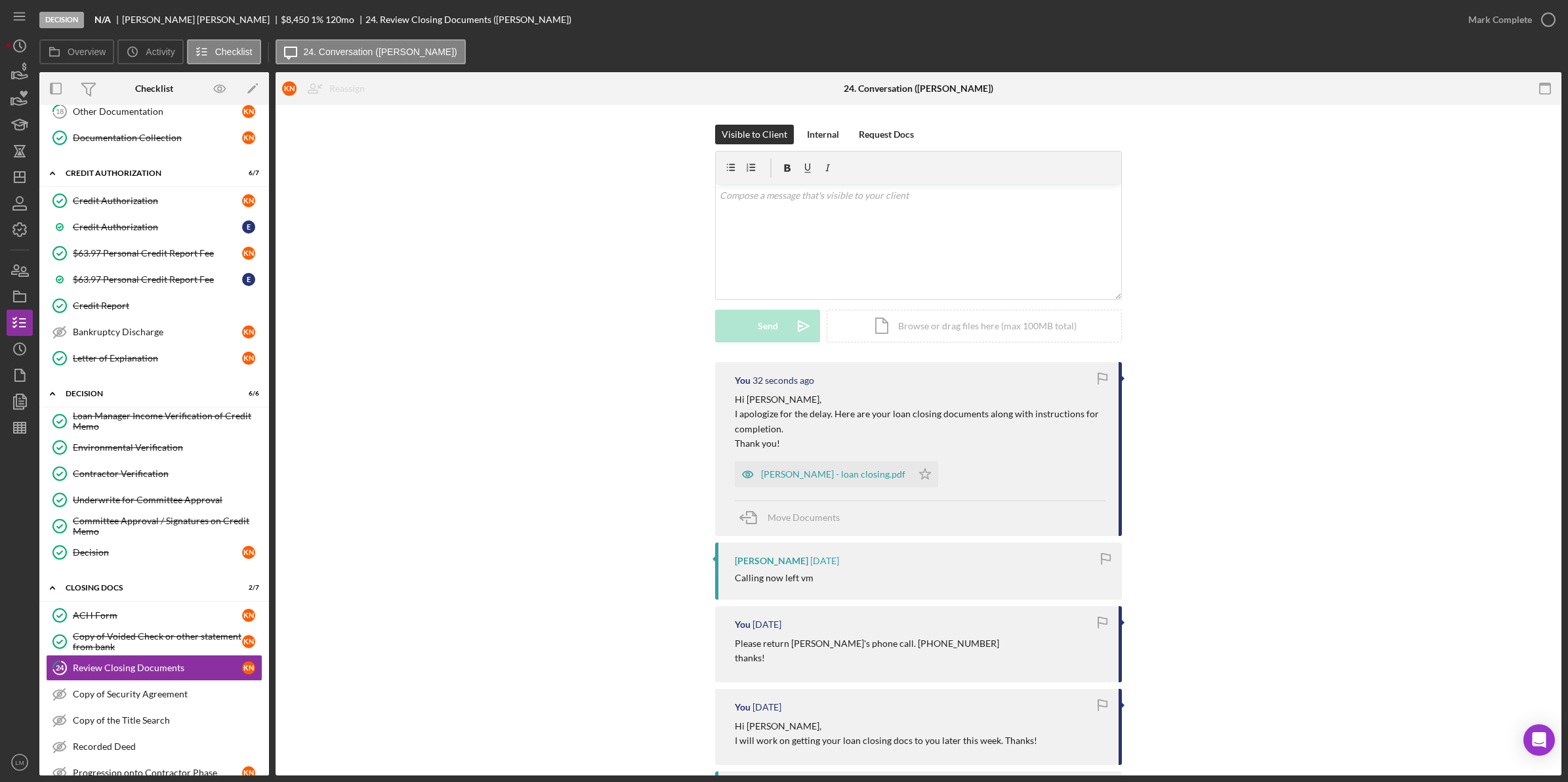
click at [9, 182] on icon "Icon/Dashboard" at bounding box center [19, 176] width 33 height 33
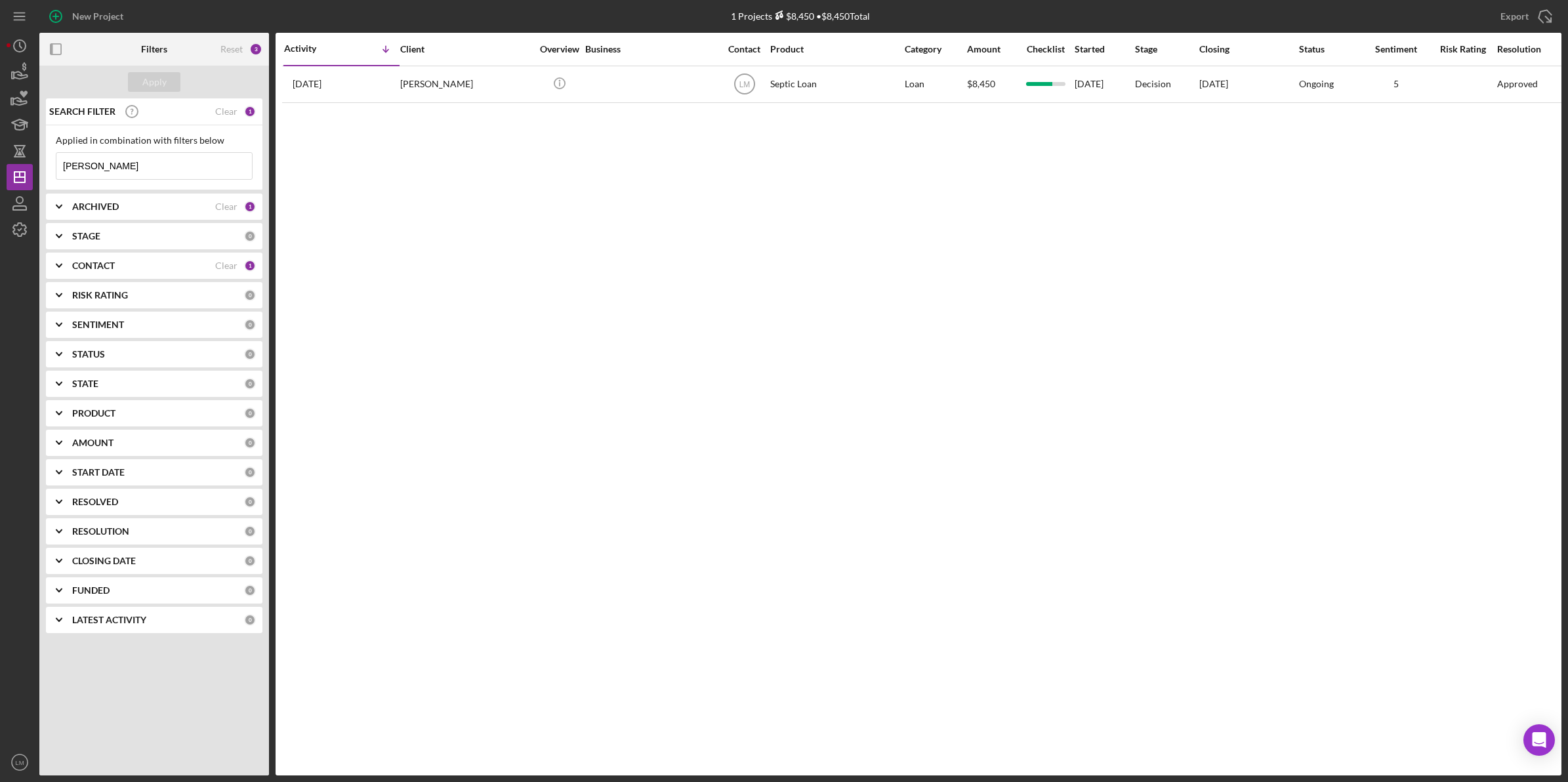
click at [468, 385] on div "Activity Icon/Table Sort Arrow Client Overview Business Contact Product Categor…" at bounding box center [918, 404] width 1286 height 742
drag, startPoint x: 819, startPoint y: 186, endPoint x: 618, endPoint y: 168, distance: 201.8
click at [820, 188] on div "Activity Icon/Table Sort Arrow Client Overview Business Contact Product Categor…" at bounding box center [918, 404] width 1286 height 742
click at [241, 50] on div "Reset" at bounding box center [232, 49] width 22 height 10
click at [152, 87] on div "Apply" at bounding box center [154, 81] width 24 height 20
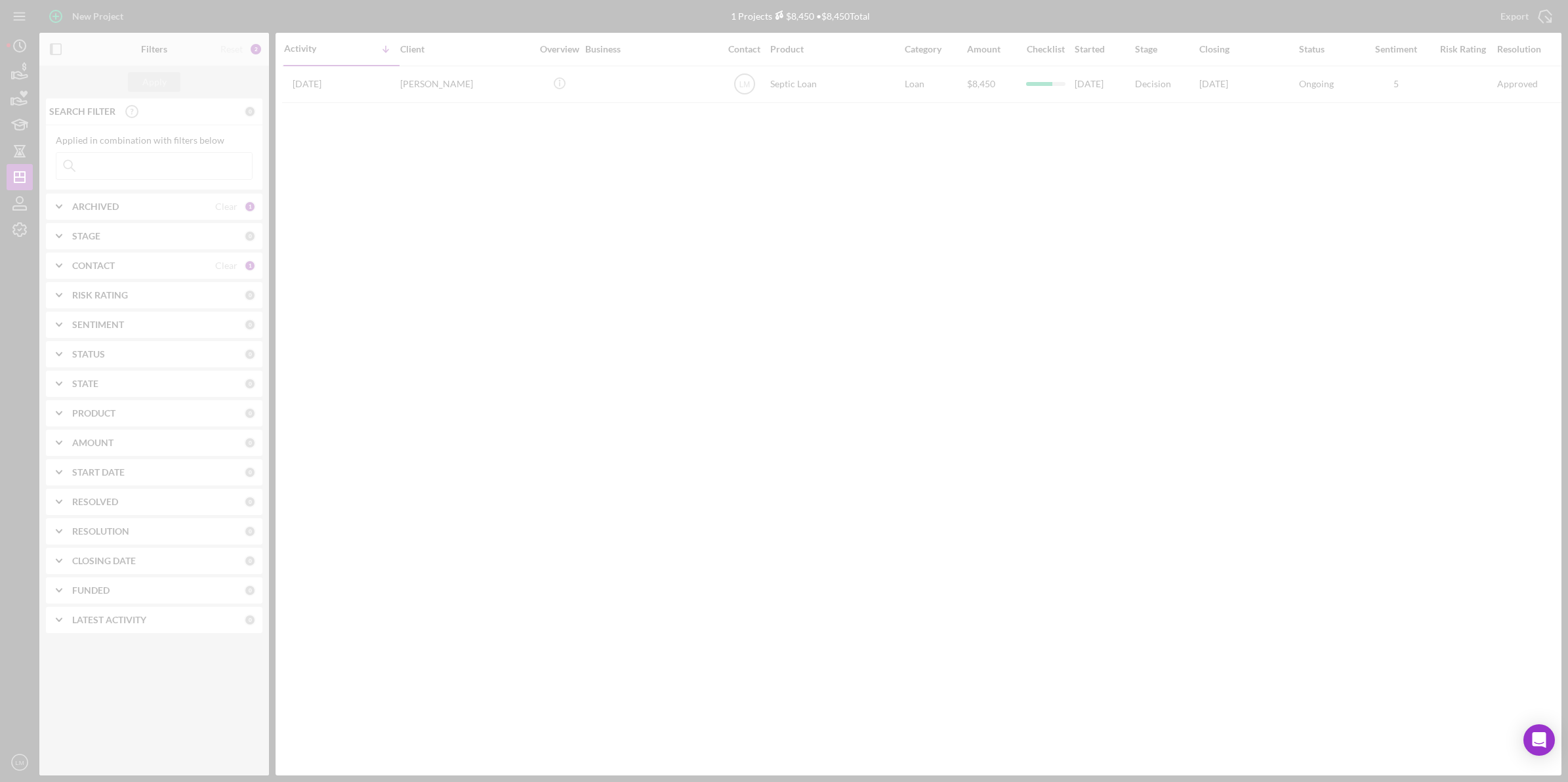
click at [481, 228] on div at bounding box center [784, 391] width 1568 height 782
